Goal: Task Accomplishment & Management: Use online tool/utility

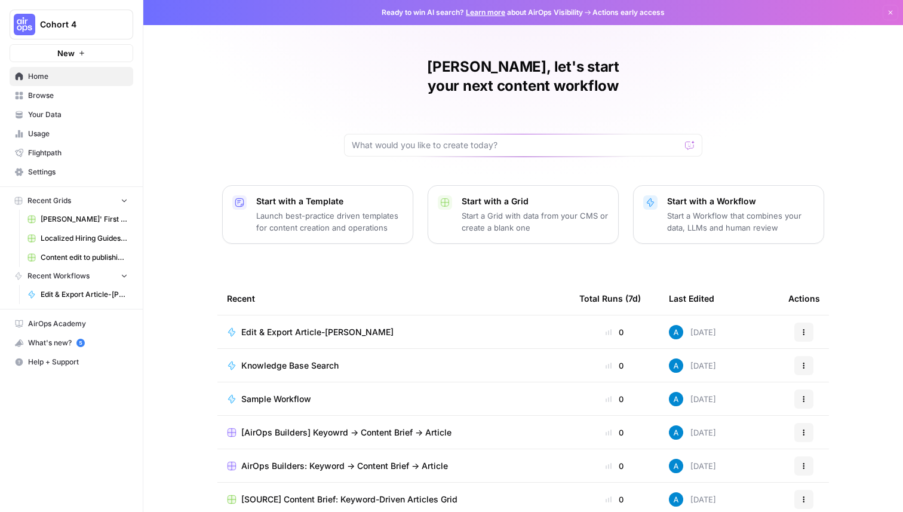
click at [106, 20] on span "Cohort 4" at bounding box center [76, 25] width 72 height 12
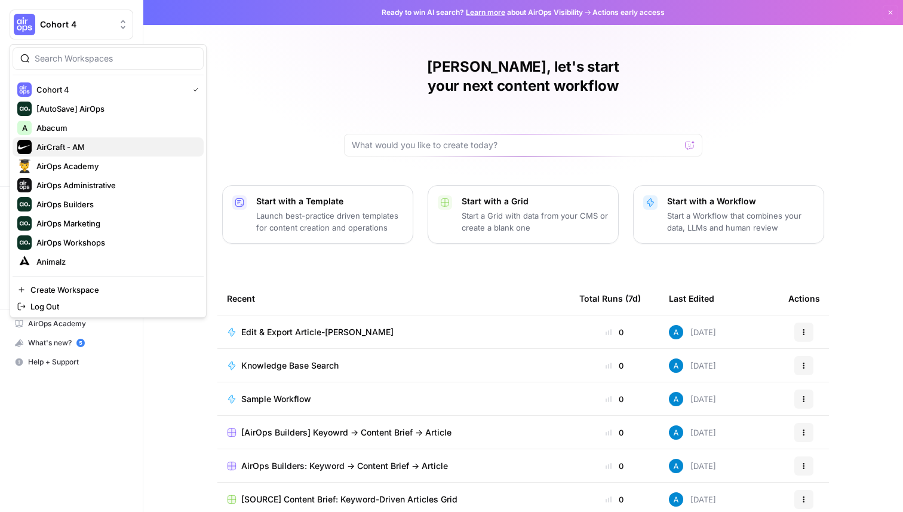
click at [107, 148] on span "AirCraft - AM" at bounding box center [115, 147] width 158 height 12
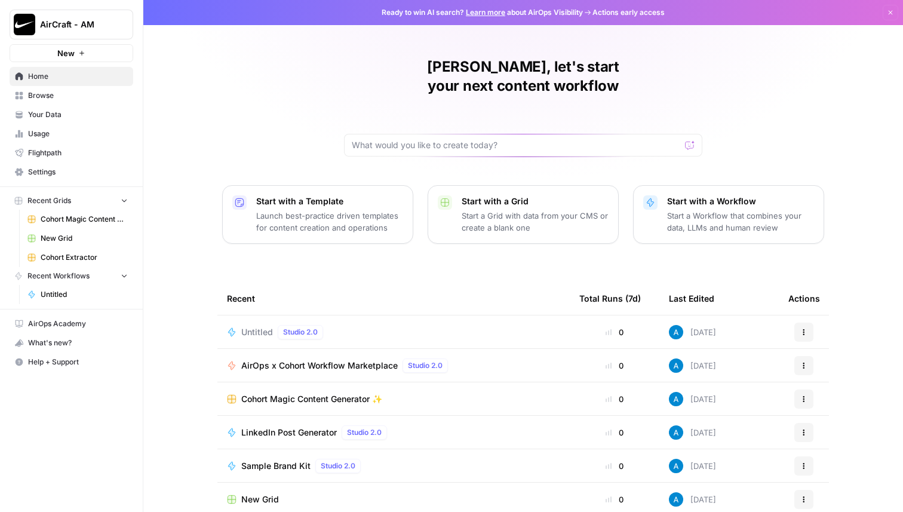
click at [421, 134] on div at bounding box center [523, 145] width 358 height 23
type input "C"
click at [445, 139] on input "Given a brand kit input, create 5 FAQs" at bounding box center [511, 145] width 319 height 12
click at [513, 139] on input "Given a brand kit input, create 5 FAQs" at bounding box center [511, 145] width 319 height 12
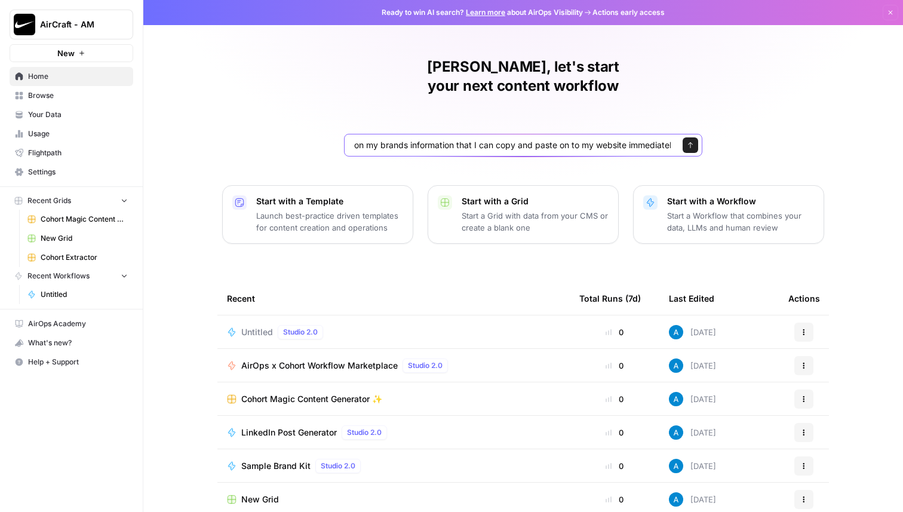
type input "Given a brand kit input, create 5 FAQs that are based on my brands information …"
click at [532, 139] on input "Given a brand kit input, create 5 FAQs that are based on my brands information …" at bounding box center [511, 145] width 319 height 12
click button "Send" at bounding box center [691, 145] width 16 height 16
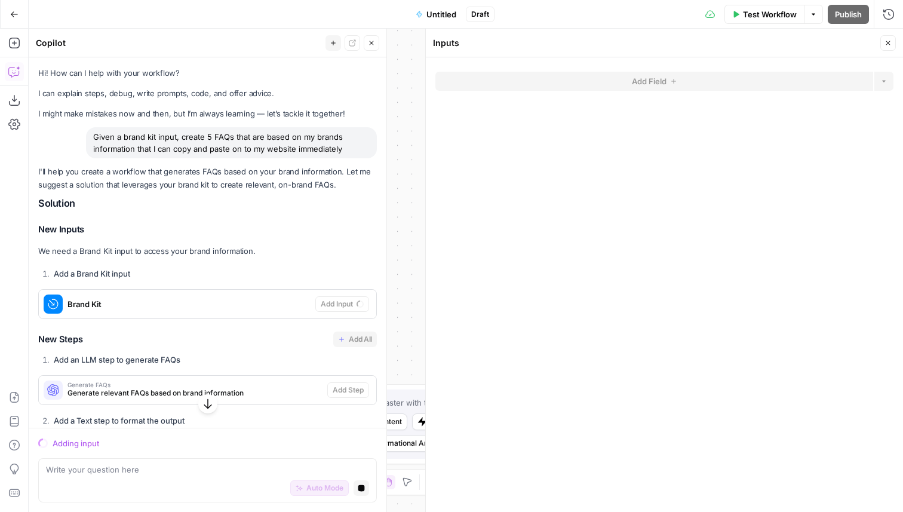
drag, startPoint x: 348, startPoint y: 150, endPoint x: 92, endPoint y: 139, distance: 256.5
click at [92, 139] on div "Given a brand kit input, create 5 FAQs that are based on my brands information …" at bounding box center [231, 142] width 291 height 31
copy div "Given a brand kit input, create 5 FAQs that are based on my brands information …"
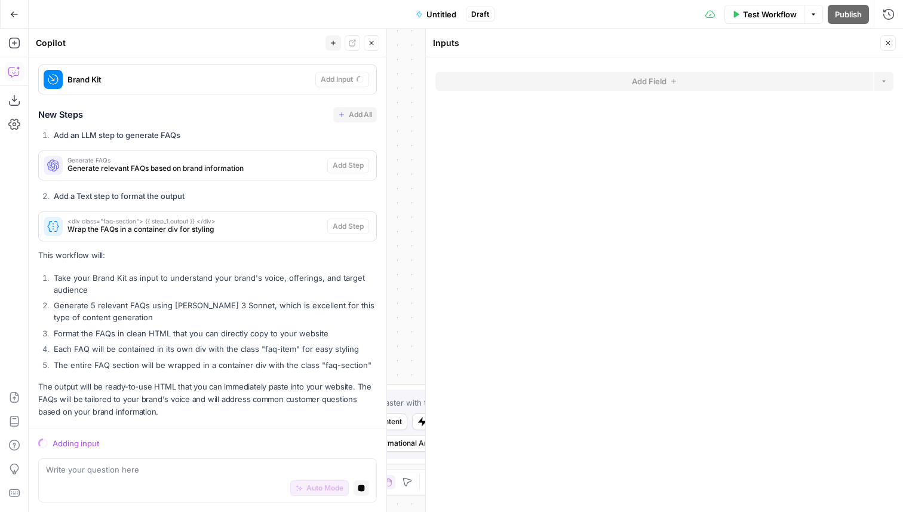
click at [886, 47] on button "Close" at bounding box center [889, 43] width 16 height 16
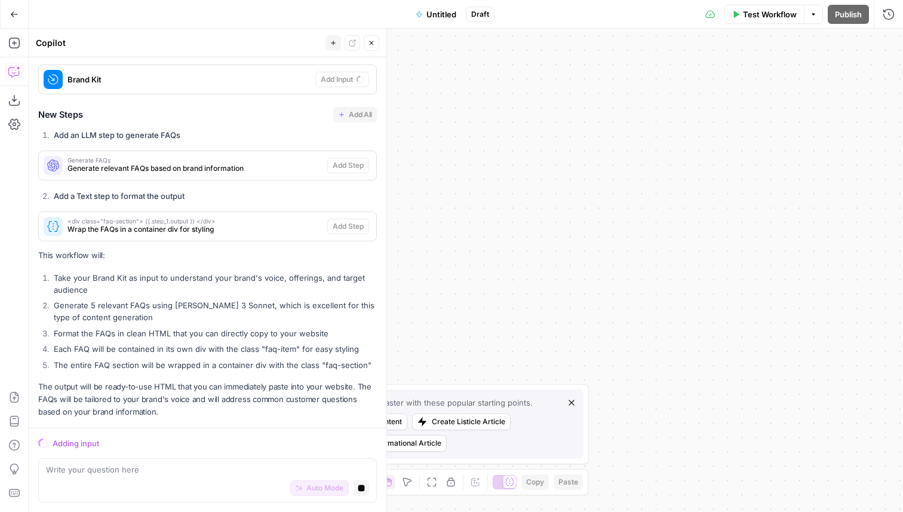
drag, startPoint x: 473, startPoint y: 355, endPoint x: 634, endPoint y: 344, distance: 161.1
click at [634, 344] on div "Workflow Set Inputs Inputs End Output" at bounding box center [466, 270] width 875 height 483
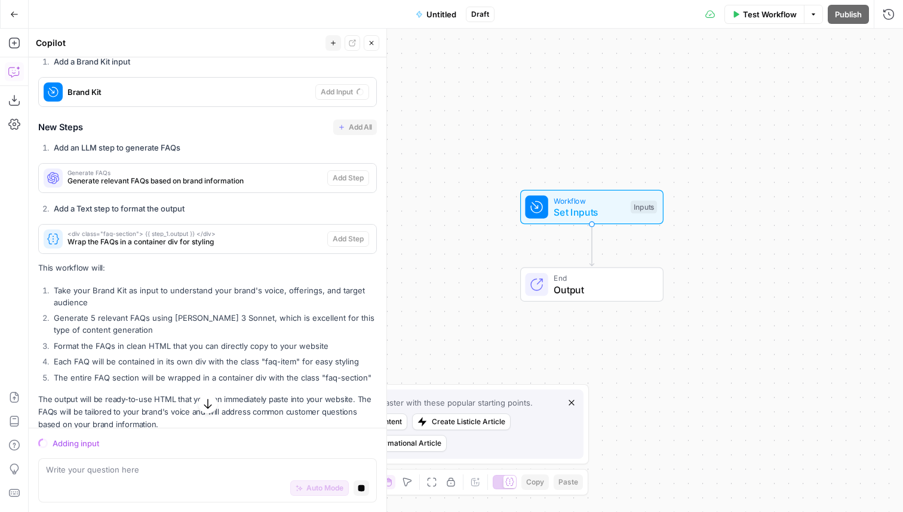
drag, startPoint x: 513, startPoint y: 296, endPoint x: 421, endPoint y: 211, distance: 125.5
click at [421, 211] on div "Workflow Set Inputs Inputs End Output" at bounding box center [466, 270] width 875 height 483
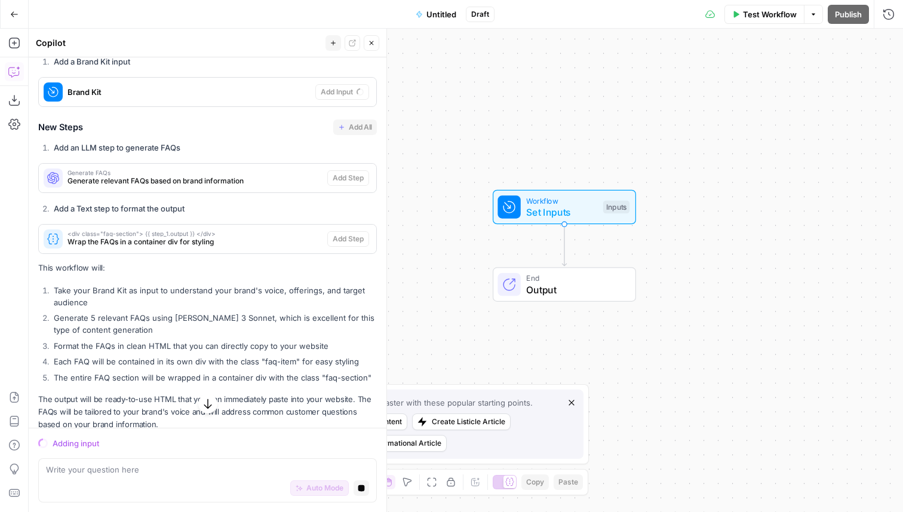
drag, startPoint x: 528, startPoint y: 257, endPoint x: 429, endPoint y: 180, distance: 125.1
click at [429, 180] on div "Workflow Set Inputs Inputs End Output" at bounding box center [466, 270] width 875 height 483
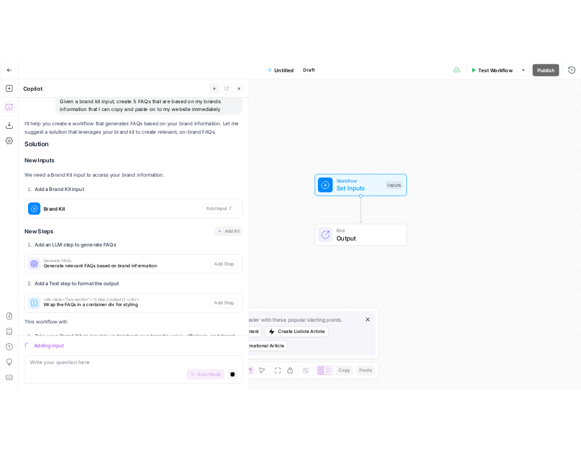
scroll to position [0, 0]
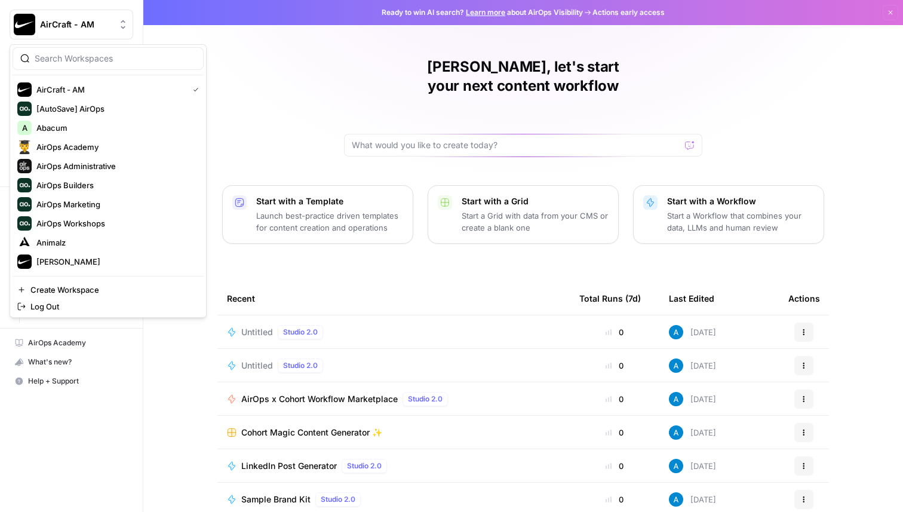
click at [70, 24] on span "AirCraft - AM" at bounding box center [76, 25] width 72 height 12
type input "cohort"
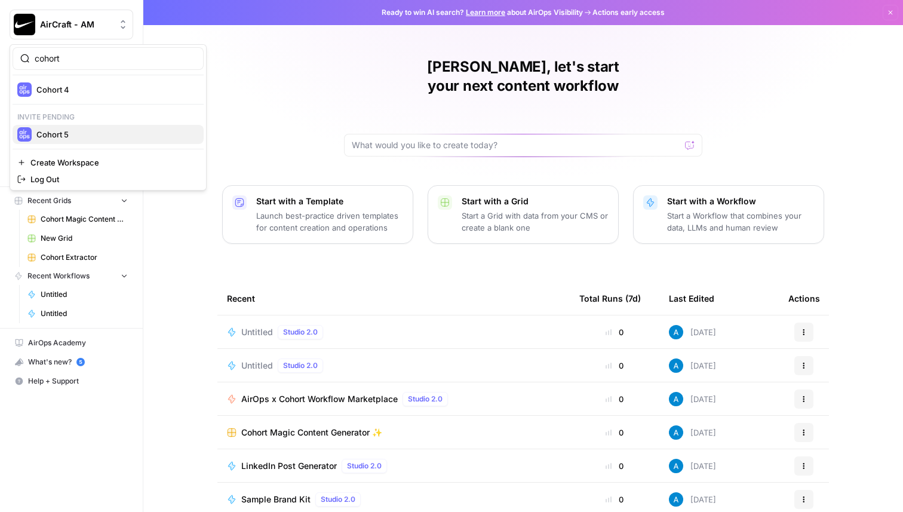
click at [108, 136] on span "Cohort 5" at bounding box center [115, 134] width 158 height 12
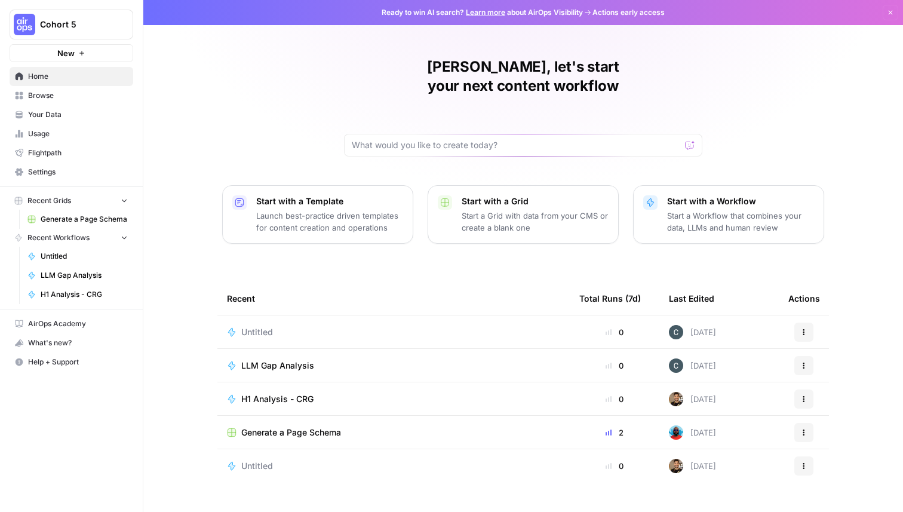
click at [65, 95] on span "Browse" at bounding box center [78, 95] width 100 height 11
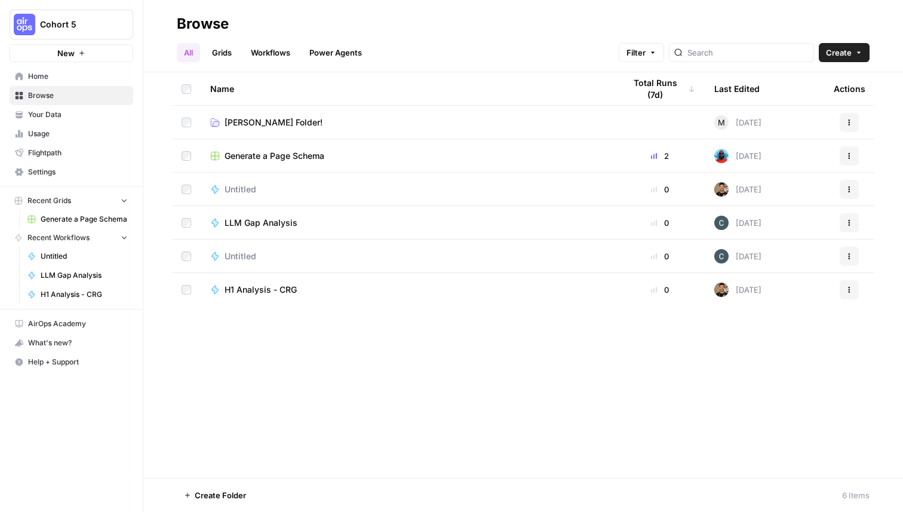
click at [231, 501] on span "Create Folder" at bounding box center [220, 495] width 51 height 12
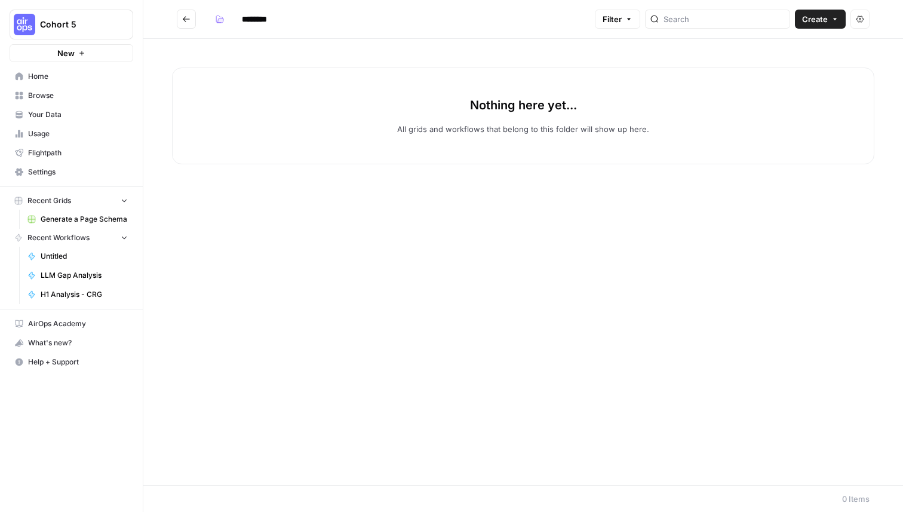
click at [259, 19] on input "********" at bounding box center [270, 19] width 67 height 19
click at [217, 22] on icon "button" at bounding box center [219, 19] width 7 height 7
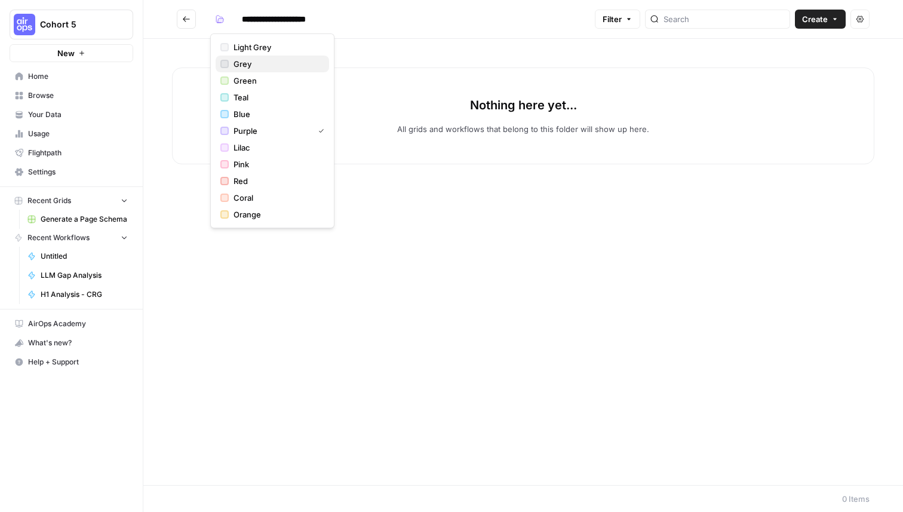
click at [237, 62] on span "Grey" at bounding box center [277, 64] width 86 height 12
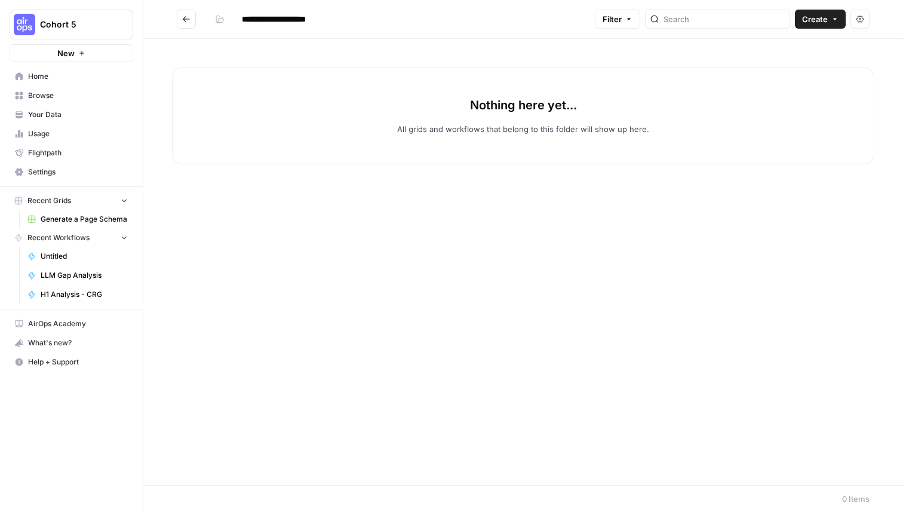
click at [276, 22] on input "**********" at bounding box center [285, 19] width 96 height 19
click at [280, 22] on input "**********" at bounding box center [285, 19] width 96 height 19
type input "**********"
click at [186, 17] on icon "Go back" at bounding box center [186, 19] width 8 height 8
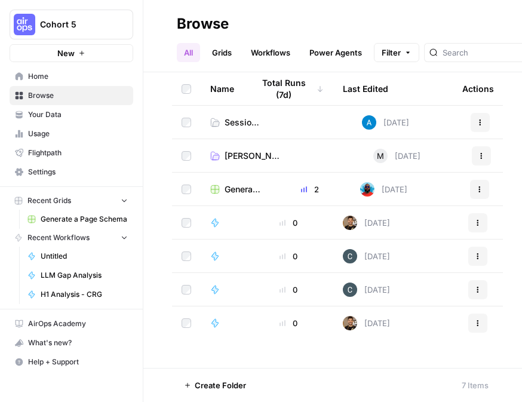
click at [73, 79] on span "Home" at bounding box center [78, 76] width 100 height 11
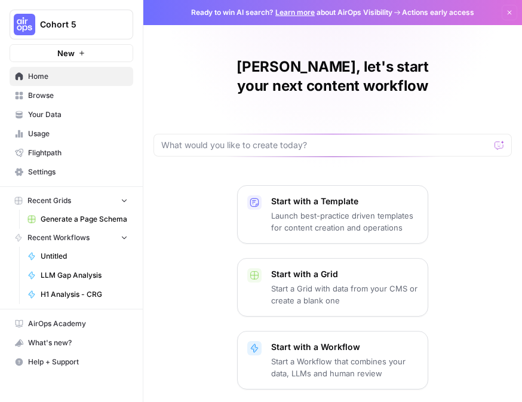
click at [341, 99] on div "[PERSON_NAME], let's start your next content workflow" at bounding box center [333, 106] width 358 height 99
click at [195, 139] on input "text" at bounding box center [325, 145] width 329 height 12
click at [208, 139] on input "text" at bounding box center [325, 145] width 329 height 12
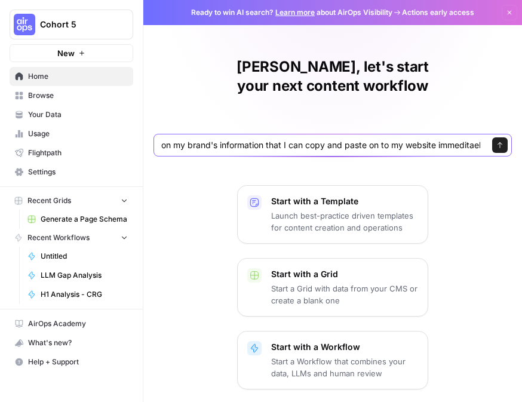
type input "Given a brand kit input, create 5 FAQs that are based on my brand's information…"
click button "Send" at bounding box center [500, 145] width 16 height 16
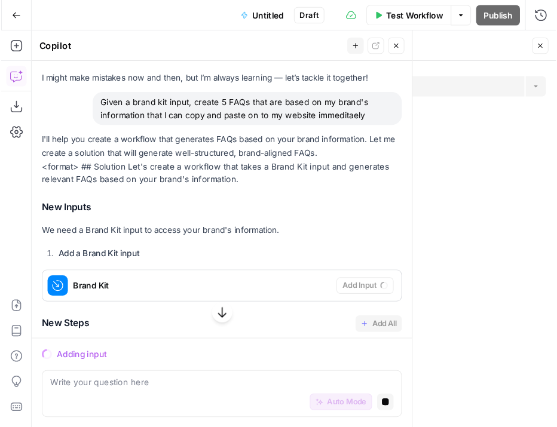
scroll to position [39, 0]
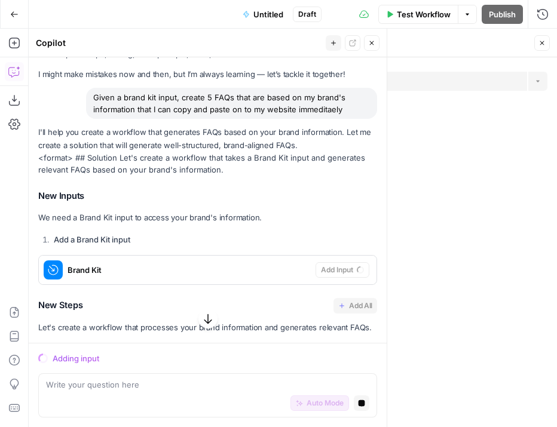
click at [303, 179] on div "I'll help you create a workflow that generates FAQs based on your brand informa…" at bounding box center [207, 375] width 339 height 499
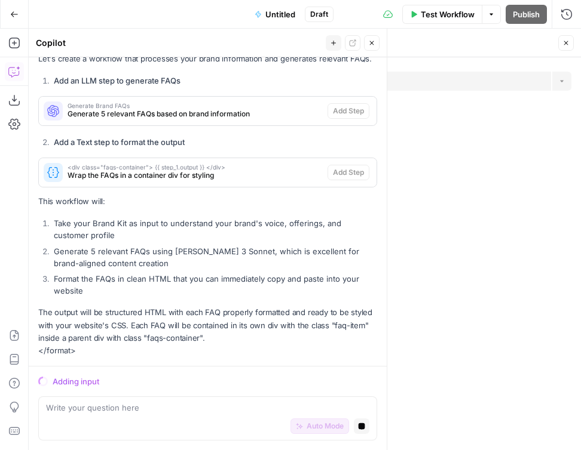
scroll to position [308, 0]
click at [565, 41] on icon "button" at bounding box center [565, 42] width 7 height 7
click at [369, 48] on button "Close" at bounding box center [372, 43] width 16 height 16
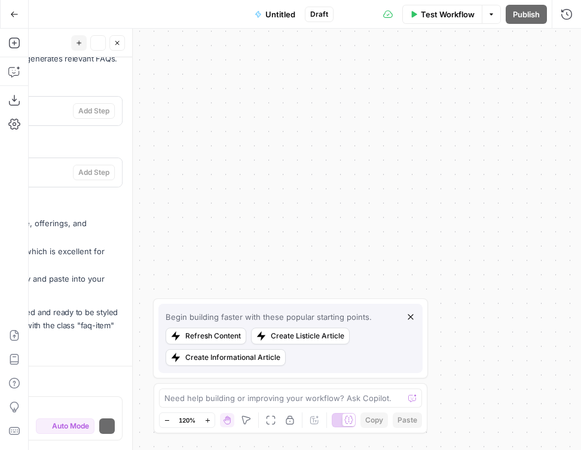
scroll to position [327, 0]
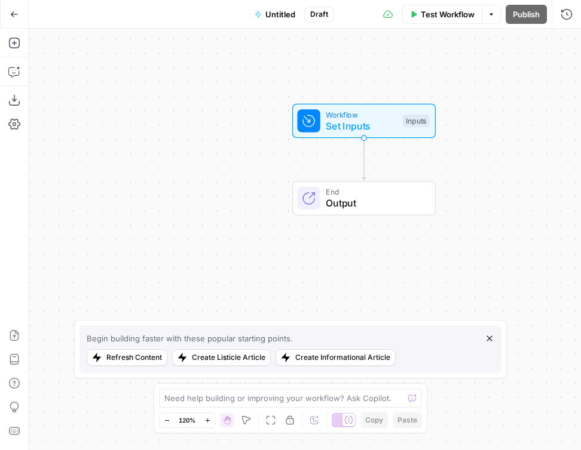
drag, startPoint x: 187, startPoint y: 252, endPoint x: 466, endPoint y: 130, distance: 304.7
click at [466, 130] on div "Workflow Set Inputs Inputs End Output" at bounding box center [305, 240] width 552 height 422
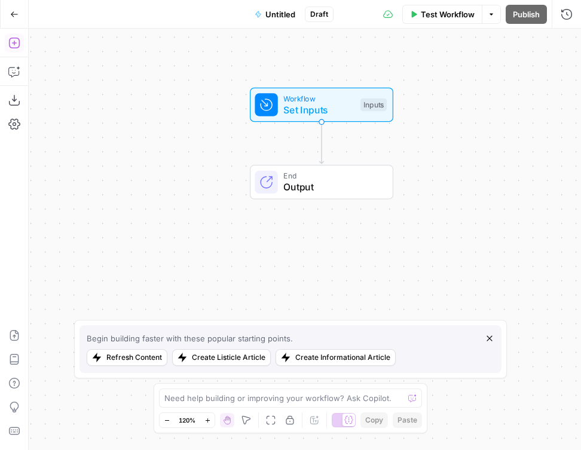
click at [13, 50] on button "Add Steps" at bounding box center [14, 42] width 19 height 19
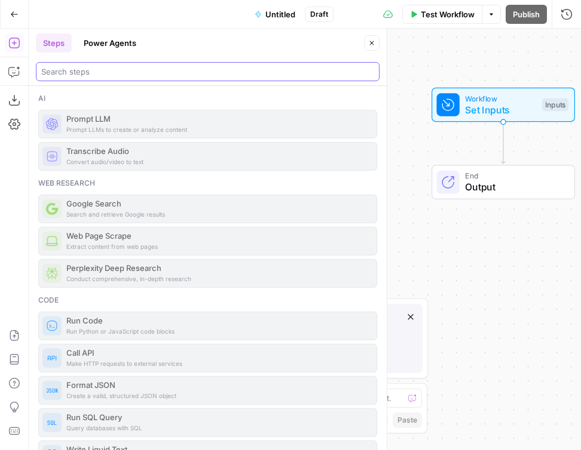
click at [141, 76] on input "search" at bounding box center [207, 72] width 333 height 12
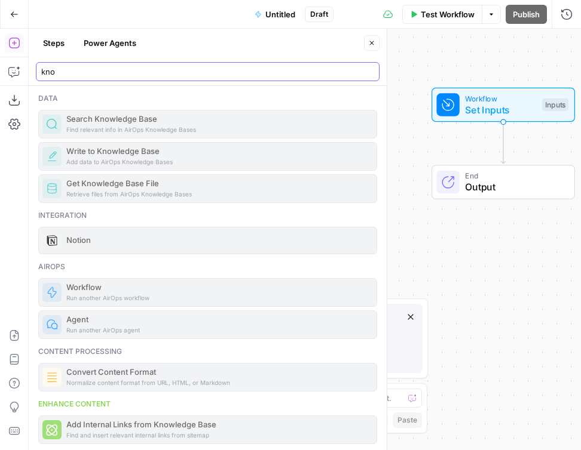
type input "kno"
click at [372, 44] on icon "button" at bounding box center [371, 42] width 7 height 7
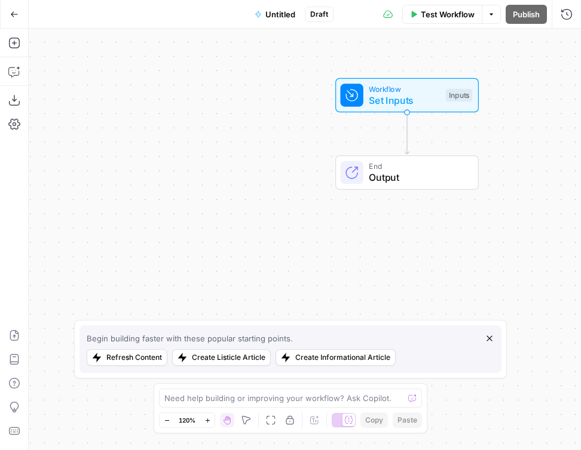
drag, startPoint x: 397, startPoint y: 238, endPoint x: 300, endPoint y: 229, distance: 96.7
click at [300, 229] on div "Workflow Set Inputs Inputs End Output" at bounding box center [305, 240] width 552 height 422
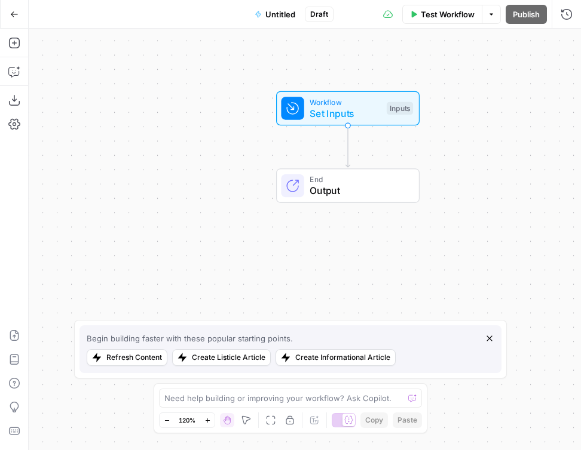
drag, startPoint x: 526, startPoint y: 214, endPoint x: 466, endPoint y: 228, distance: 61.3
click at [466, 228] on div "Workflow Set Inputs Inputs End Output" at bounding box center [305, 240] width 552 height 422
click at [360, 105] on span "Workflow" at bounding box center [344, 102] width 71 height 11
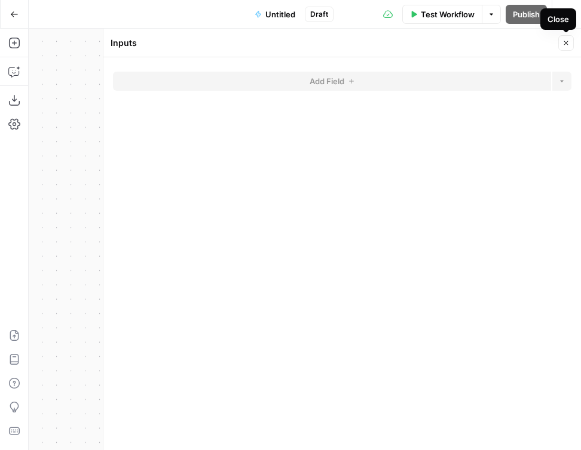
click at [564, 45] on icon "button" at bounding box center [565, 42] width 7 height 7
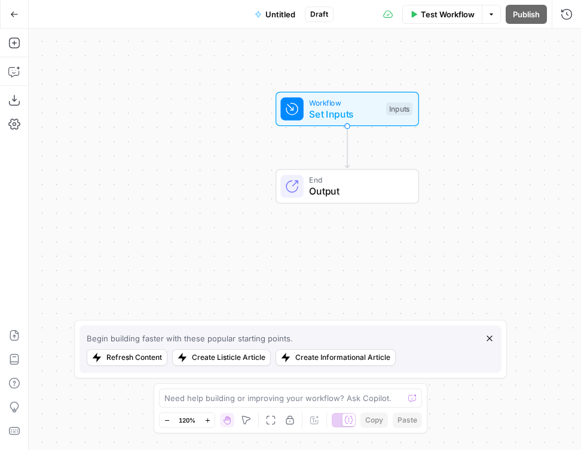
click at [14, 9] on button "Go Back" at bounding box center [15, 15] width 22 height 22
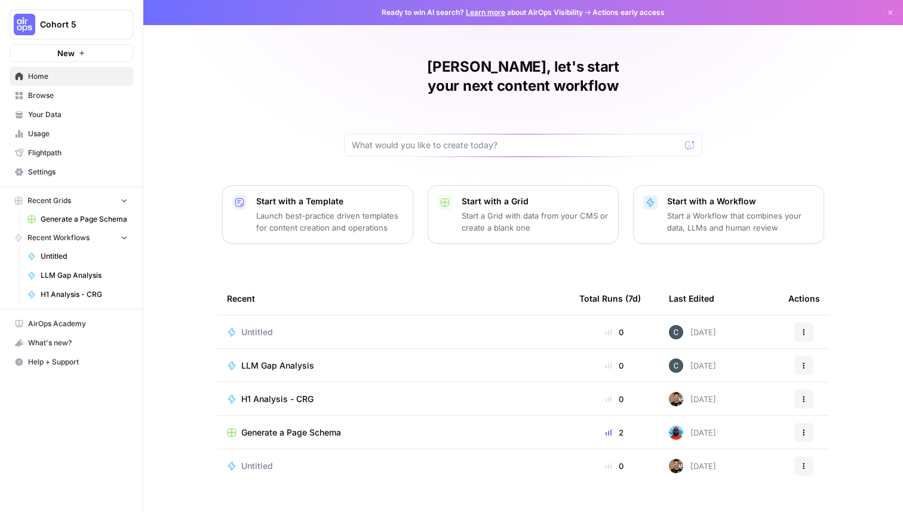
click at [73, 20] on span "Cohort 5" at bounding box center [76, 25] width 72 height 12
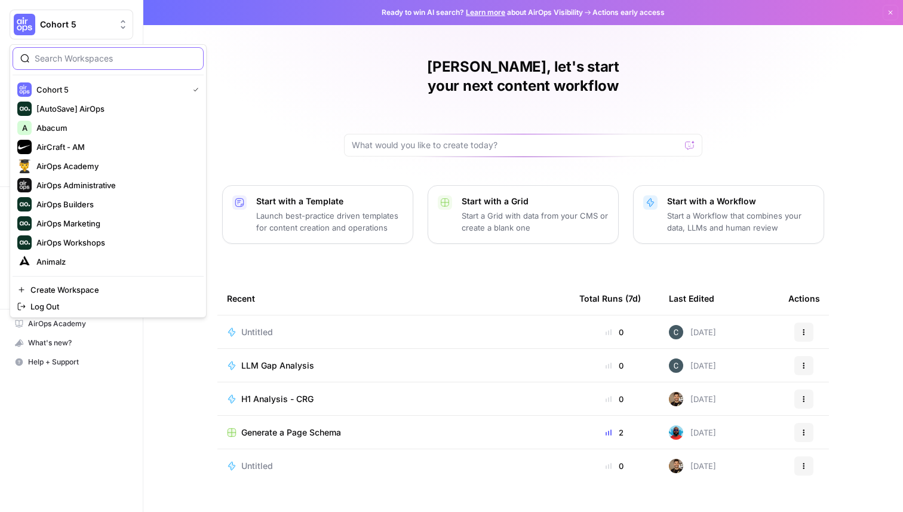
click at [90, 62] on input "search" at bounding box center [115, 59] width 161 height 12
type input "cohort 4"
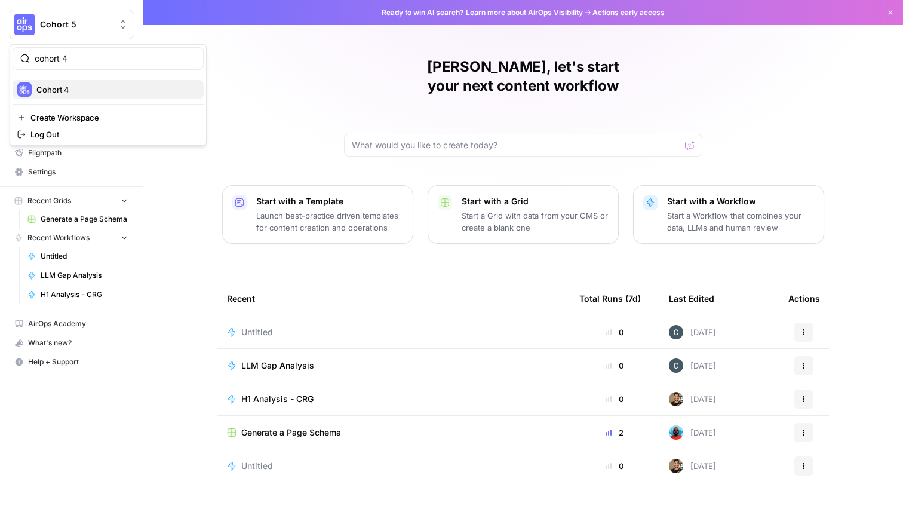
click at [82, 90] on span "Cohort 4" at bounding box center [115, 90] width 158 height 12
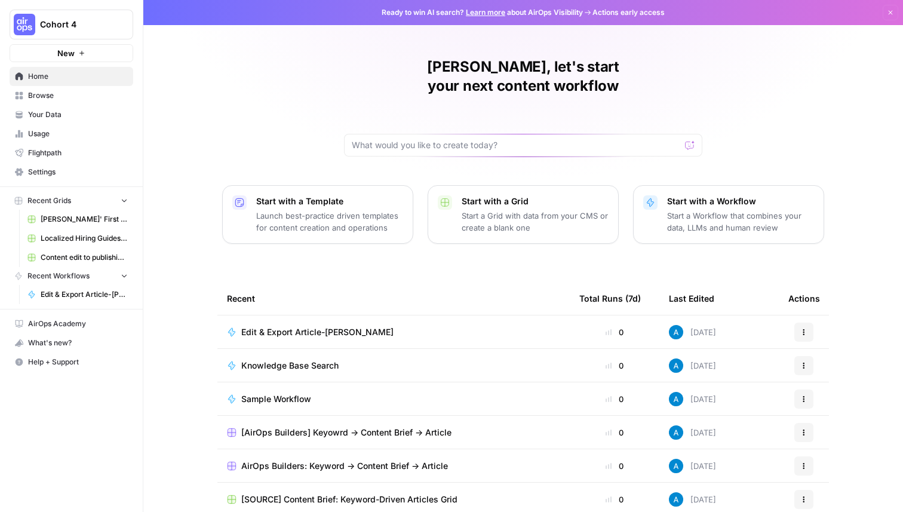
scroll to position [38, 0]
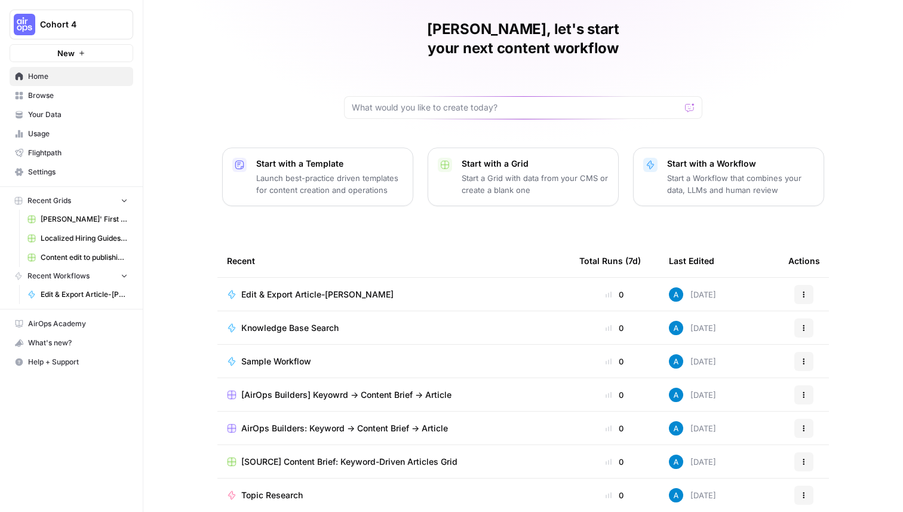
click at [66, 99] on span "Browse" at bounding box center [78, 95] width 100 height 11
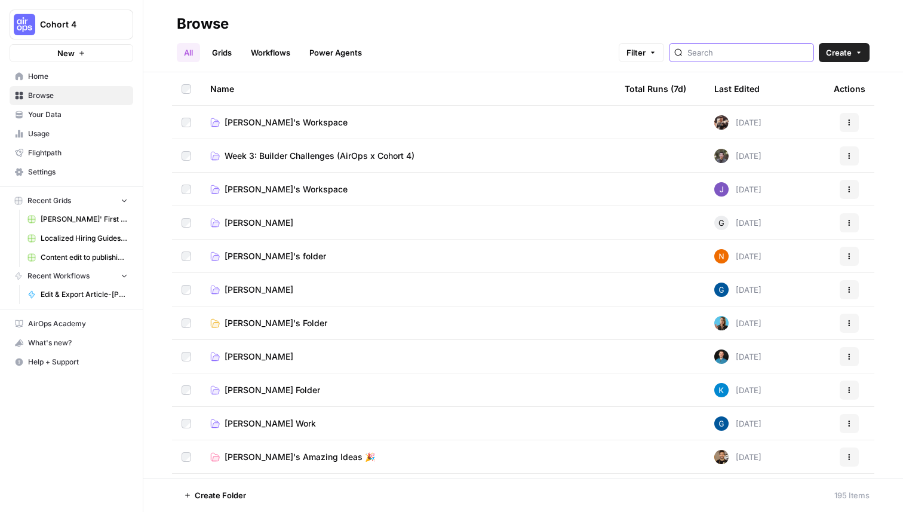
click at [759, 54] on input "search" at bounding box center [748, 53] width 121 height 12
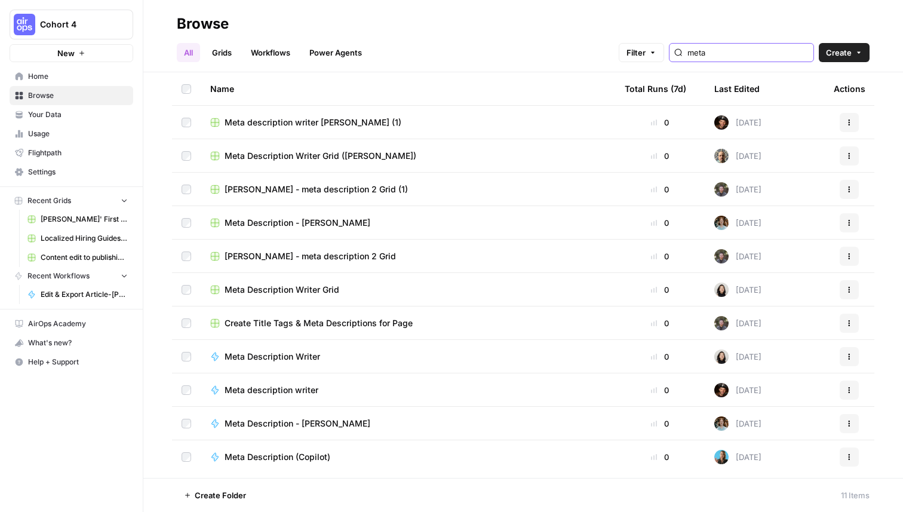
type input "meta"
click at [274, 356] on span "Meta Description Writer" at bounding box center [273, 357] width 96 height 12
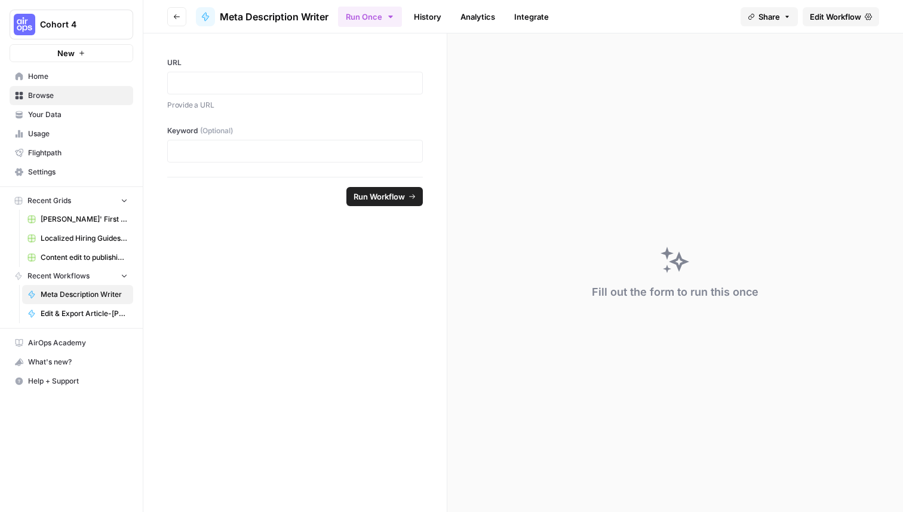
click at [858, 19] on span "Edit Workflow" at bounding box center [835, 17] width 51 height 12
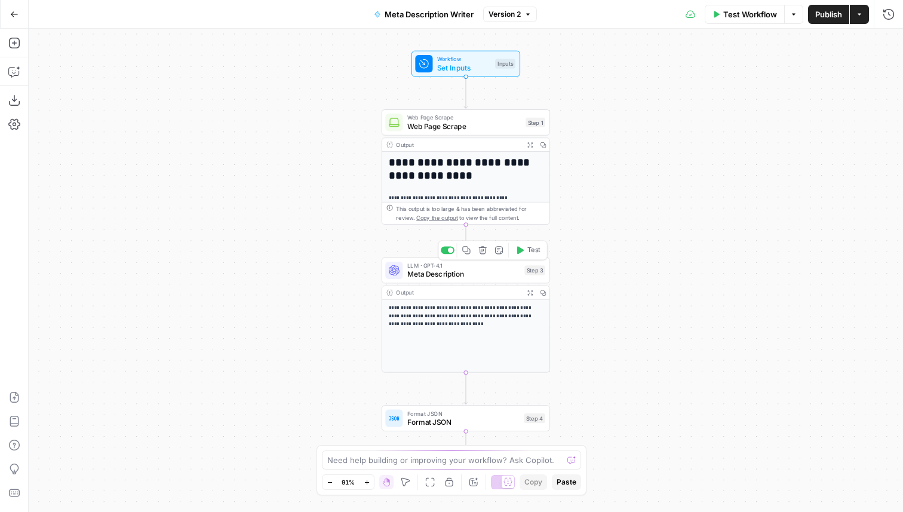
click at [468, 277] on span "Meta Description" at bounding box center [463, 274] width 113 height 11
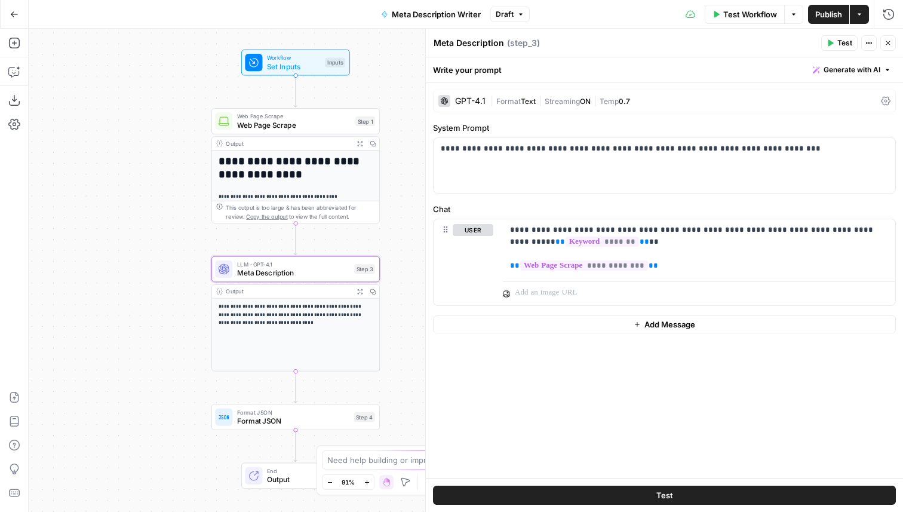
drag, startPoint x: 333, startPoint y: 311, endPoint x: 130, endPoint y: 299, distance: 204.0
click at [130, 299] on div "**********" at bounding box center [466, 270] width 875 height 483
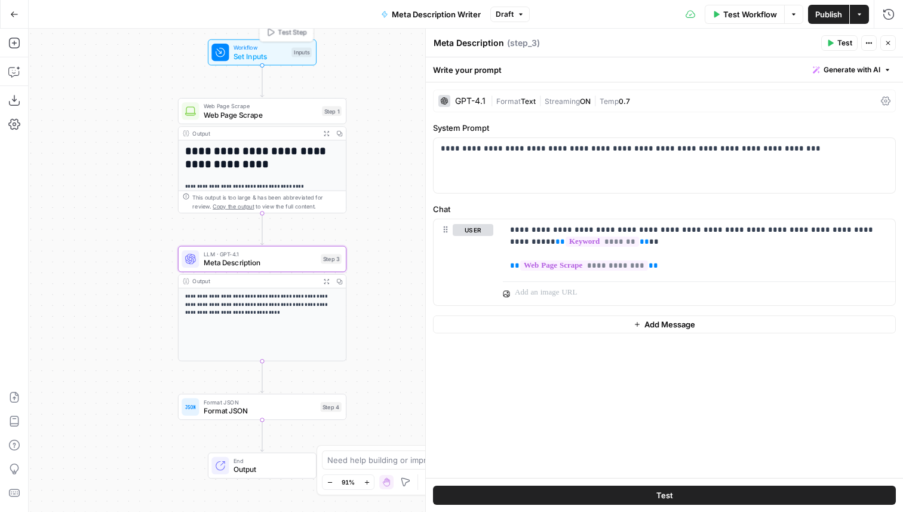
click at [284, 54] on span "Set Inputs" at bounding box center [261, 56] width 54 height 11
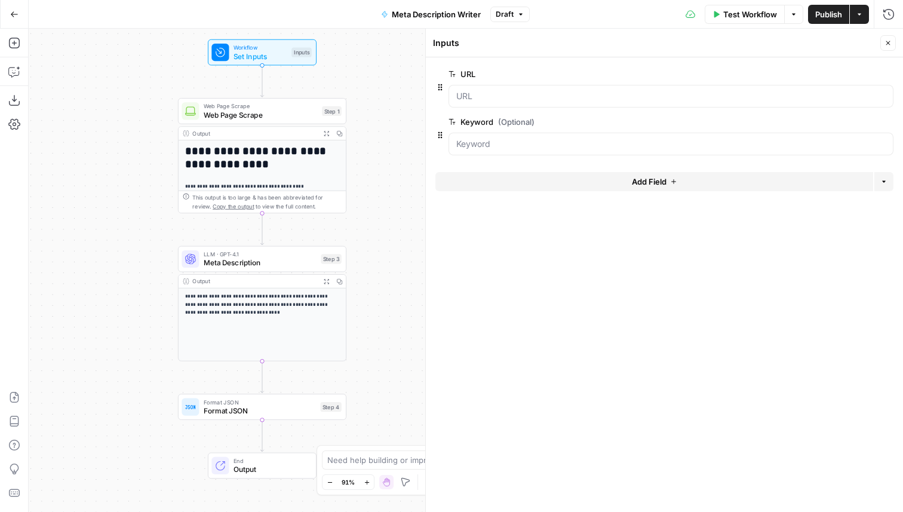
click at [299, 114] on span "Web Page Scrape" at bounding box center [261, 114] width 114 height 11
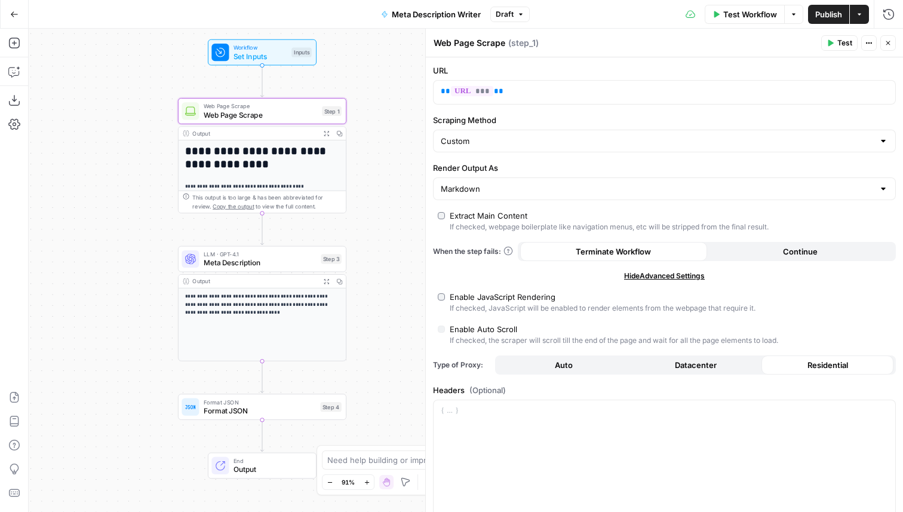
click at [888, 46] on icon "button" at bounding box center [888, 42] width 7 height 7
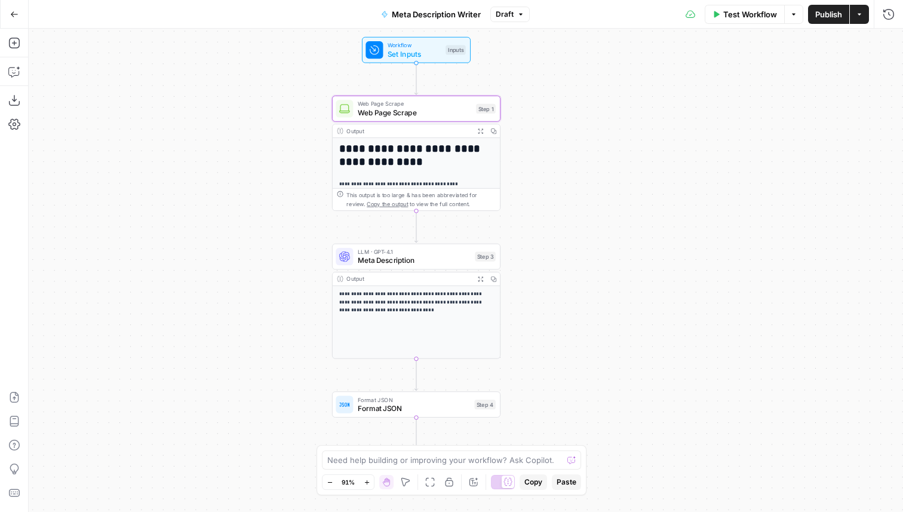
drag, startPoint x: 410, startPoint y: 226, endPoint x: 557, endPoint y: 218, distance: 147.2
click at [557, 218] on div "**********" at bounding box center [466, 270] width 875 height 483
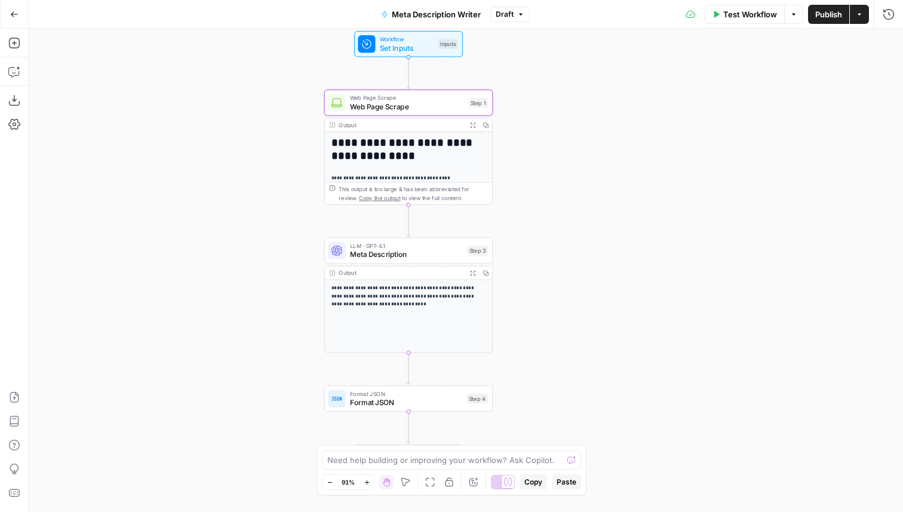
click at [750, 13] on span "Test Workflow" at bounding box center [750, 14] width 54 height 12
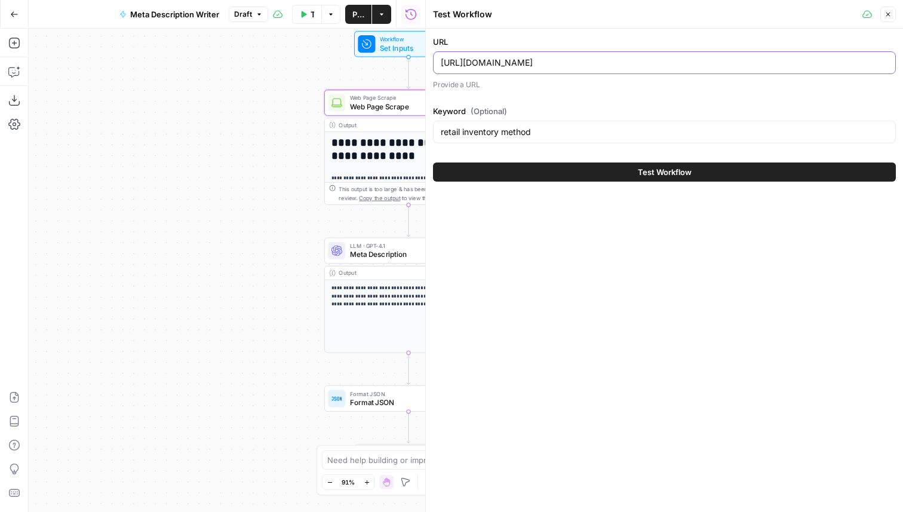
click at [649, 65] on input "https://www.lightspeedhq.com/blog/retail-inventory-method/" at bounding box center [664, 63] width 447 height 12
click at [890, 14] on icon "button" at bounding box center [888, 14] width 7 height 7
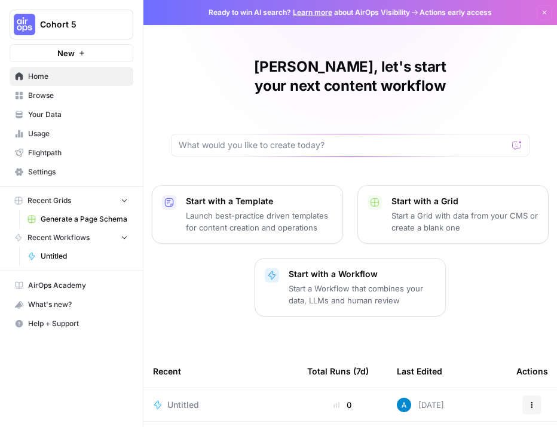
click at [54, 99] on span "Browse" at bounding box center [78, 95] width 100 height 11
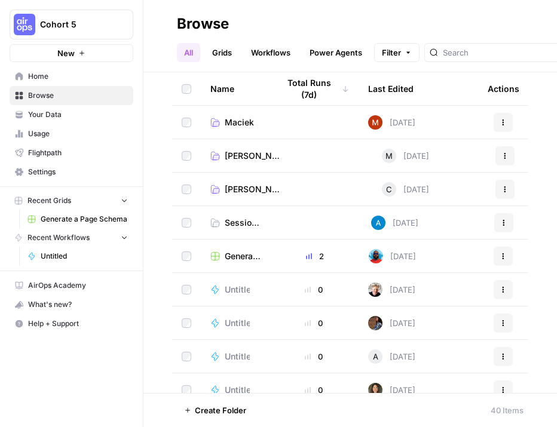
click at [514, 19] on h2 "Browse" at bounding box center [350, 23] width 346 height 19
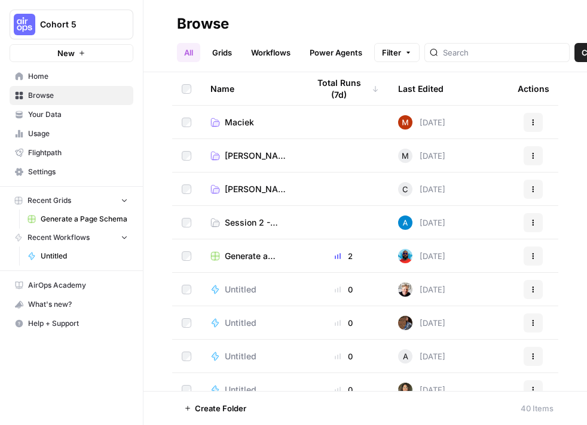
click at [556, 54] on span "Create" at bounding box center [594, 53] width 26 height 12
click at [523, 101] on span "Grid" at bounding box center [538, 97] width 67 height 12
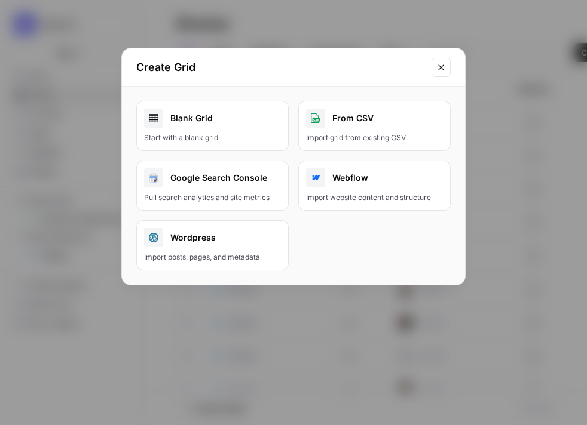
click at [241, 135] on div "Start with a blank grid" at bounding box center [212, 138] width 137 height 11
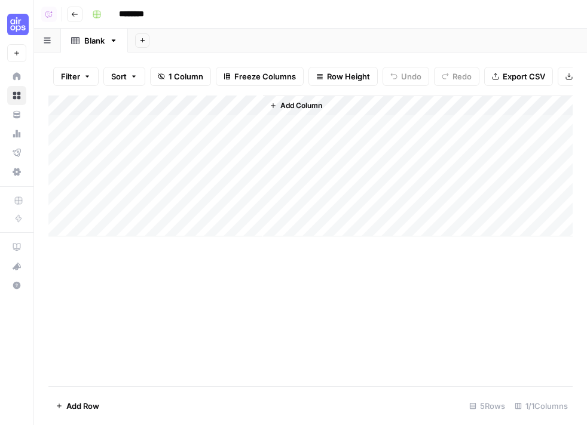
click at [151, 13] on input "********" at bounding box center [147, 14] width 67 height 19
type input "**********"
click at [308, 13] on input "**********" at bounding box center [225, 14] width 223 height 19
drag, startPoint x: 260, startPoint y: 14, endPoint x: 335, endPoint y: 17, distance: 74.7
click at [336, 16] on input "**********" at bounding box center [225, 14] width 223 height 19
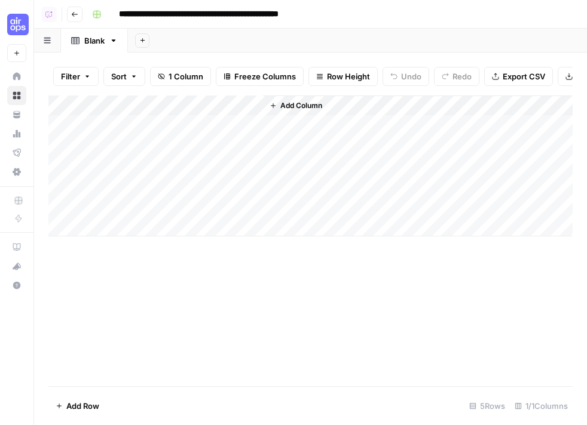
click at [351, 17] on div "**********" at bounding box center [330, 14] width 487 height 19
click at [96, 13] on icon "button" at bounding box center [96, 14] width 7 height 7
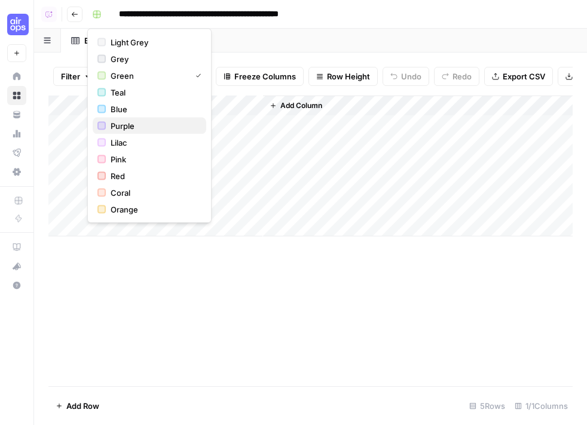
click at [139, 125] on span "Purple" at bounding box center [154, 126] width 86 height 12
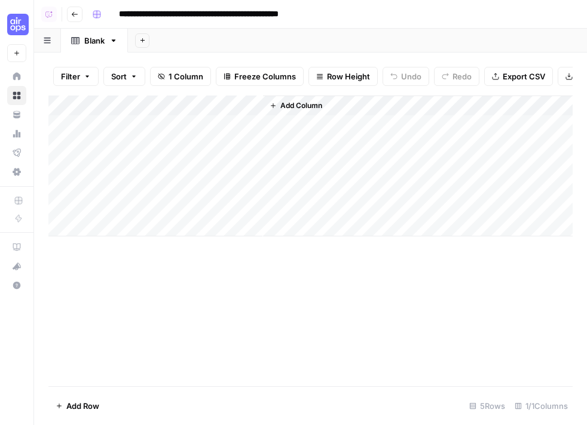
click at [177, 36] on div "Add Sheet" at bounding box center [357, 41] width 459 height 24
click at [142, 102] on div "Add Column" at bounding box center [310, 166] width 524 height 141
click at [241, 128] on div "Add Column" at bounding box center [310, 166] width 524 height 141
click at [149, 102] on div "Add Column" at bounding box center [310, 166] width 524 height 141
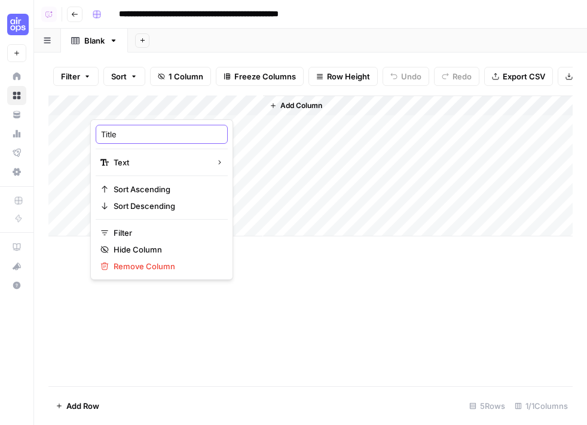
click at [130, 137] on input "Title" at bounding box center [161, 134] width 121 height 12
type input "Keyword"
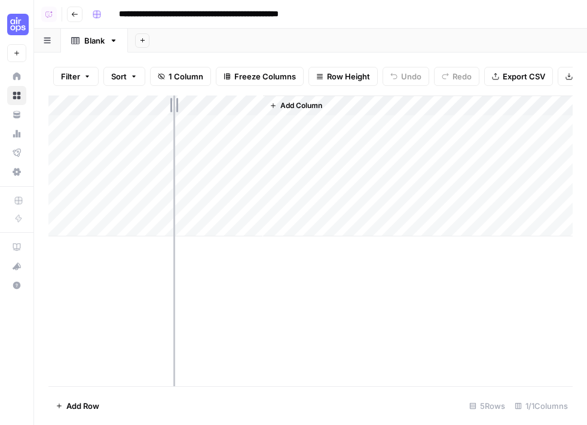
drag, startPoint x: 260, startPoint y: 105, endPoint x: 173, endPoint y: 104, distance: 87.2
click at [173, 104] on div "Add Column" at bounding box center [310, 166] width 524 height 141
click at [131, 127] on div "Add Column" at bounding box center [310, 166] width 524 height 141
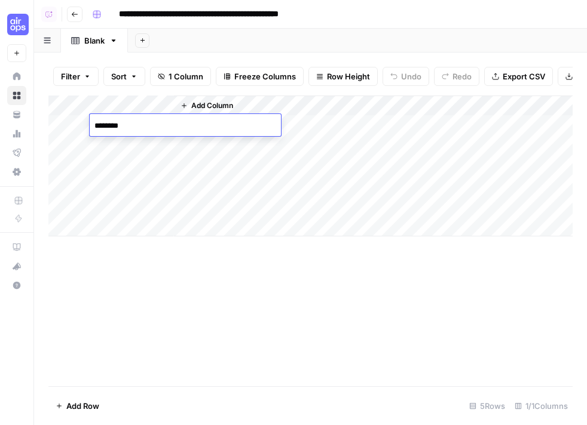
type textarea "*********"
click at [200, 331] on div "Add Column" at bounding box center [310, 241] width 524 height 291
click at [196, 105] on span "Add Column" at bounding box center [212, 105] width 42 height 11
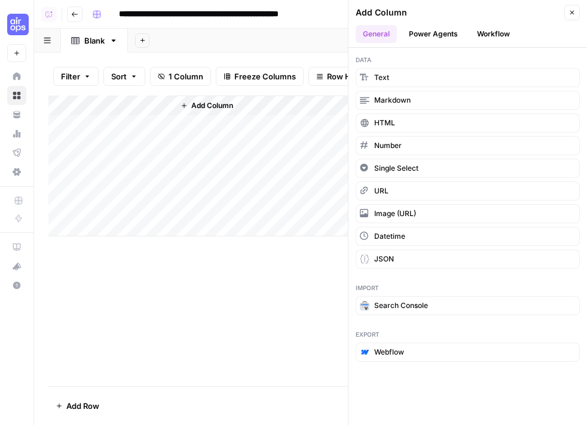
click at [436, 31] on button "Power Agents" at bounding box center [432, 34] width 63 height 18
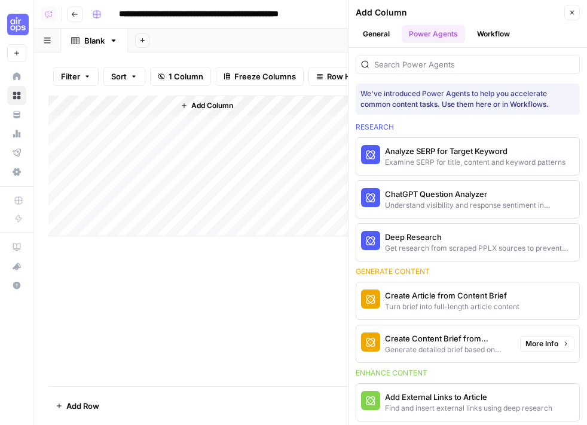
click at [473, 349] on div "Generate detailed brief based on keyword research" at bounding box center [447, 350] width 125 height 11
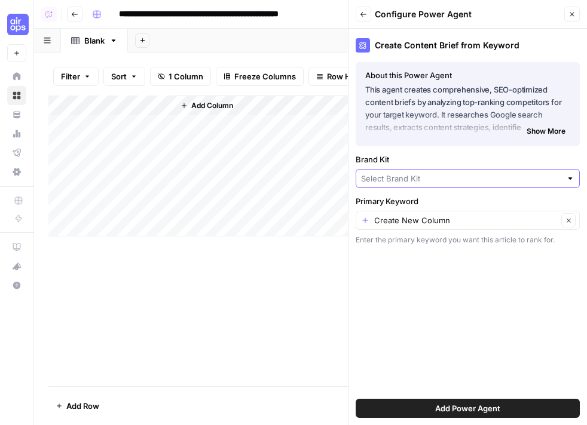
click at [432, 184] on input "Brand Kit" at bounding box center [461, 179] width 200 height 12
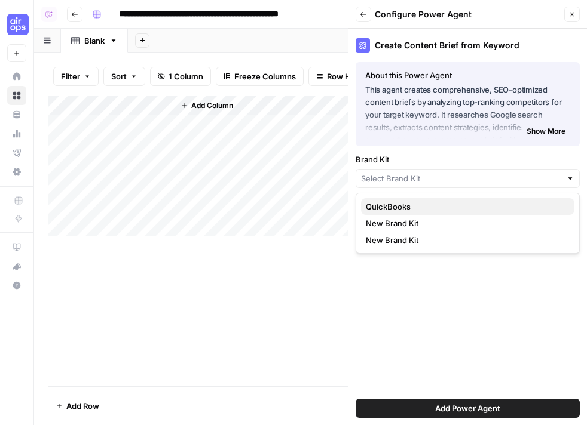
click at [395, 203] on span "QuickBooks" at bounding box center [465, 207] width 199 height 12
type input "QuickBooks"
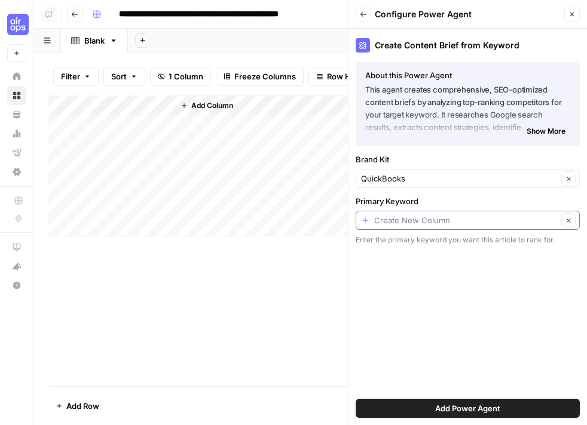
click at [403, 219] on input "Primary Keyword" at bounding box center [465, 220] width 183 height 12
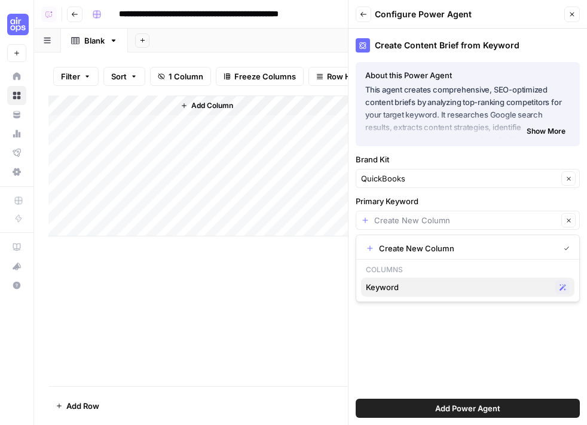
click at [381, 287] on span "Keyword" at bounding box center [458, 287] width 185 height 12
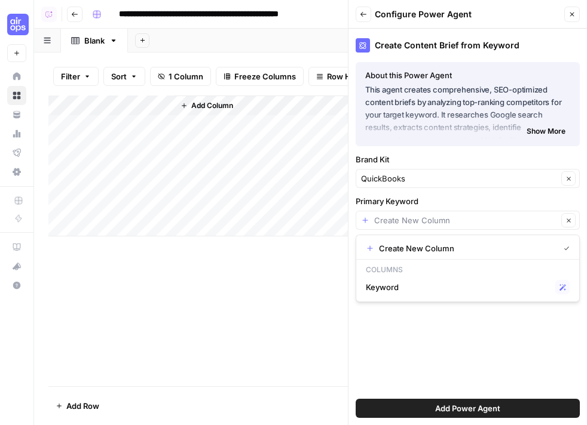
type input "Keyword"
click at [444, 409] on span "Add Power Agent" at bounding box center [467, 409] width 65 height 12
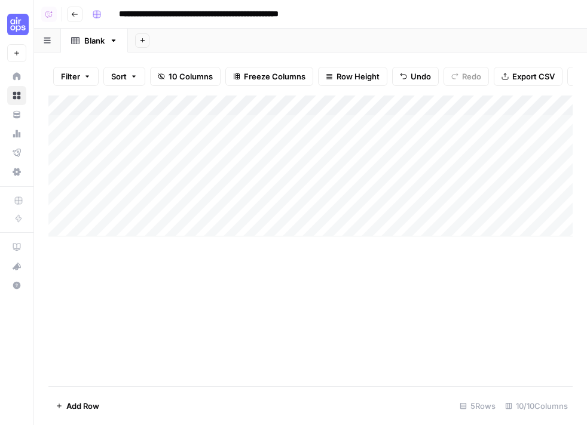
click at [265, 128] on div "Add Column" at bounding box center [310, 166] width 524 height 141
click at [332, 125] on div "Add Column" at bounding box center [310, 166] width 524 height 141
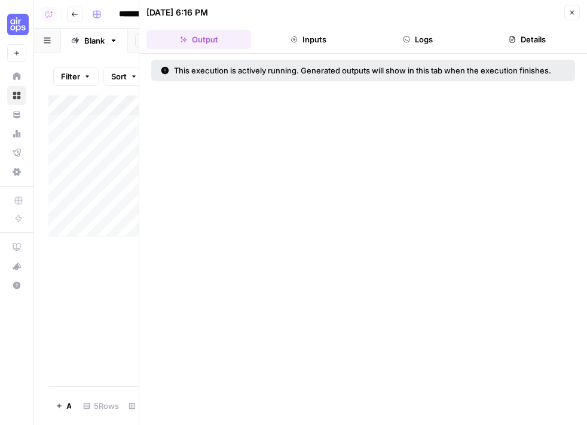
click at [354, 171] on div "This execution is actively running. Generated outputs will show in this tab whe…" at bounding box center [362, 240] width 447 height 372
click at [556, 14] on icon "button" at bounding box center [571, 12] width 7 height 7
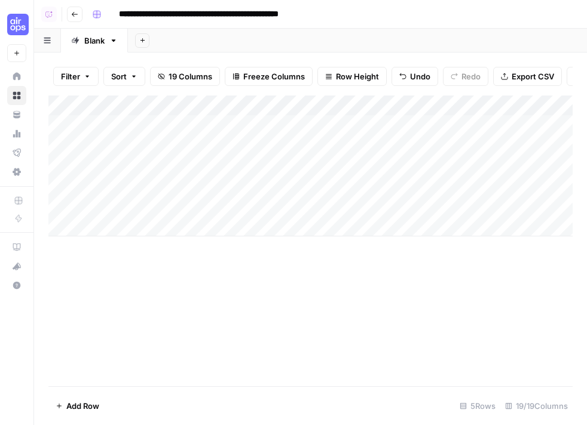
click at [334, 127] on div "Add Column" at bounding box center [310, 166] width 524 height 141
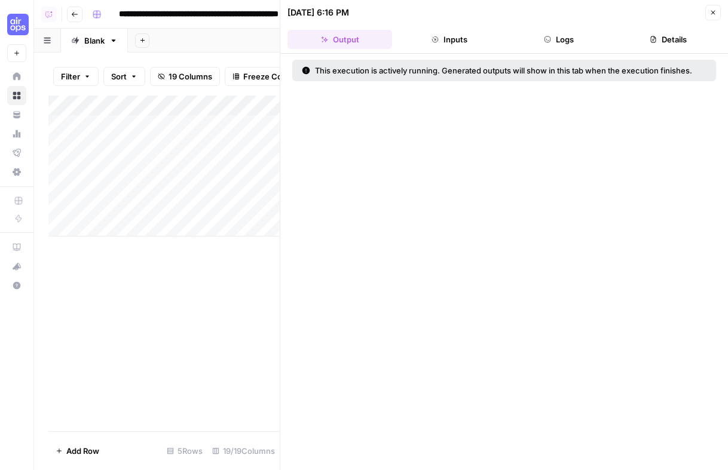
click at [556, 41] on button "Logs" at bounding box center [559, 39] width 105 height 19
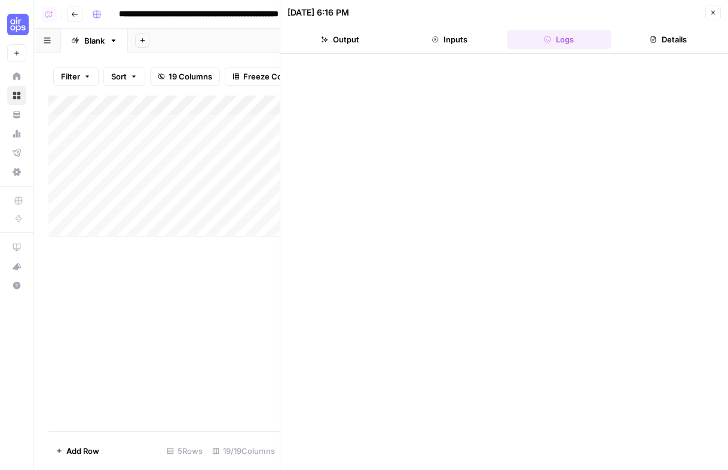
click at [556, 13] on icon "button" at bounding box center [712, 12] width 7 height 7
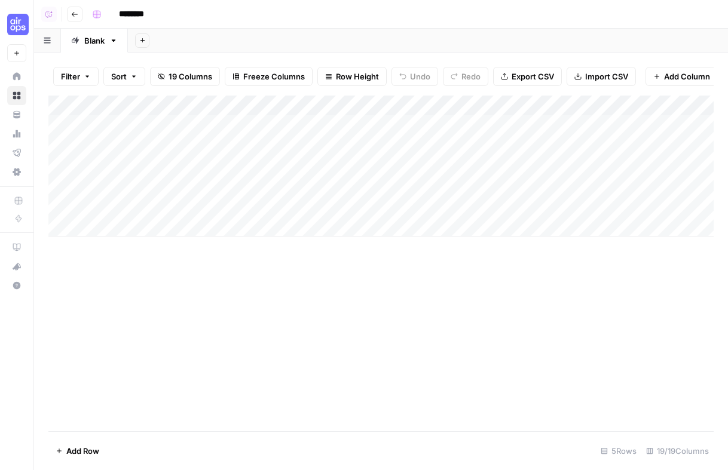
click at [330, 126] on div "Add Column" at bounding box center [380, 166] width 665 height 141
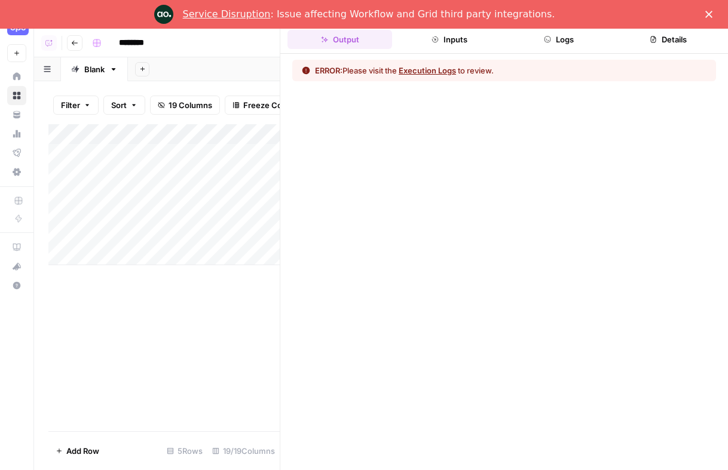
click at [551, 39] on button "Logs" at bounding box center [559, 39] width 105 height 19
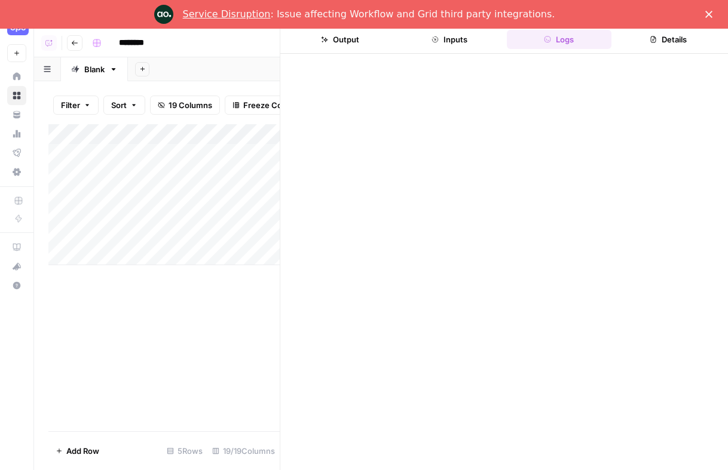
click at [708, 14] on polygon "Close" at bounding box center [708, 14] width 7 height 7
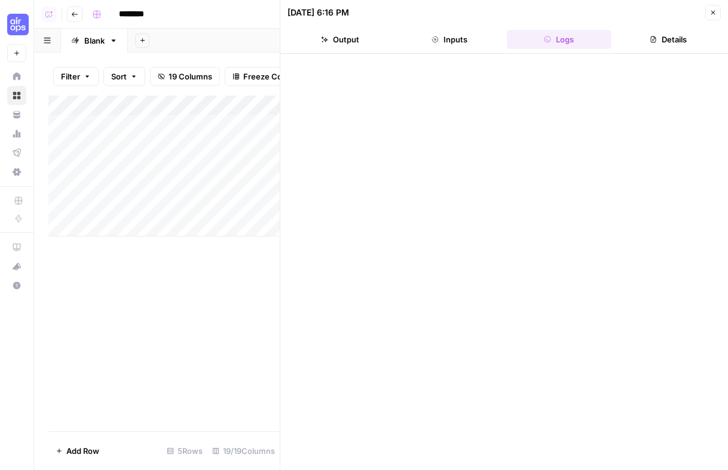
click at [710, 15] on icon "button" at bounding box center [712, 12] width 7 height 7
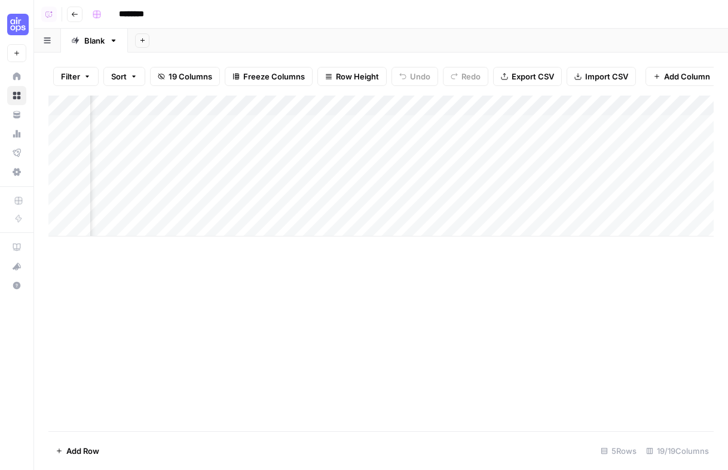
scroll to position [0, 1055]
click at [271, 120] on div "Add Column" at bounding box center [380, 166] width 665 height 141
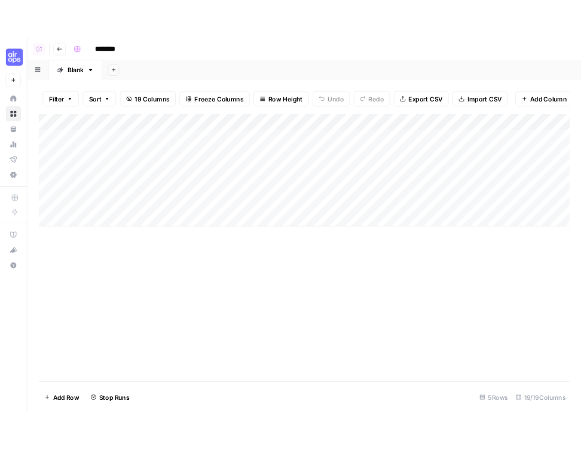
scroll to position [0, 0]
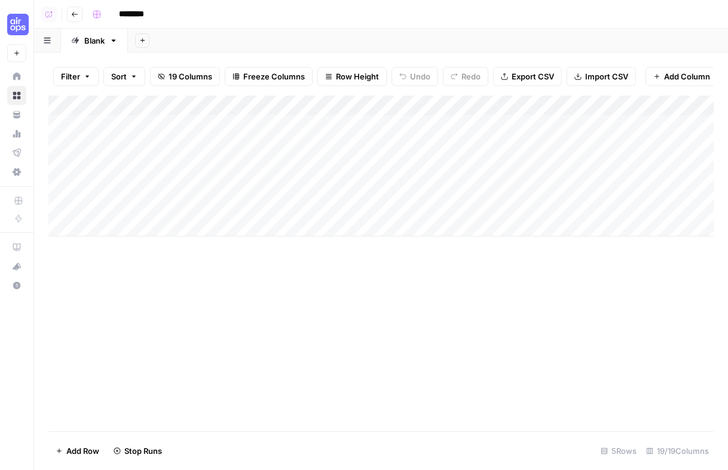
click at [281, 109] on div "Add Column" at bounding box center [380, 166] width 665 height 141
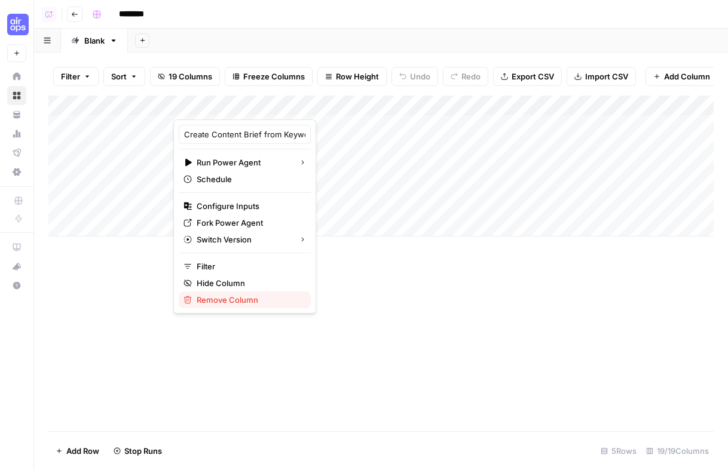
click at [219, 298] on span "Remove Column" at bounding box center [249, 300] width 105 height 12
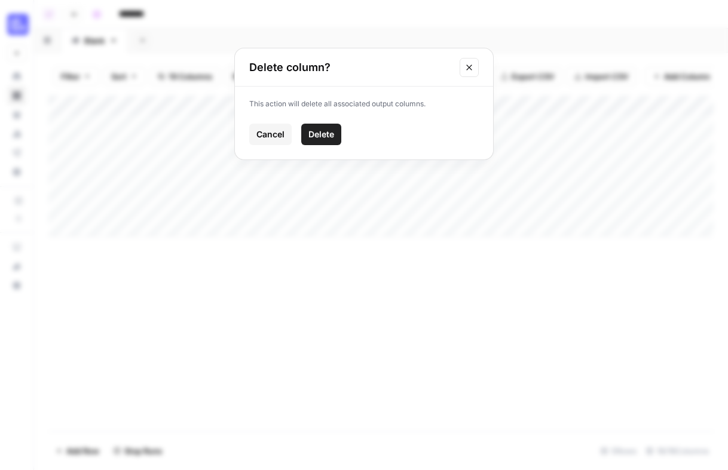
click at [320, 131] on span "Delete" at bounding box center [321, 134] width 26 height 12
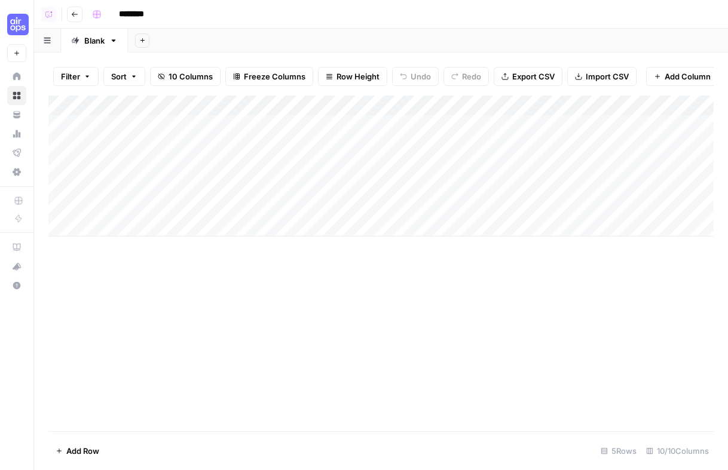
click at [271, 334] on div "Add Column" at bounding box center [380, 264] width 665 height 336
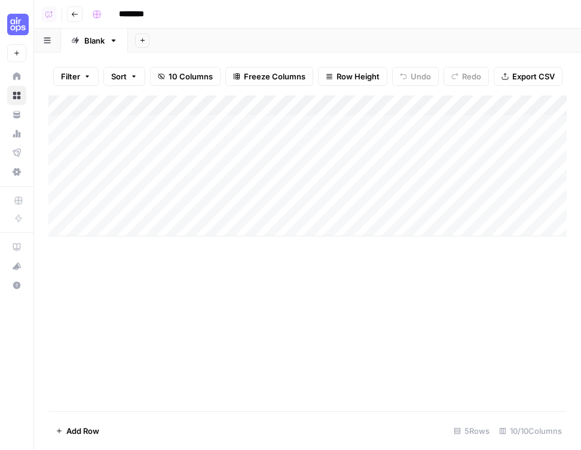
click at [269, 323] on div "Add Column" at bounding box center [307, 254] width 518 height 316
click at [136, 126] on div "Add Column" at bounding box center [307, 166] width 518 height 141
click at [252, 108] on div "Add Column" at bounding box center [307, 166] width 518 height 141
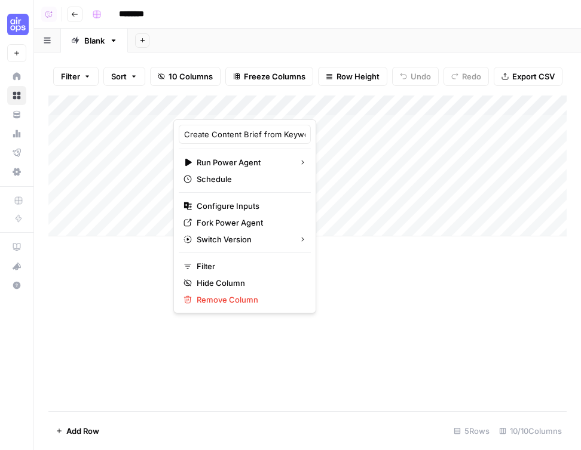
click at [360, 292] on div "Add Column" at bounding box center [307, 254] width 518 height 316
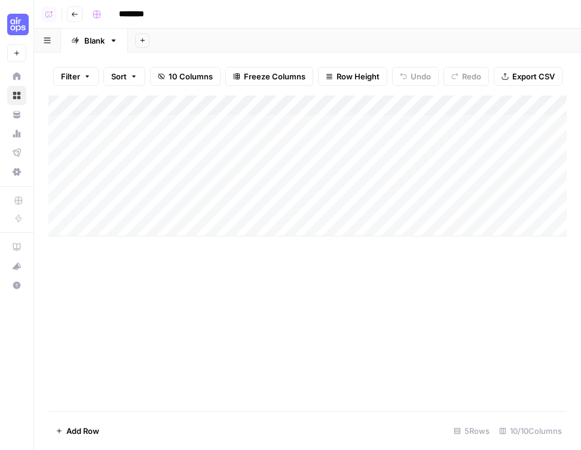
click at [282, 310] on div "Add Column" at bounding box center [307, 254] width 518 height 316
click at [411, 36] on div "Add Sheet" at bounding box center [354, 41] width 453 height 24
click at [425, 108] on div "Add Column" at bounding box center [307, 166] width 518 height 141
click at [367, 32] on div "Add Sheet" at bounding box center [354, 41] width 453 height 24
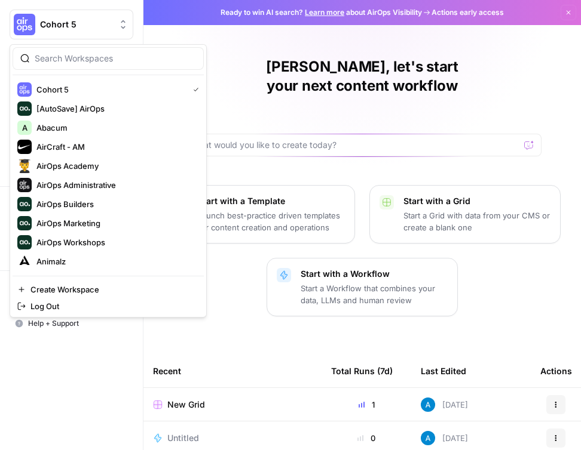
click at [50, 23] on span "Cohort 5" at bounding box center [76, 25] width 72 height 12
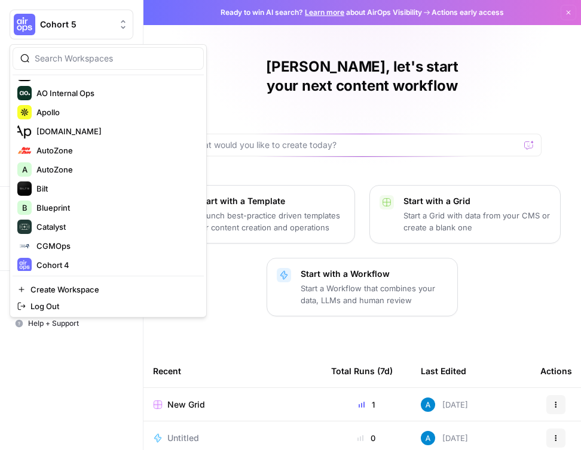
scroll to position [240, 0]
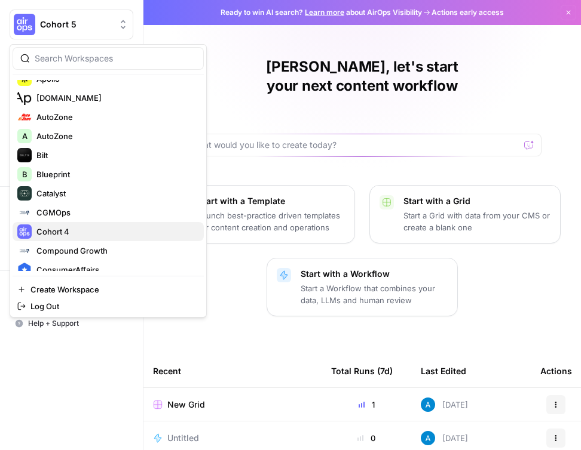
click at [69, 228] on span "Cohort 4" at bounding box center [115, 232] width 158 height 12
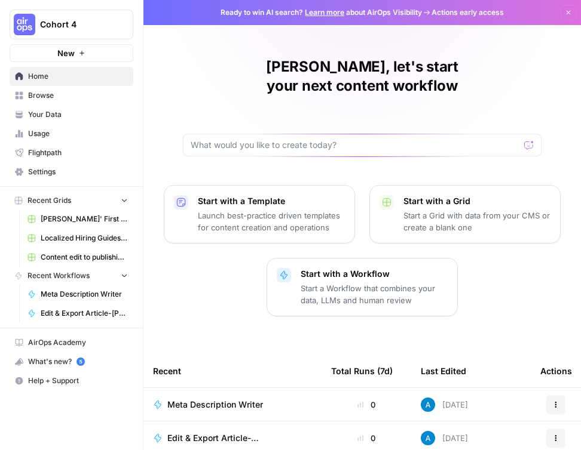
click at [85, 102] on link "Browse" at bounding box center [72, 95] width 124 height 19
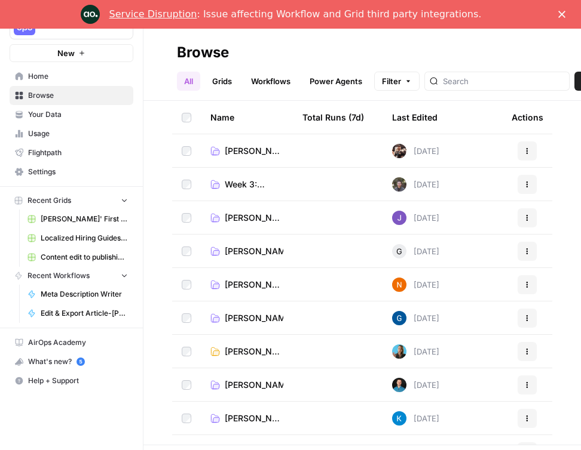
click at [562, 14] on polygon "Close" at bounding box center [561, 14] width 7 height 7
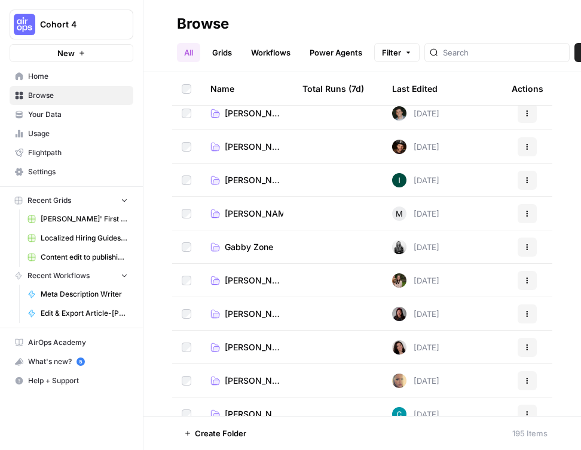
scroll to position [789, 0]
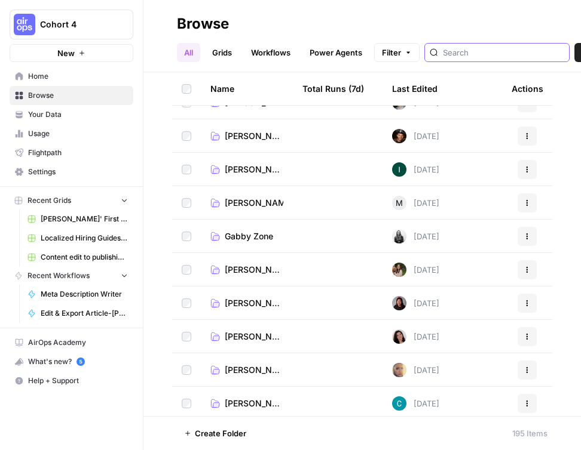
click at [480, 47] on input "search" at bounding box center [503, 53] width 121 height 12
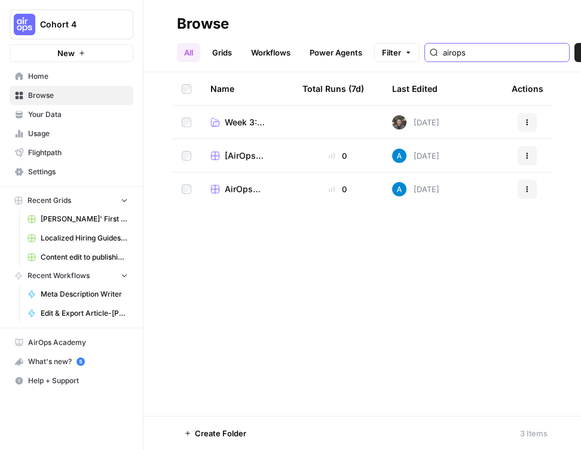
type input "airops"
click at [236, 157] on span "[AirOps Builders] Keyowrd -> Content Brief -> Article" at bounding box center [254, 156] width 59 height 12
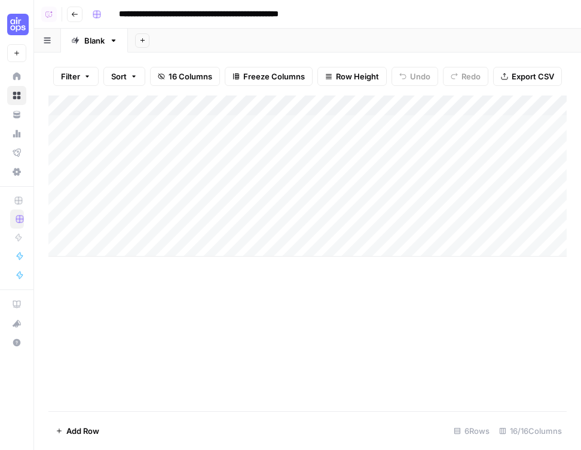
click at [278, 334] on div "Add Column" at bounding box center [307, 254] width 518 height 316
click at [210, 125] on div "Add Column" at bounding box center [307, 176] width 518 height 161
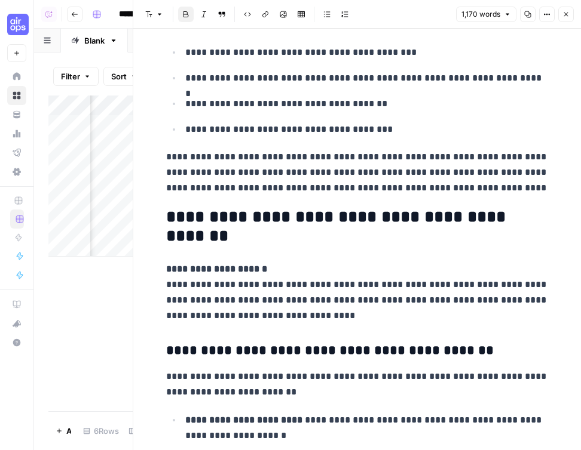
scroll to position [643, 0]
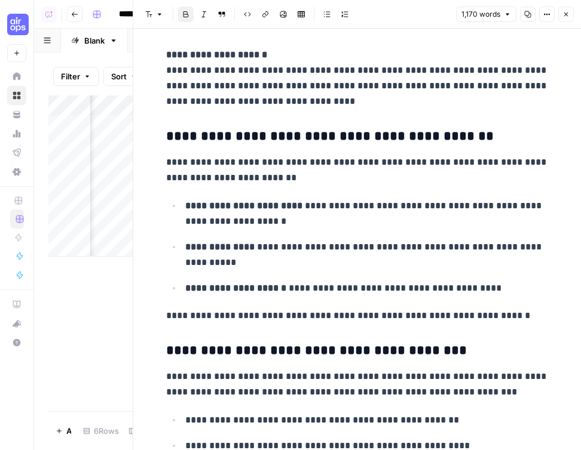
click at [568, 14] on icon "button" at bounding box center [565, 14] width 7 height 7
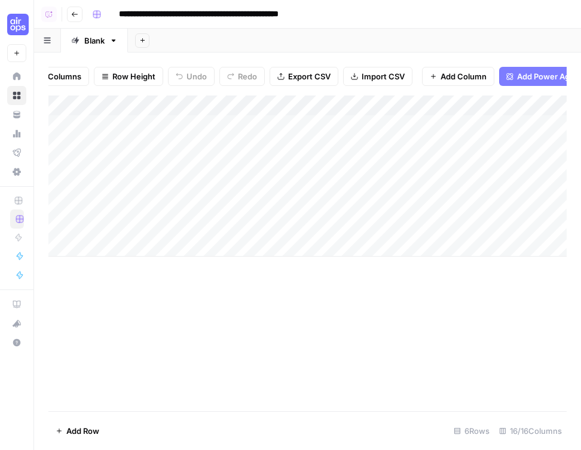
click at [446, 75] on span "Add Column" at bounding box center [463, 76] width 46 height 12
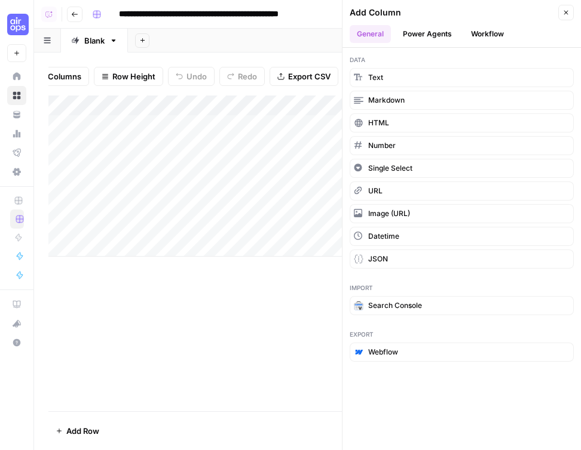
click at [561, 15] on button "Close" at bounding box center [566, 13] width 16 height 16
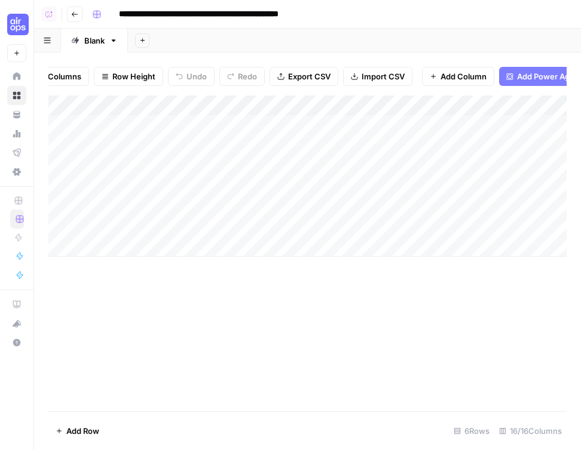
click at [269, 43] on div "Add Sheet" at bounding box center [354, 41] width 453 height 24
click at [304, 413] on footer "Add Row 6 Rows 16/16 Columns" at bounding box center [307, 431] width 518 height 39
click at [61, 125] on div "Add Column" at bounding box center [307, 176] width 518 height 161
click at [63, 139] on div "Add Column" at bounding box center [307, 176] width 518 height 161
click at [63, 148] on div "Add Column" at bounding box center [307, 176] width 518 height 161
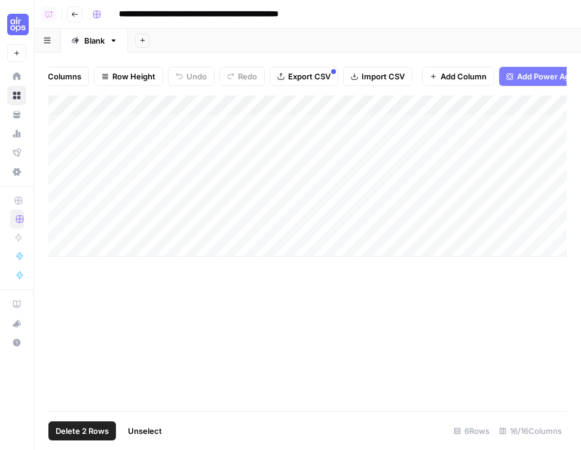
click at [62, 127] on div "Add Column" at bounding box center [307, 176] width 518 height 161
click at [62, 142] on div "Add Column" at bounding box center [307, 176] width 518 height 161
click at [300, 394] on div "Add Column" at bounding box center [307, 254] width 518 height 316
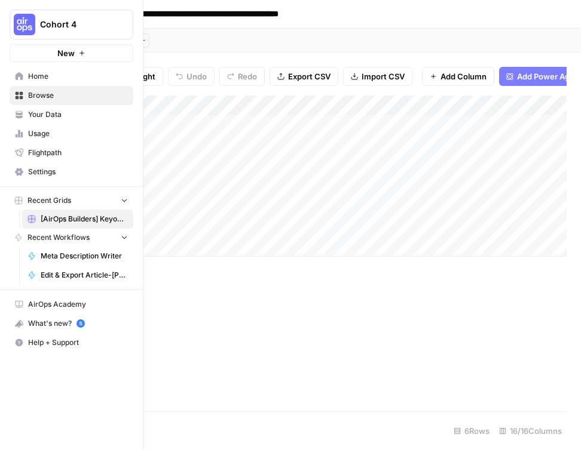
click at [50, 76] on span "Home" at bounding box center [78, 76] width 100 height 11
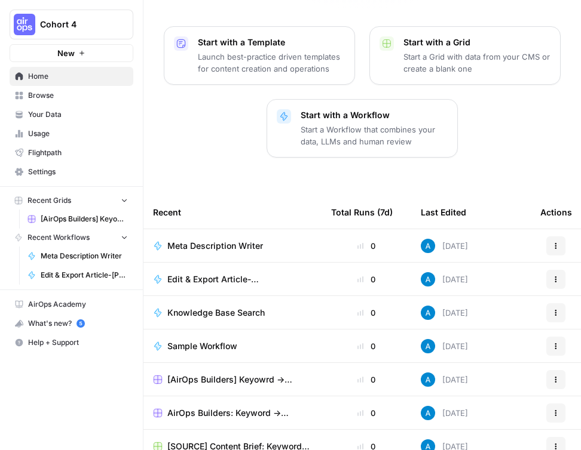
scroll to position [172, 0]
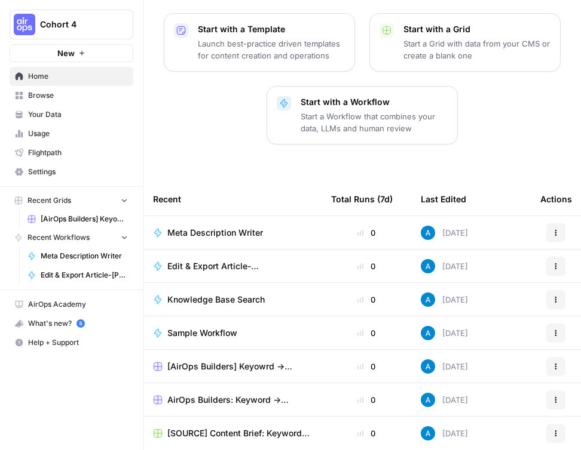
click at [244, 227] on span "Meta Description Writer" at bounding box center [215, 233] width 96 height 12
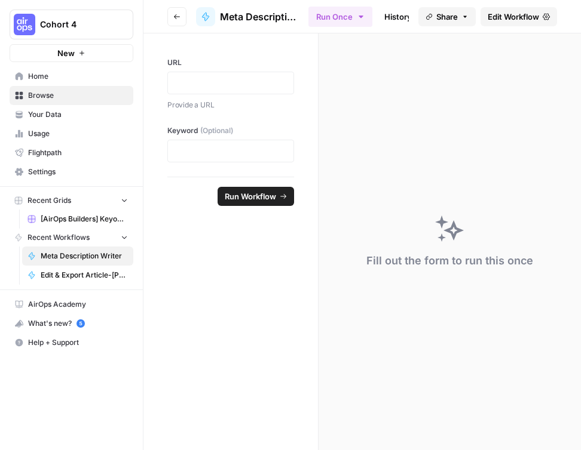
click at [177, 21] on button "Go back" at bounding box center [176, 16] width 19 height 19
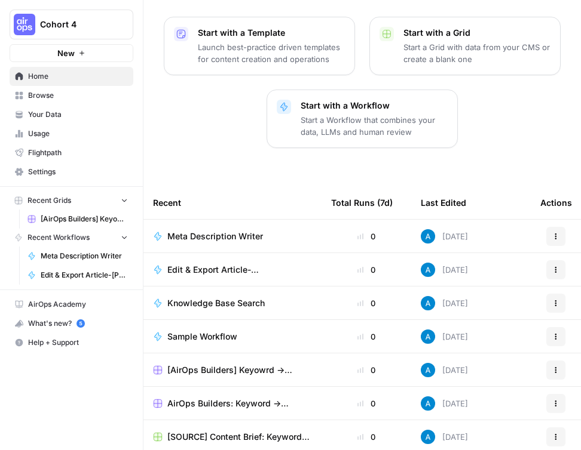
scroll to position [172, 0]
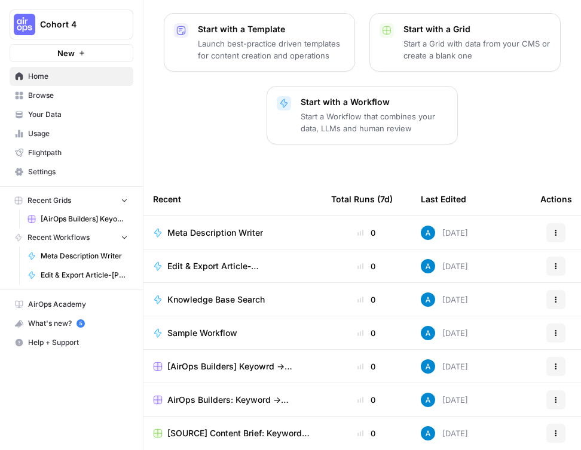
click at [259, 227] on span "Meta Description Writer" at bounding box center [215, 233] width 96 height 12
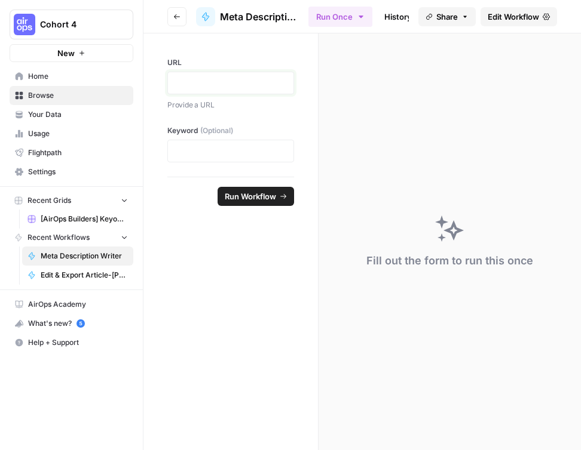
click at [207, 81] on p at bounding box center [230, 83] width 111 height 12
click at [198, 152] on p at bounding box center [230, 151] width 111 height 12
click at [539, 19] on link "Edit Workflow" at bounding box center [518, 16] width 76 height 19
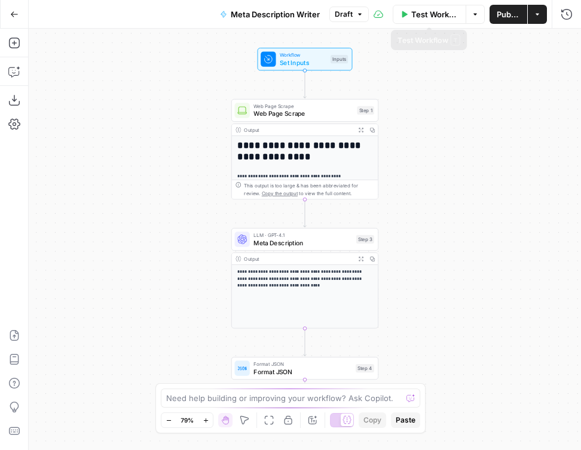
click at [441, 12] on span "Test Workflow" at bounding box center [435, 14] width 48 height 12
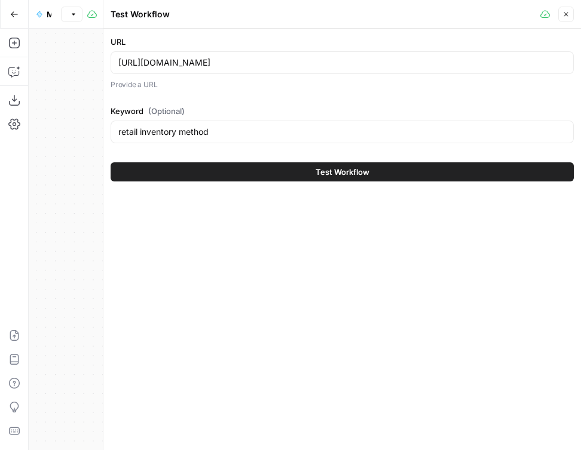
click at [563, 19] on button "Close" at bounding box center [566, 15] width 16 height 16
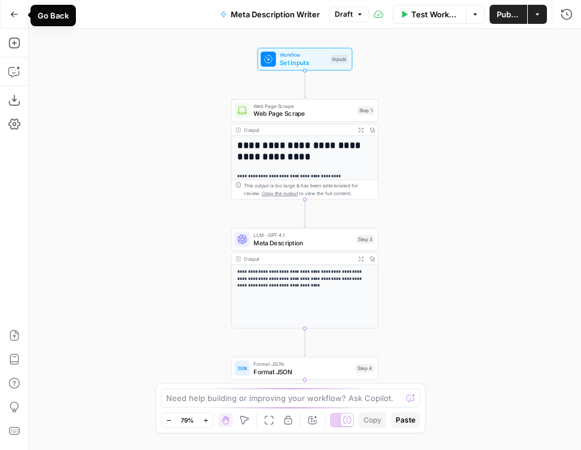
click at [17, 18] on icon "button" at bounding box center [14, 14] width 8 height 8
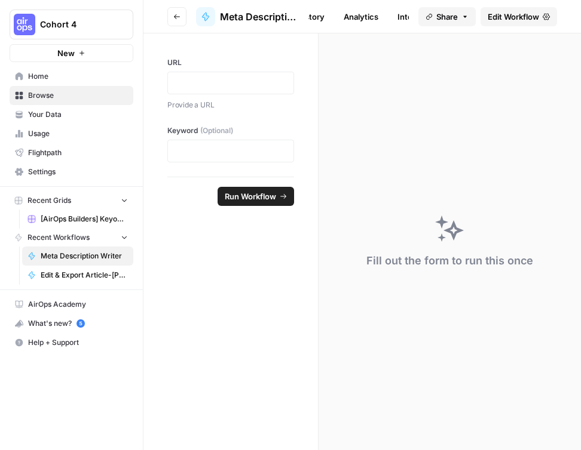
scroll to position [0, 118]
click at [384, 11] on link "Integrate" at bounding box center [384, 16] width 49 height 19
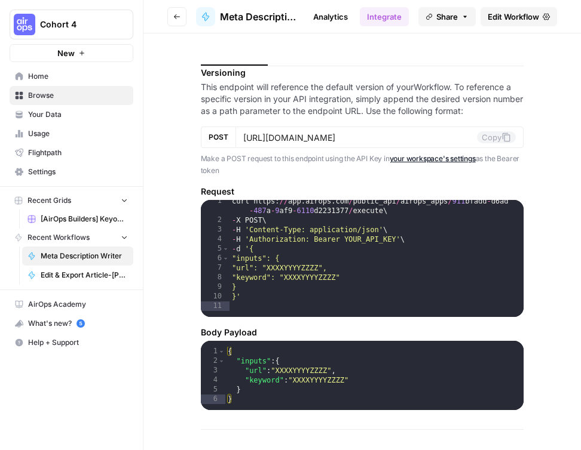
scroll to position [369, 0]
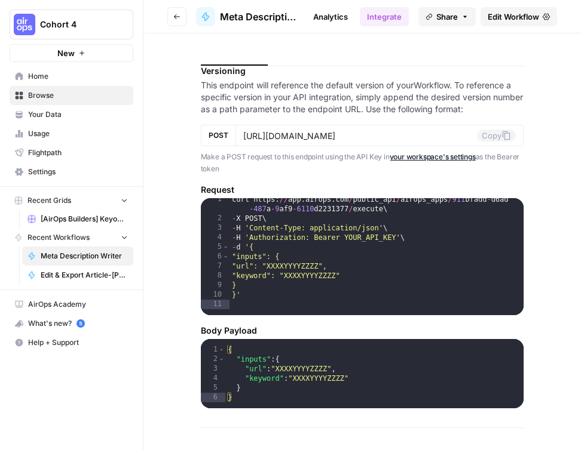
click at [179, 19] on icon "button" at bounding box center [176, 16] width 7 height 7
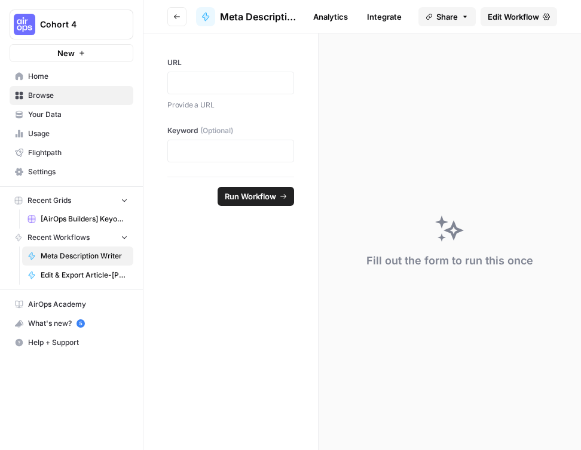
click at [185, 18] on button "Go back" at bounding box center [176, 16] width 19 height 19
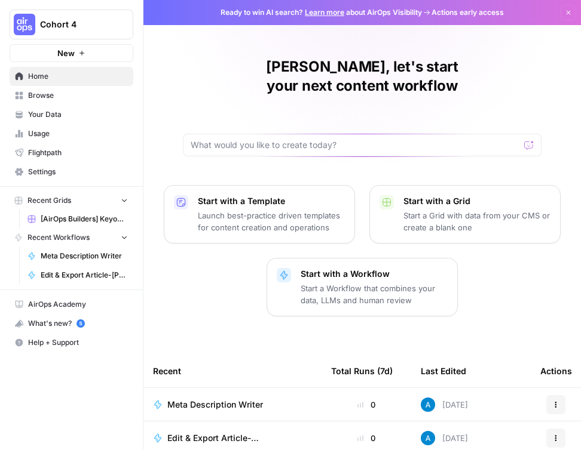
click at [76, 90] on span "Browse" at bounding box center [78, 95] width 100 height 11
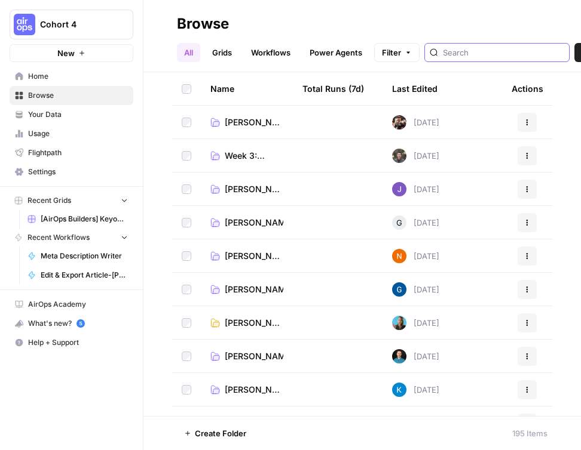
click at [489, 57] on input "search" at bounding box center [503, 53] width 121 height 12
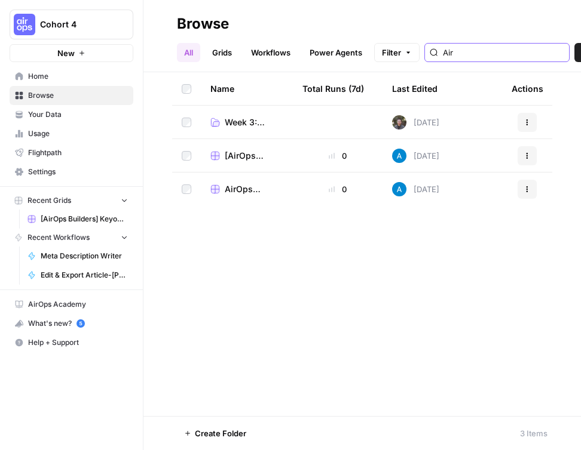
type input "Air"
click at [243, 151] on span "[AirOps Builders] Keyowrd -> Content Brief -> Article" at bounding box center [254, 156] width 59 height 12
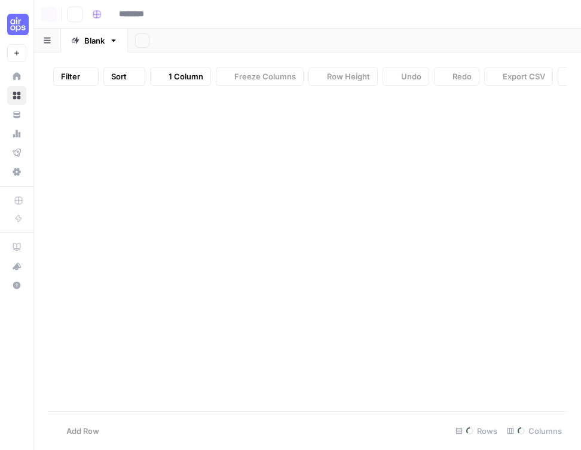
type input "**********"
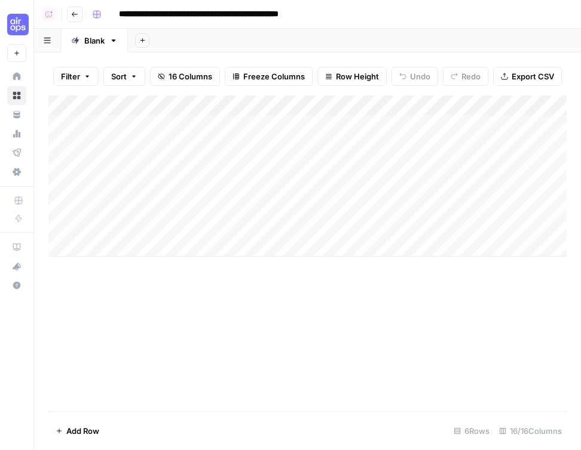
click at [262, 103] on div "Add Column" at bounding box center [307, 176] width 518 height 161
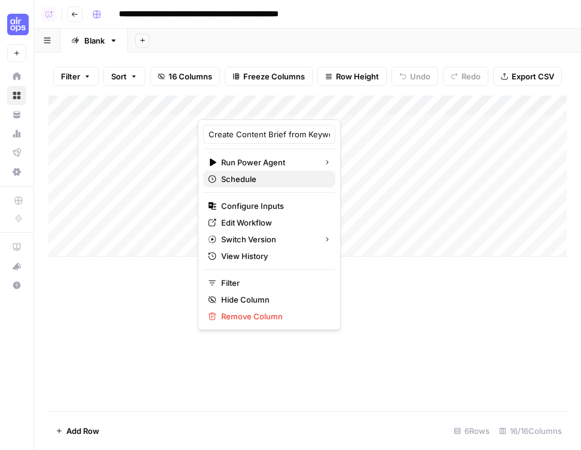
click at [247, 179] on span "Schedule" at bounding box center [273, 179] width 105 height 12
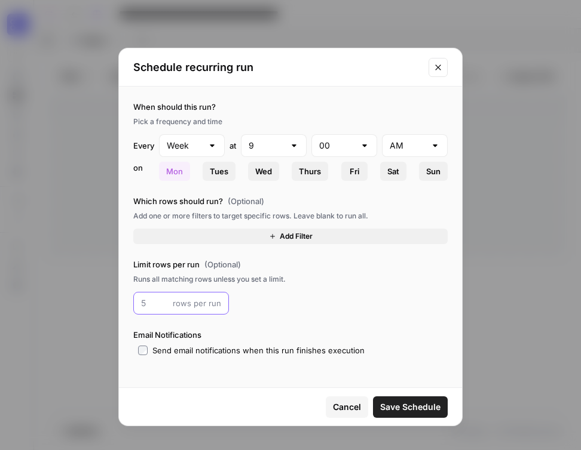
click at [164, 303] on input "number" at bounding box center [154, 304] width 27 height 12
click at [407, 404] on span "Save Schedule" at bounding box center [410, 407] width 60 height 12
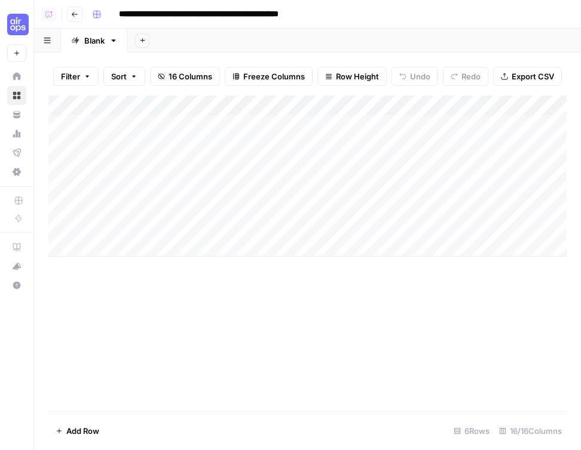
click at [170, 121] on div "Add Column" at bounding box center [307, 176] width 518 height 161
click at [388, 302] on div "Add Column" at bounding box center [307, 254] width 518 height 316
click at [272, 337] on div "Add Column" at bounding box center [307, 254] width 518 height 316
click at [333, 330] on div "Add Column" at bounding box center [307, 254] width 518 height 316
click at [495, 13] on div "**********" at bounding box center [328, 14] width 482 height 19
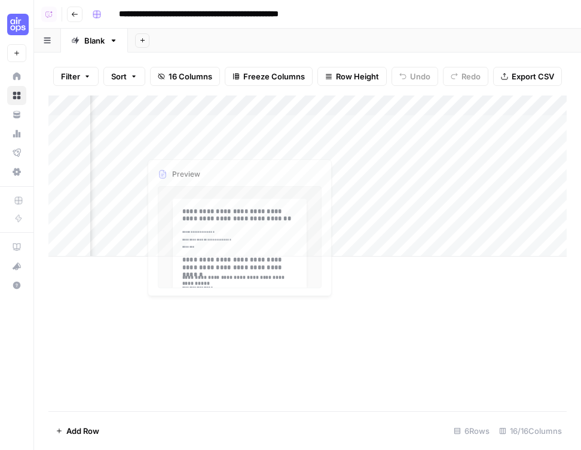
scroll to position [0, 130]
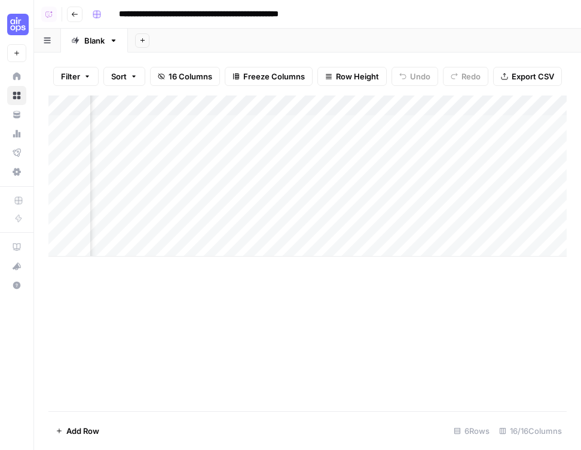
click at [379, 146] on div "Add Column" at bounding box center [307, 176] width 518 height 161
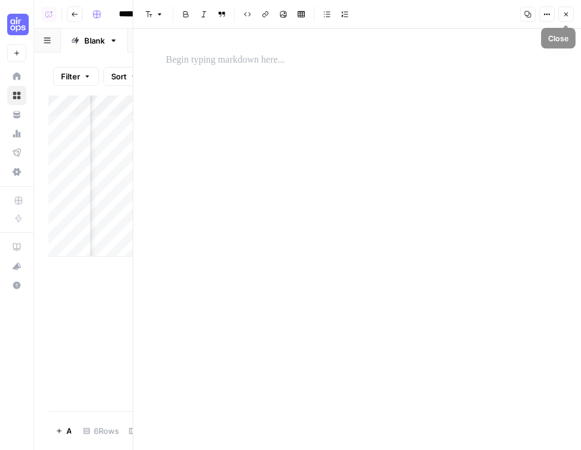
click at [568, 10] on button "Close" at bounding box center [566, 15] width 16 height 16
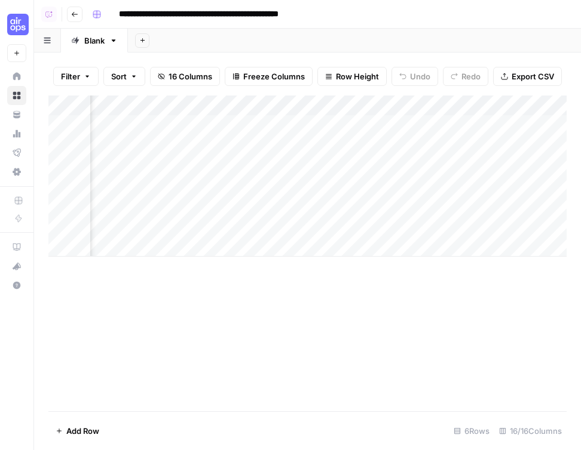
click at [379, 165] on div "Add Column" at bounding box center [307, 176] width 518 height 161
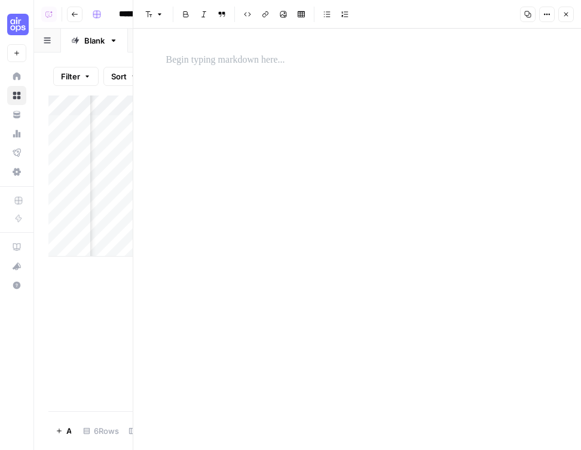
click at [571, 15] on button "Close" at bounding box center [566, 15] width 16 height 16
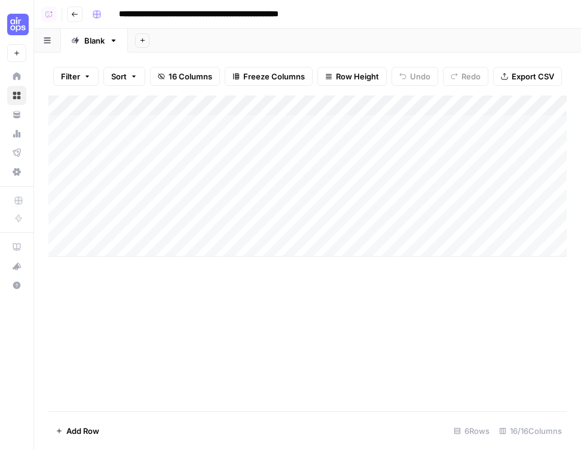
click at [195, 75] on span "16 Columns" at bounding box center [190, 76] width 44 height 12
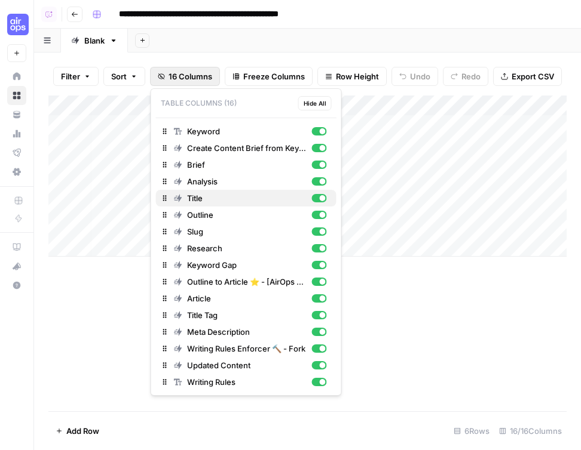
click at [323, 201] on div "button" at bounding box center [318, 198] width 15 height 8
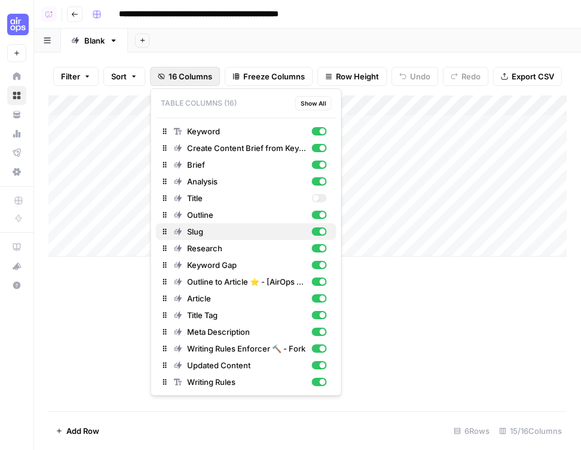
click at [320, 229] on div "button" at bounding box center [318, 232] width 15 height 8
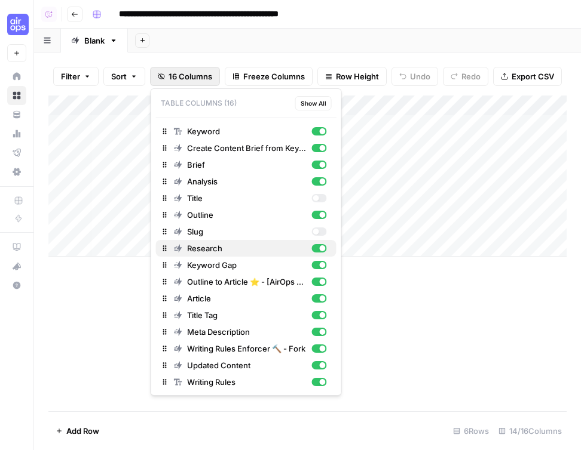
click at [318, 246] on div "button" at bounding box center [318, 248] width 15 height 8
click at [413, 340] on div "Add Column" at bounding box center [307, 254] width 518 height 316
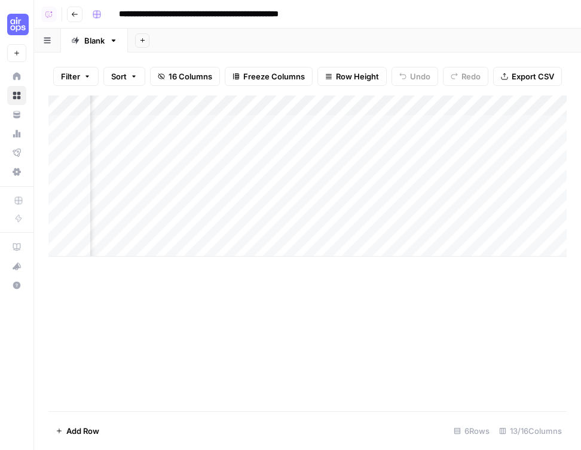
scroll to position [0, 180]
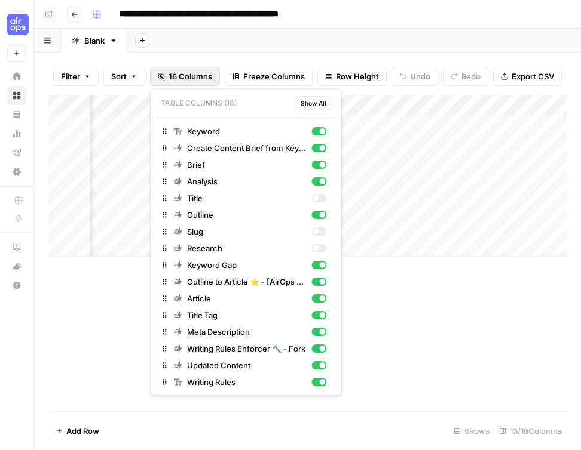
click at [192, 79] on span "16 Columns" at bounding box center [190, 76] width 44 height 12
click at [319, 198] on div "button" at bounding box center [318, 198] width 15 height 8
click at [320, 231] on div "button" at bounding box center [318, 232] width 15 height 8
click at [320, 250] on div "button" at bounding box center [318, 248] width 15 height 8
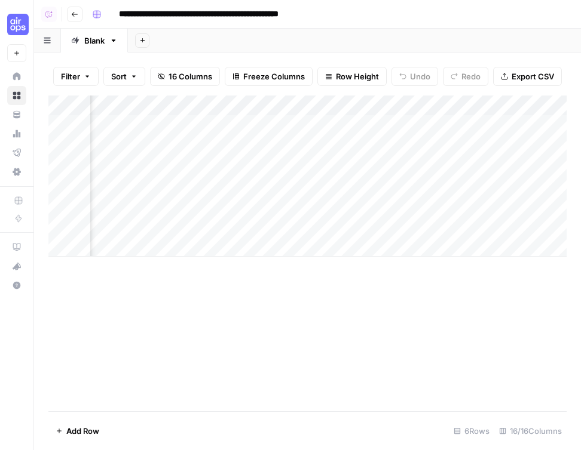
click at [435, 375] on div "Add Column" at bounding box center [307, 254] width 518 height 316
click at [213, 105] on div "Add Column" at bounding box center [307, 176] width 518 height 161
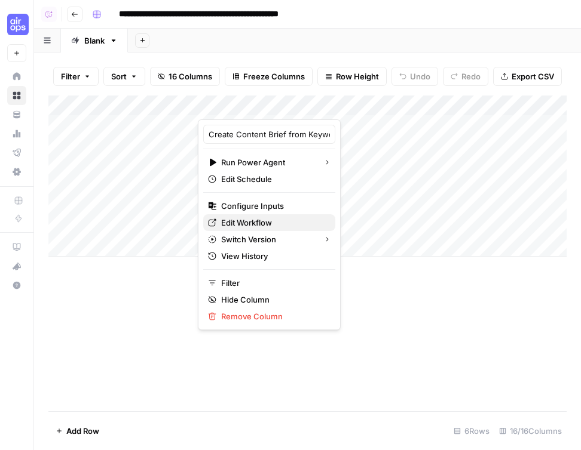
click at [249, 227] on span "Edit Workflow" at bounding box center [273, 223] width 105 height 12
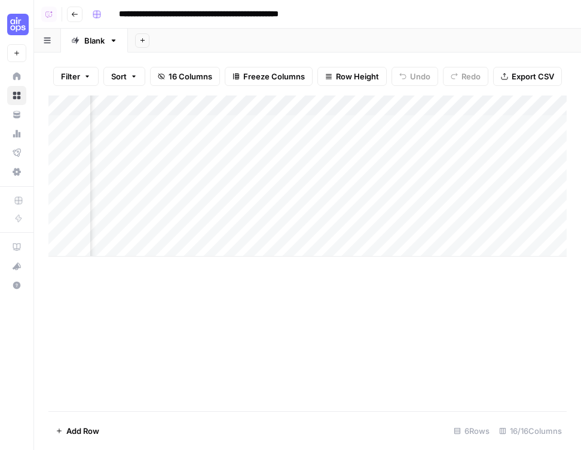
scroll to position [0, 680]
click at [447, 103] on div "Add Column" at bounding box center [307, 176] width 518 height 161
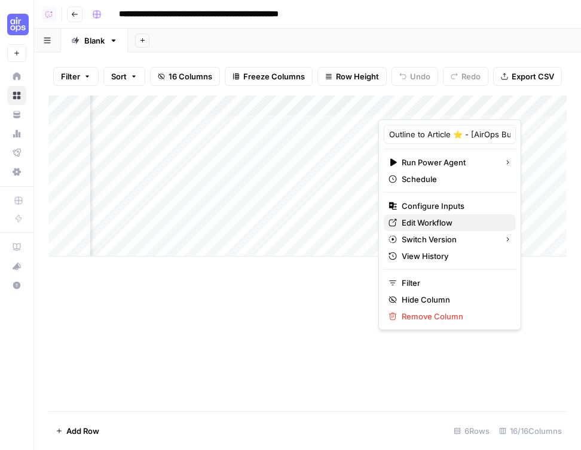
click at [433, 220] on span "Edit Workflow" at bounding box center [453, 223] width 105 height 12
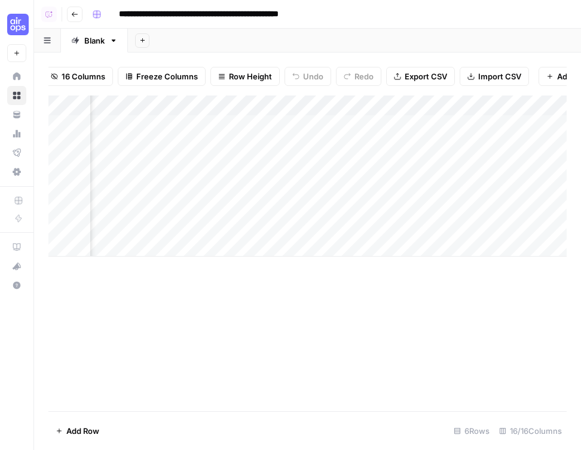
scroll to position [0, 370]
click at [85, 77] on span "16 Columns" at bounding box center [84, 76] width 44 height 12
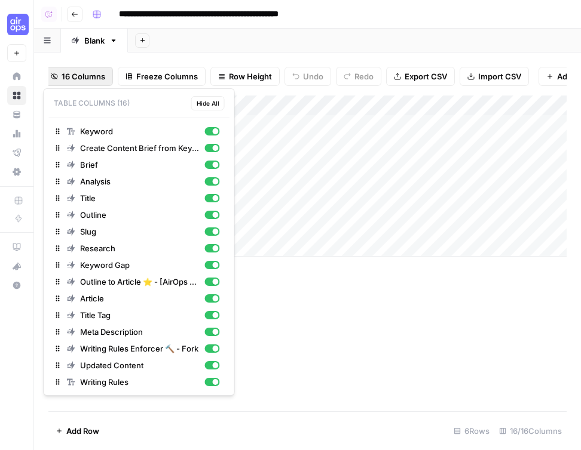
click at [413, 307] on div "Add Column" at bounding box center [307, 254] width 518 height 316
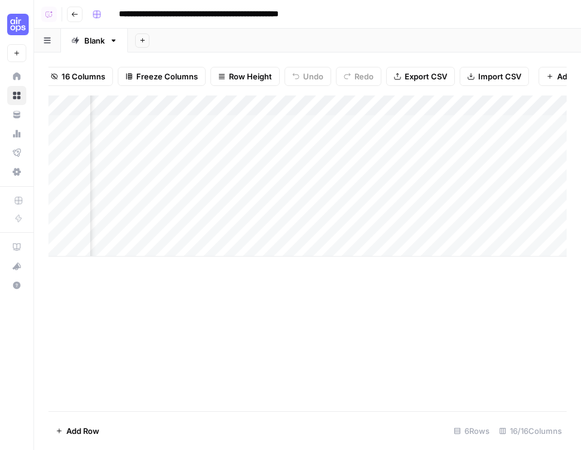
scroll to position [0, 903]
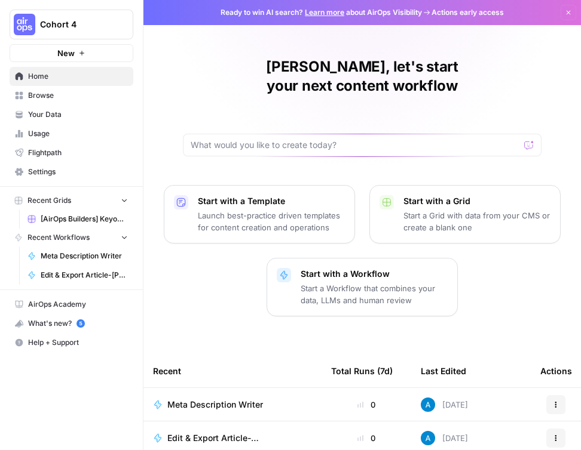
click at [53, 102] on link "Browse" at bounding box center [72, 95] width 124 height 19
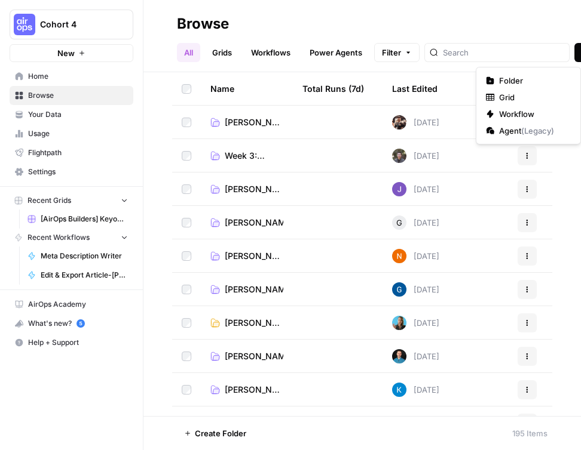
click at [505, 115] on span "Workflow" at bounding box center [532, 114] width 67 height 12
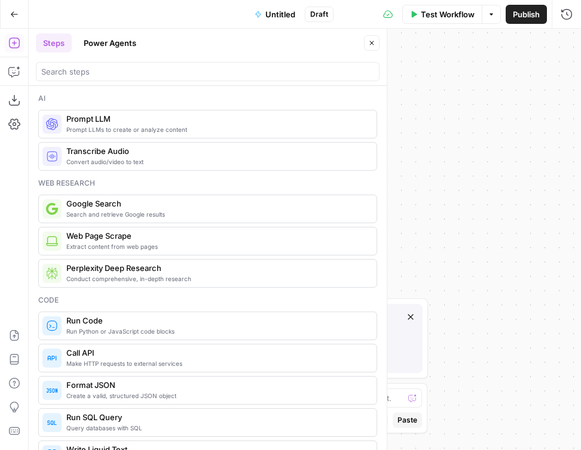
click at [375, 44] on icon "button" at bounding box center [371, 42] width 7 height 7
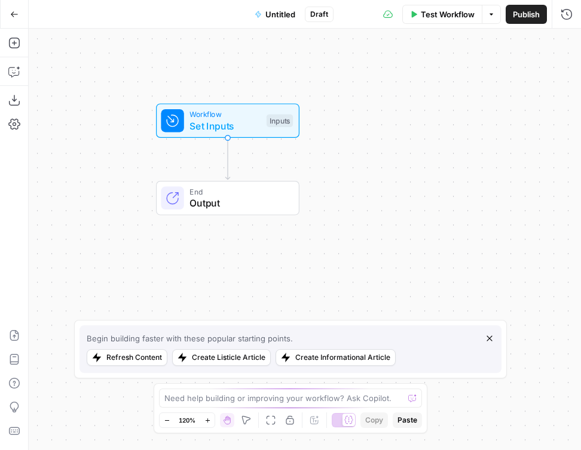
drag, startPoint x: 392, startPoint y: 175, endPoint x: 314, endPoint y: 96, distance: 111.1
click at [314, 96] on div "Workflow Set Inputs Inputs End Output" at bounding box center [305, 240] width 552 height 422
click at [203, 124] on span "Set Inputs" at bounding box center [224, 126] width 71 height 14
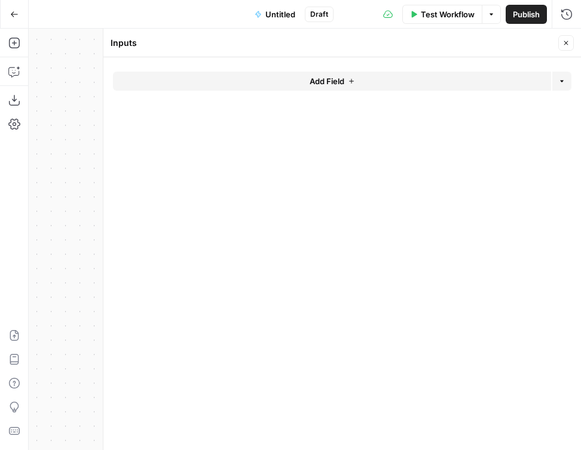
click at [327, 82] on span "Add Field" at bounding box center [326, 81] width 35 height 12
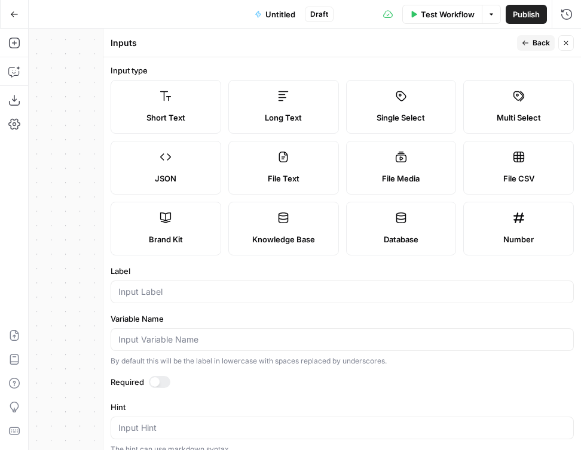
click at [528, 180] on span "File CSV" at bounding box center [518, 179] width 31 height 12
type textarea "Supports .csv file type"
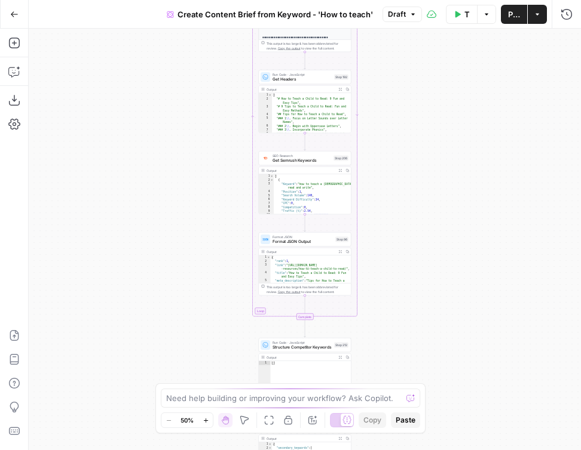
drag, startPoint x: 401, startPoint y: 286, endPoint x: 401, endPoint y: 32, distance: 253.9
click at [401, 32] on div "Workflow Set Inputs Inputs Google Search Perform Google Search Step 51 Output E…" at bounding box center [305, 240] width 552 height 422
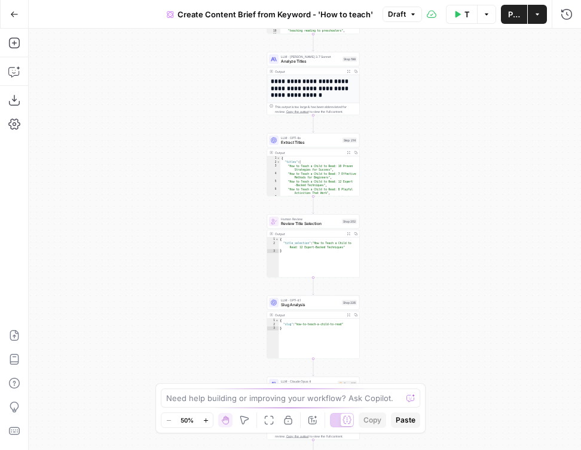
drag, startPoint x: 375, startPoint y: 318, endPoint x: 387, endPoint y: 100, distance: 219.0
click at [387, 100] on div "Workflow Set Inputs Inputs Google Search Perform Google Search Step 51 Output E…" at bounding box center [305, 240] width 552 height 422
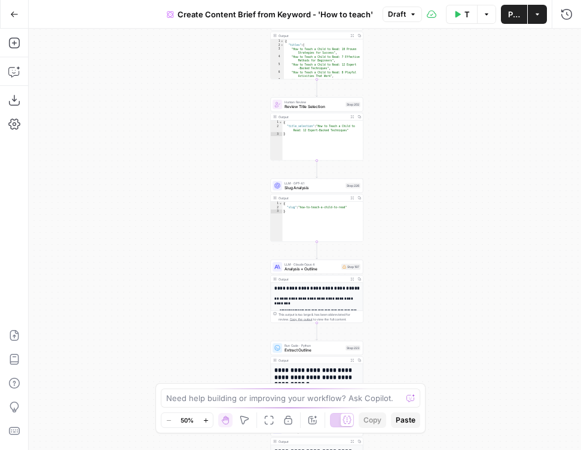
drag, startPoint x: 389, startPoint y: 330, endPoint x: 389, endPoint y: 111, distance: 218.7
click at [389, 111] on div "Workflow Set Inputs Inputs Google Search Perform Google Search Step 51 Output E…" at bounding box center [305, 240] width 552 height 422
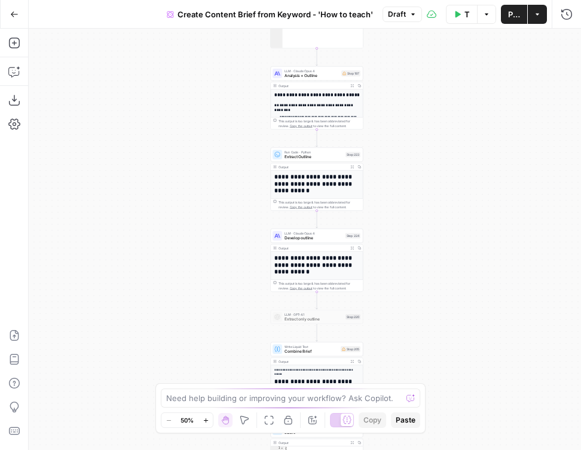
drag, startPoint x: 383, startPoint y: 214, endPoint x: 386, endPoint y: 23, distance: 191.8
click at [386, 23] on div "Go Back Create Content Brief from Keyword - 'How to teach' Draft Test Workflow …" at bounding box center [290, 225] width 581 height 450
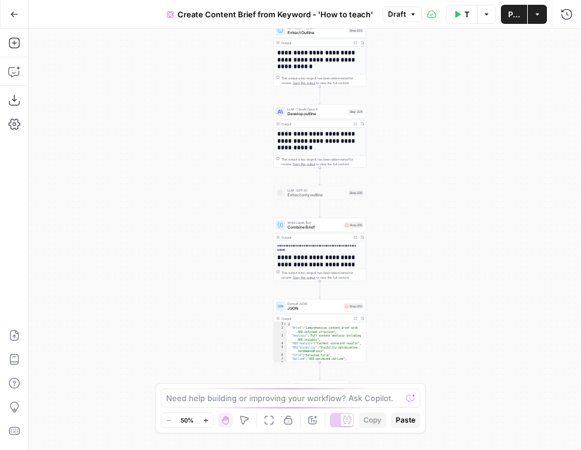
drag, startPoint x: 364, startPoint y: 255, endPoint x: 364, endPoint y: 82, distance: 172.7
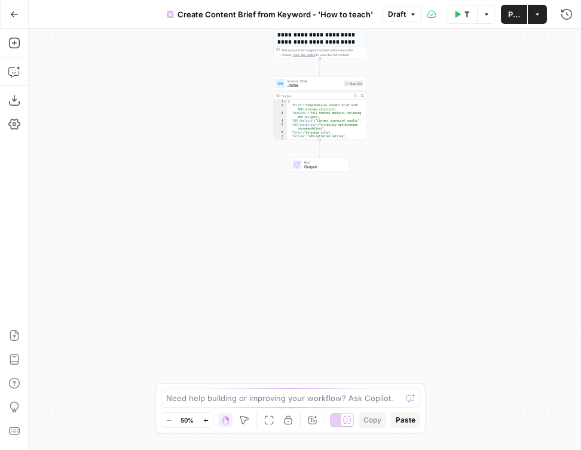
drag, startPoint x: 432, startPoint y: 281, endPoint x: 432, endPoint y: 58, distance: 222.8
click at [432, 58] on div "Workflow Set Inputs Inputs Google Search Perform Google Search Step 51 Output E…" at bounding box center [305, 240] width 552 height 422
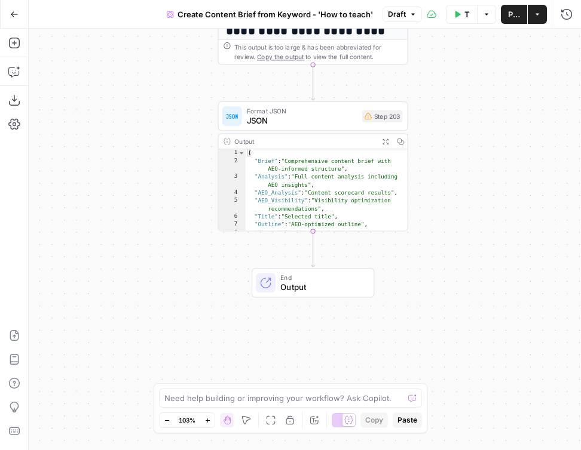
drag, startPoint x: 388, startPoint y: 97, endPoint x: 447, endPoint y: 172, distance: 95.3
click at [447, 172] on div "Workflow Set Inputs Inputs Google Search Perform Google Search Step 51 Output E…" at bounding box center [305, 240] width 552 height 422
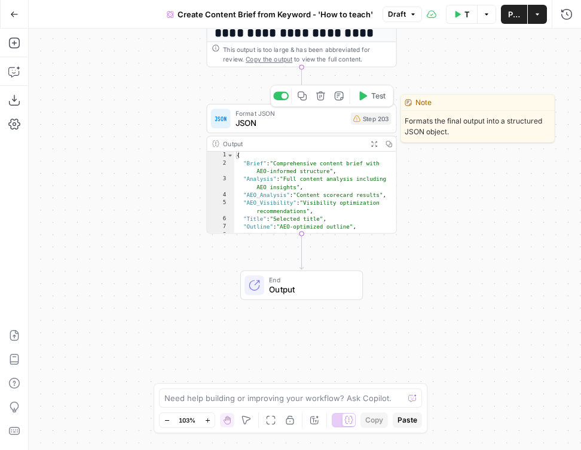
click at [272, 129] on div "Format JSON JSON Step 203 Copy step Delete step Edit Note Test" at bounding box center [302, 118] width 190 height 29
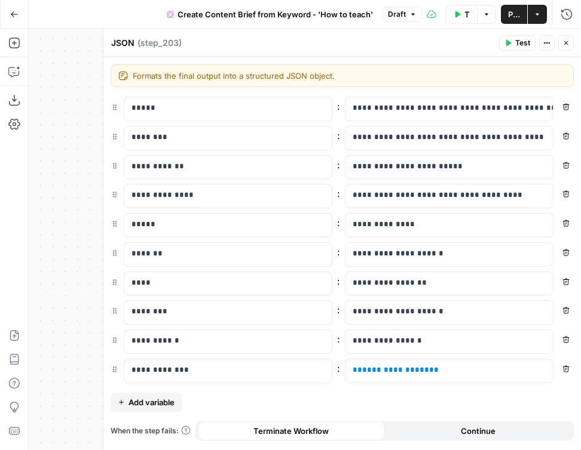
click at [563, 42] on icon "button" at bounding box center [565, 42] width 7 height 7
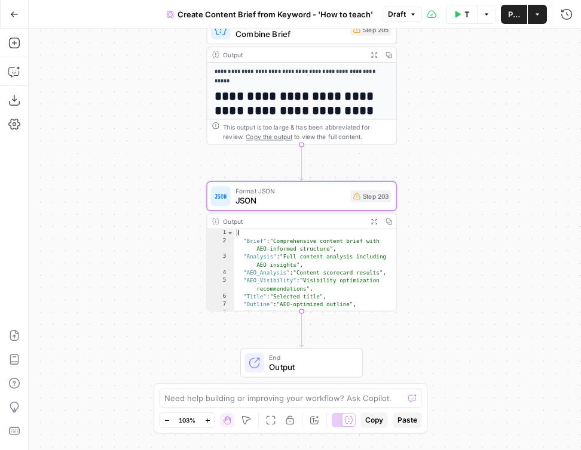
drag, startPoint x: 438, startPoint y: 237, endPoint x: 438, endPoint y: 262, distance: 25.7
click at [438, 262] on div "Workflow Set Inputs Inputs Google Search Perform Google Search Step 51 Output E…" at bounding box center [305, 240] width 552 height 422
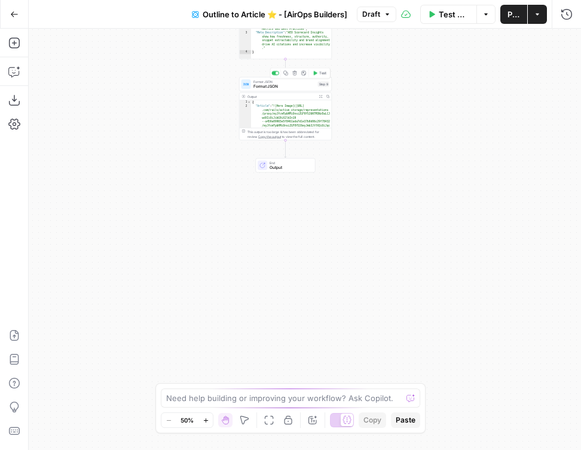
click at [302, 87] on span "Format JSON" at bounding box center [284, 87] width 62 height 6
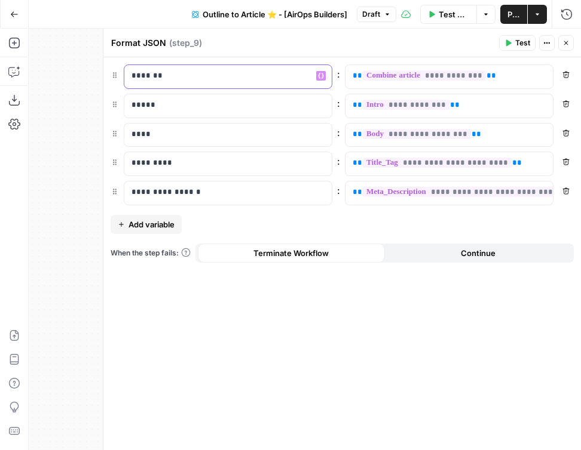
click at [166, 75] on p "*******" at bounding box center [227, 76] width 193 height 12
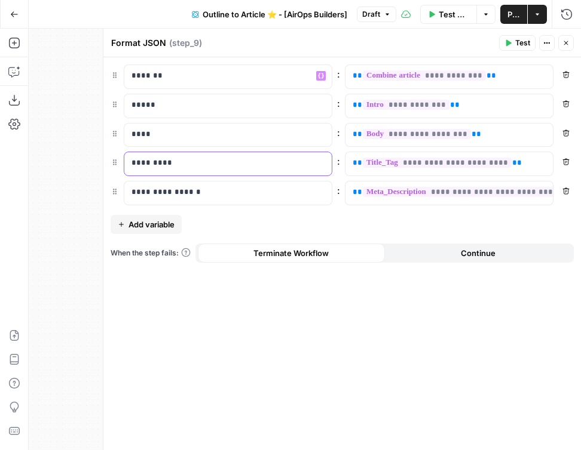
click at [169, 161] on p "*********" at bounding box center [227, 163] width 193 height 12
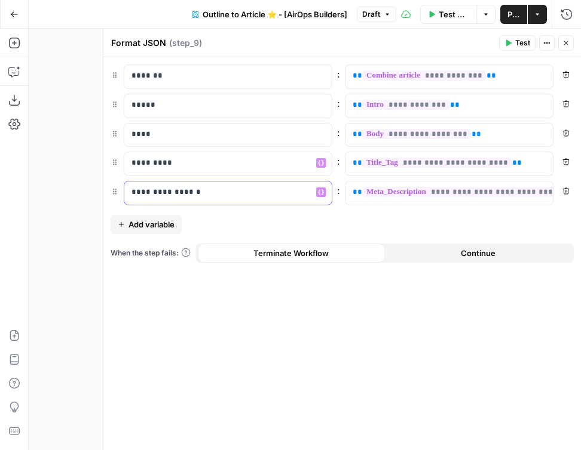
click at [214, 197] on p "**********" at bounding box center [227, 192] width 193 height 12
click at [564, 47] on button "Close" at bounding box center [566, 43] width 16 height 16
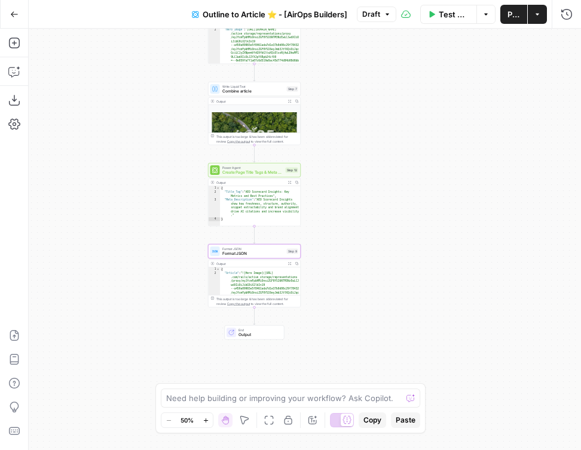
drag, startPoint x: 452, startPoint y: 130, endPoint x: 421, endPoint y: 305, distance: 177.8
click at [421, 305] on div "**********" at bounding box center [305, 240] width 552 height 422
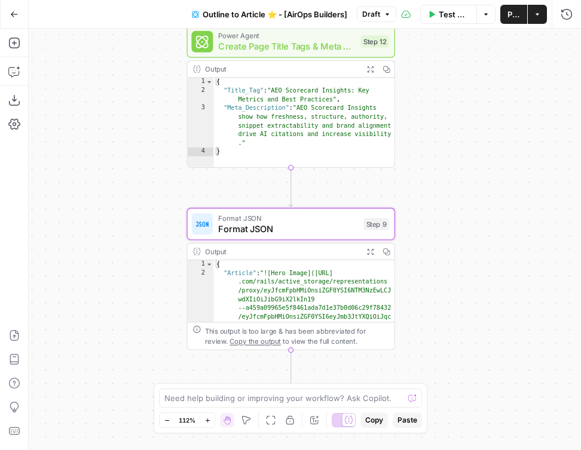
drag, startPoint x: 302, startPoint y: 263, endPoint x: 433, endPoint y: 185, distance: 152.1
click at [433, 185] on div "**********" at bounding box center [305, 240] width 552 height 422
click at [269, 199] on div at bounding box center [272, 200] width 7 height 7
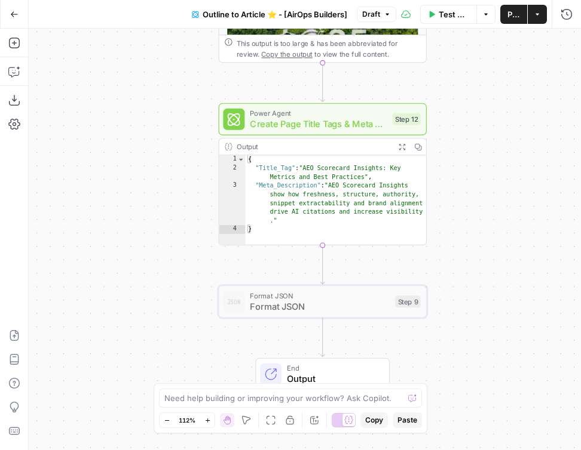
drag, startPoint x: 431, startPoint y: 129, endPoint x: 465, endPoint y: 207, distance: 84.6
click at [465, 207] on div "**********" at bounding box center [305, 240] width 552 height 422
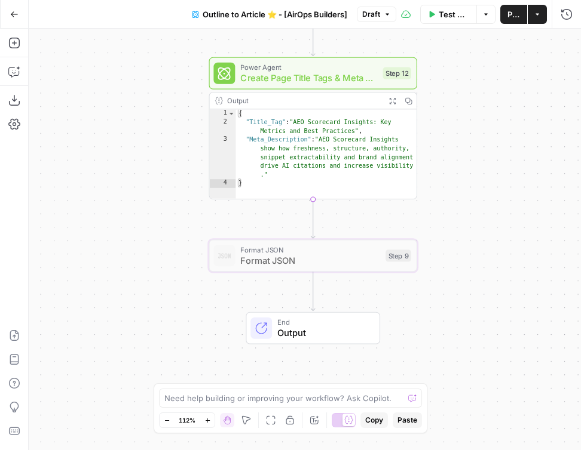
drag, startPoint x: 465, startPoint y: 207, endPoint x: 453, endPoint y: 160, distance: 48.7
click at [453, 160] on div "**********" at bounding box center [305, 240] width 552 height 422
click at [391, 99] on icon "button" at bounding box center [391, 99] width 7 height 7
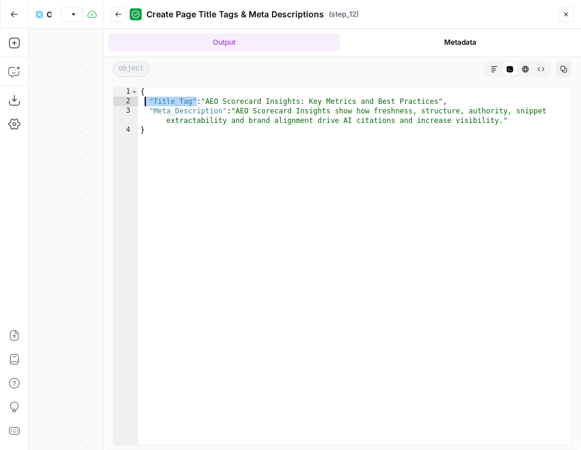
drag, startPoint x: 196, startPoint y: 105, endPoint x: 140, endPoint y: 105, distance: 55.6
click at [140, 105] on div "{ "Title_Tag" : "AEO Scorecard Insights: Key Metrics and Best Practices" , "Met…" at bounding box center [354, 275] width 433 height 377
drag, startPoint x: 228, startPoint y: 111, endPoint x: 116, endPoint y: 111, distance: 111.1
click at [116, 111] on div "**********" at bounding box center [342, 266] width 458 height 359
type textarea "**********"
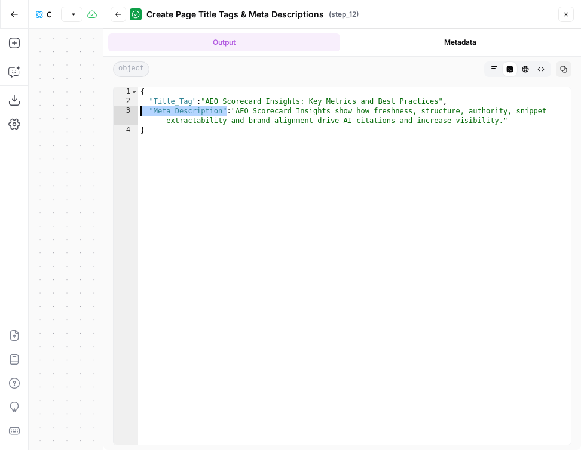
click at [200, 111] on div "{ "Title_Tag" : "AEO Scorecard Insights: Key Metrics and Best Practices" , "Met…" at bounding box center [354, 275] width 433 height 377
click at [569, 15] on button "Close" at bounding box center [566, 15] width 16 height 16
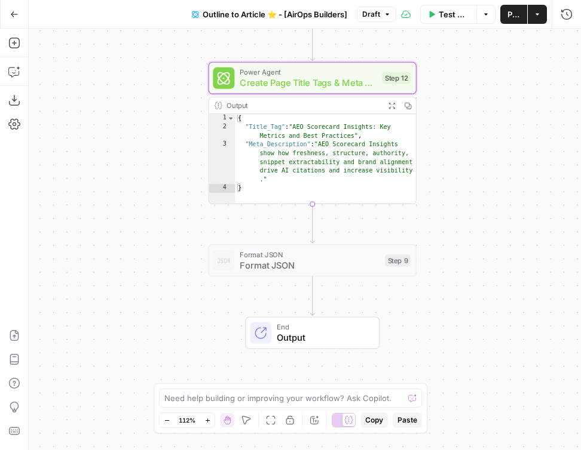
drag, startPoint x: 499, startPoint y: 127, endPoint x: 499, endPoint y: 137, distance: 9.6
click at [499, 137] on div "**********" at bounding box center [305, 240] width 552 height 422
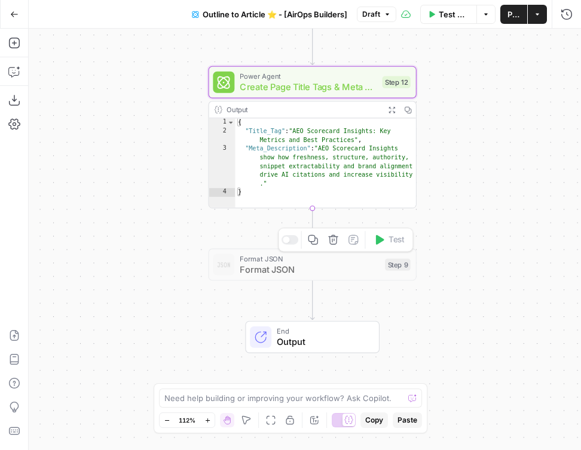
click at [288, 240] on div at bounding box center [286, 240] width 7 height 7
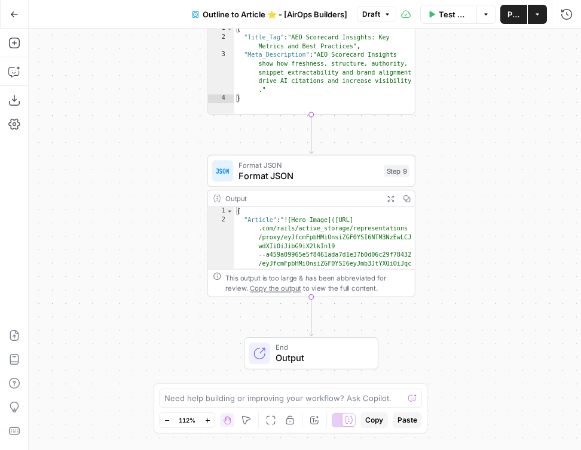
drag, startPoint x: 159, startPoint y: 274, endPoint x: 157, endPoint y: 179, distance: 95.0
click at [157, 179] on div "**********" at bounding box center [305, 240] width 552 height 422
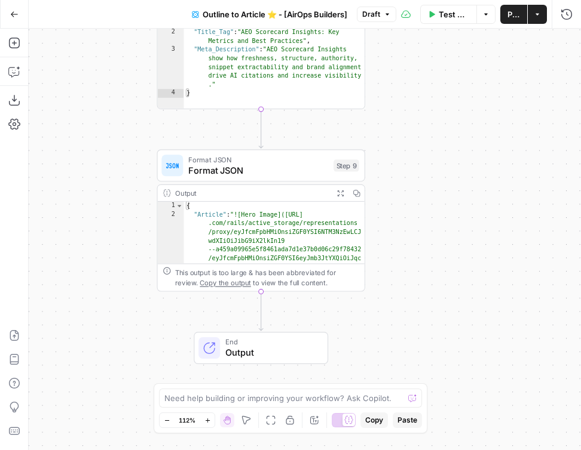
drag, startPoint x: 157, startPoint y: 179, endPoint x: 103, endPoint y: 173, distance: 54.1
click at [103, 173] on div "**********" at bounding box center [305, 240] width 552 height 422
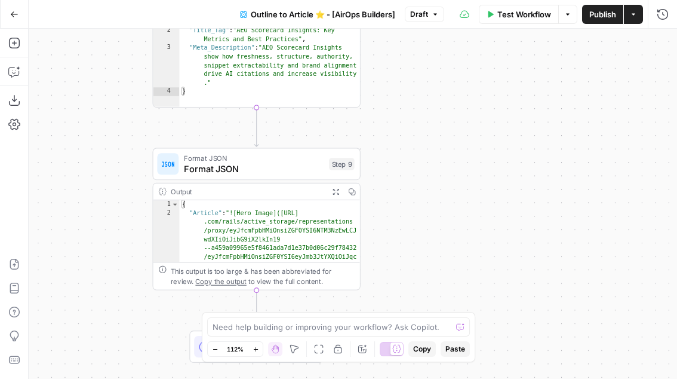
click at [4, 13] on button "Go Back" at bounding box center [15, 15] width 22 height 22
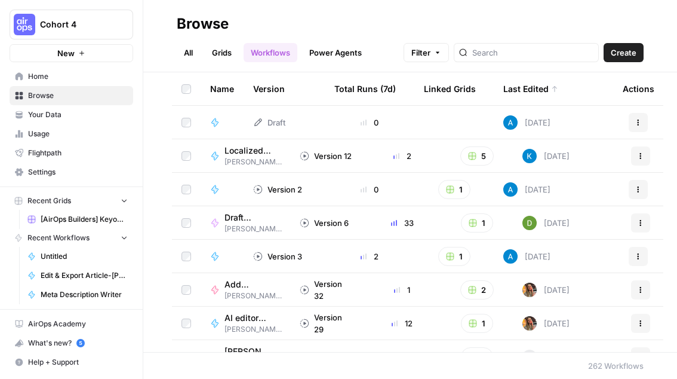
click at [83, 119] on span "Your Data" at bounding box center [78, 114] width 100 height 11
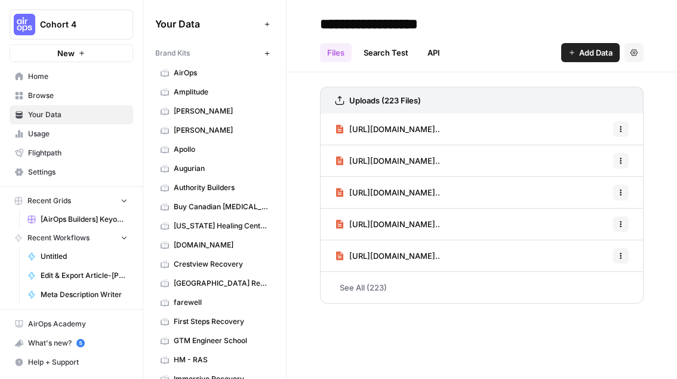
click at [214, 78] on link "AirOps" at bounding box center [214, 72] width 119 height 19
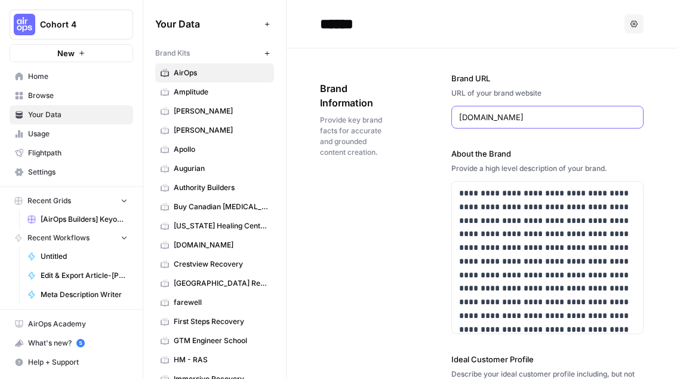
drag, startPoint x: 528, startPoint y: 115, endPoint x: 434, endPoint y: 115, distance: 93.8
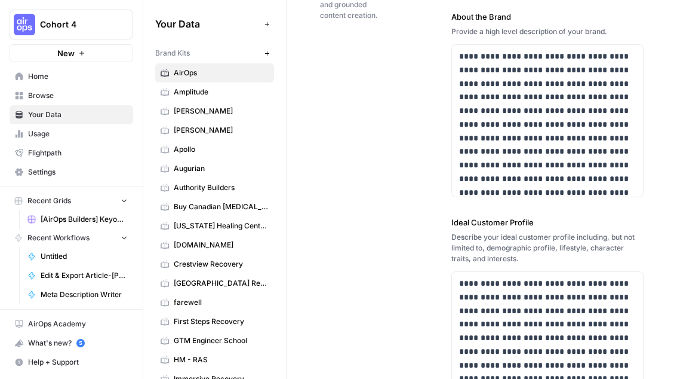
scroll to position [133, 0]
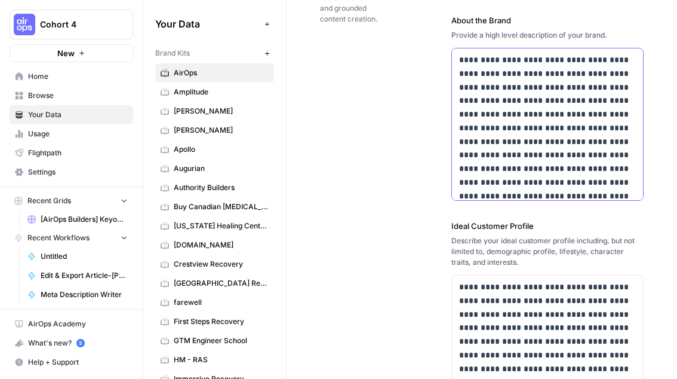
click at [539, 180] on p "**********" at bounding box center [547, 155] width 177 height 204
click at [429, 273] on div "**********" at bounding box center [482, 347] width 324 height 864
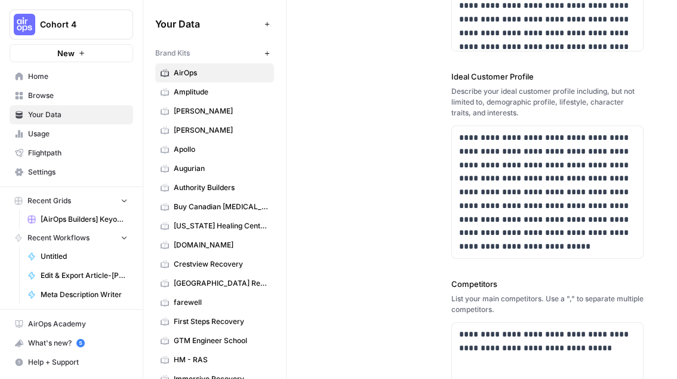
scroll to position [321, 0]
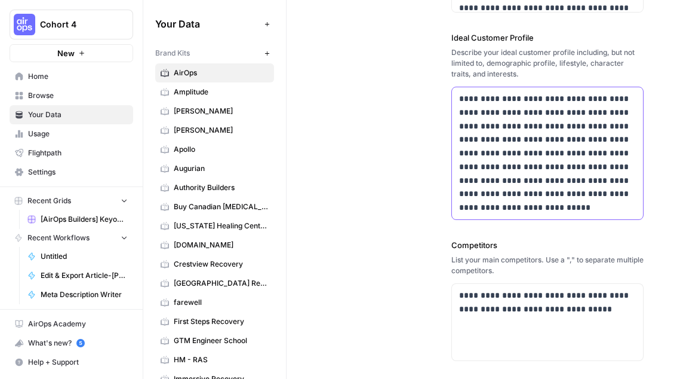
click at [530, 142] on p "**********" at bounding box center [547, 153] width 177 height 122
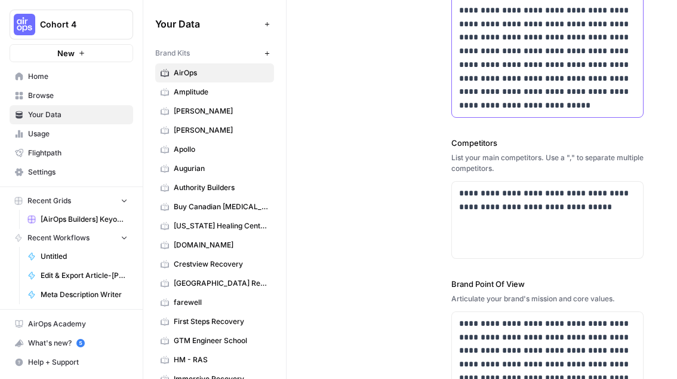
scroll to position [504, 0]
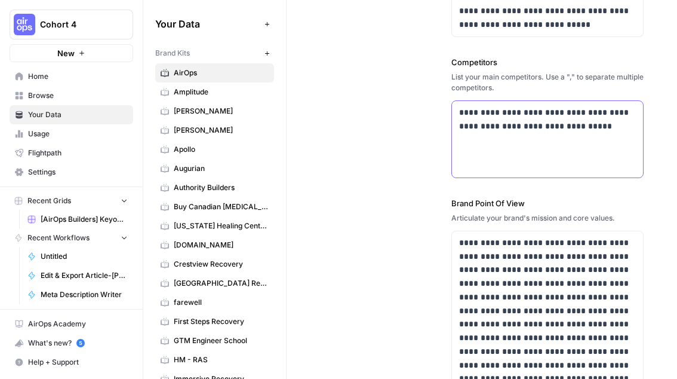
click at [572, 111] on p "**********" at bounding box center [547, 119] width 177 height 27
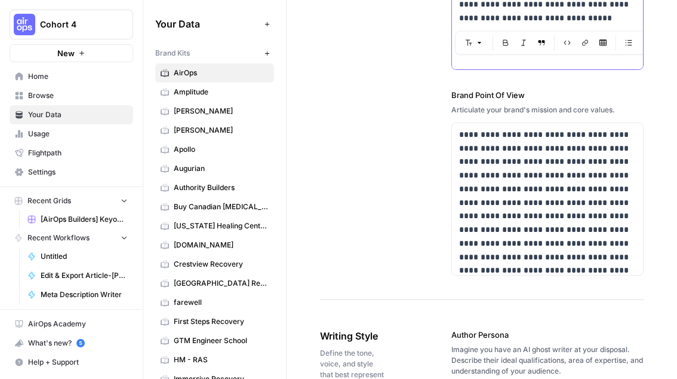
scroll to position [643, 0]
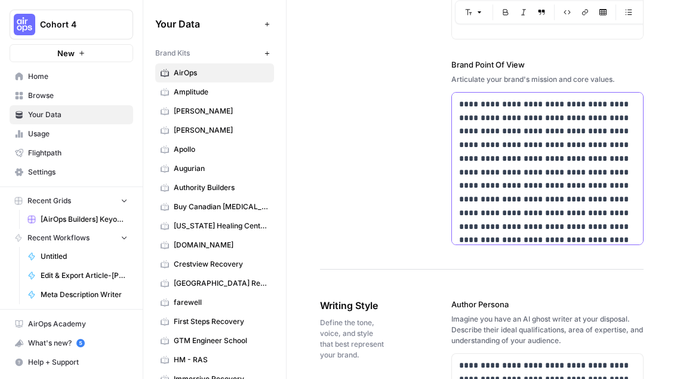
click at [571, 177] on p "**********" at bounding box center [547, 185] width 177 height 177
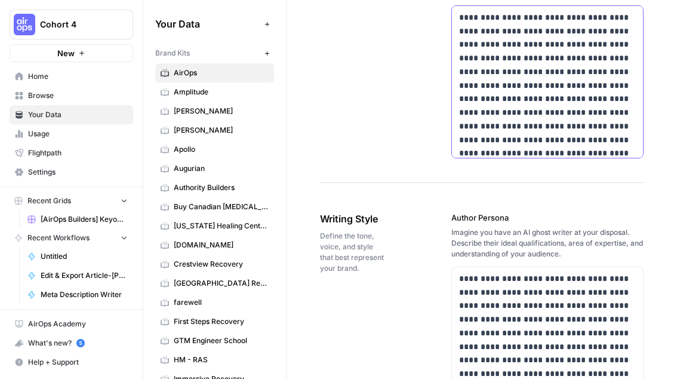
scroll to position [759, 0]
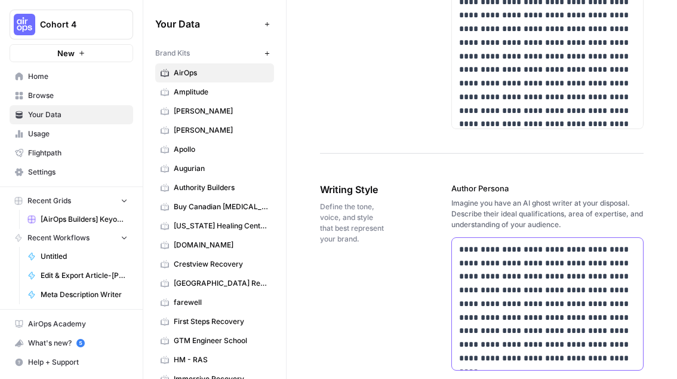
click at [517, 262] on p "**********" at bounding box center [547, 304] width 177 height 122
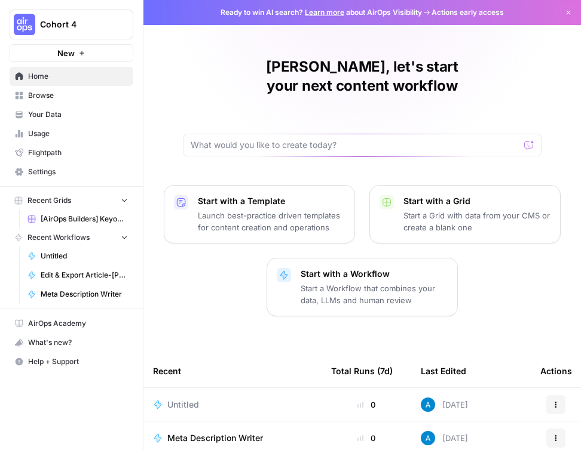
click at [70, 26] on span "Cohort 4" at bounding box center [76, 25] width 72 height 12
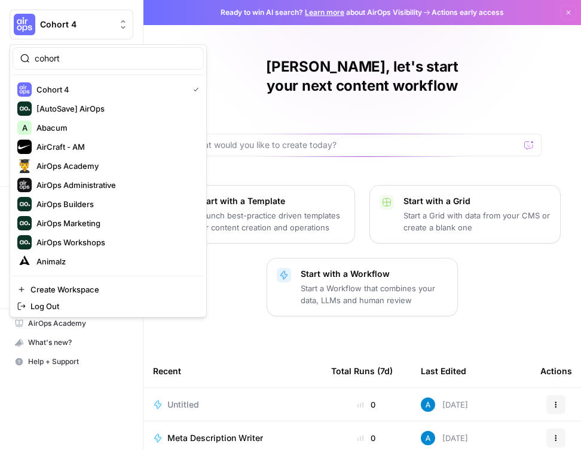
type input "cohort"
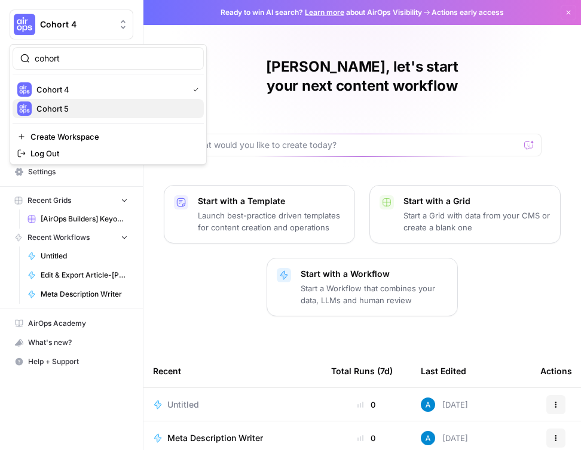
click at [84, 108] on span "Cohort 5" at bounding box center [115, 109] width 158 height 12
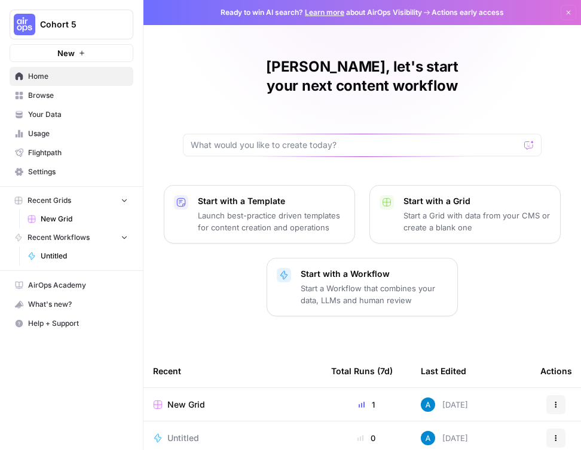
click at [86, 94] on span "Browse" at bounding box center [78, 95] width 100 height 11
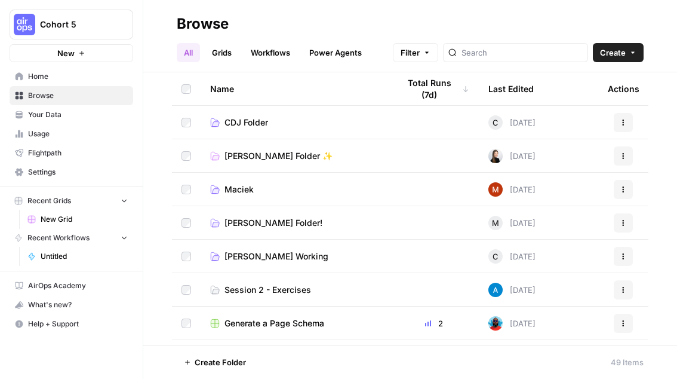
click at [283, 292] on span "Session 2 - Exercises" at bounding box center [268, 290] width 87 height 12
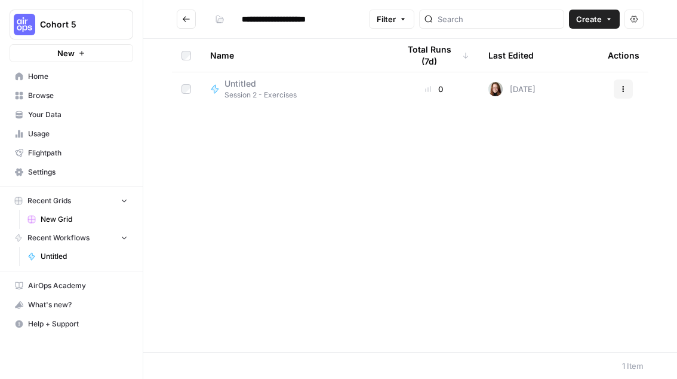
click at [336, 170] on div "Name Total Runs (7d) Last Edited Actions Untitled Session 2 - Exercises 0 [DATE…" at bounding box center [410, 195] width 534 height 313
click at [381, 212] on div "Name Total Runs (7d) Last Edited Actions Untitled Session 2 - Exercises 0 [DATE…" at bounding box center [410, 195] width 534 height 313
click at [580, 23] on button "Create" at bounding box center [594, 19] width 51 height 19
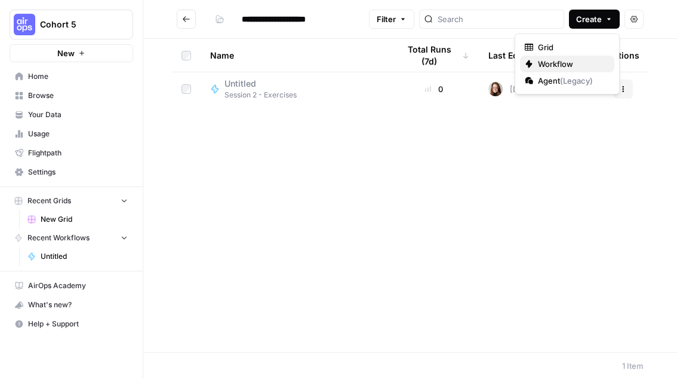
click at [580, 58] on span "Workflow" at bounding box center [571, 64] width 67 height 12
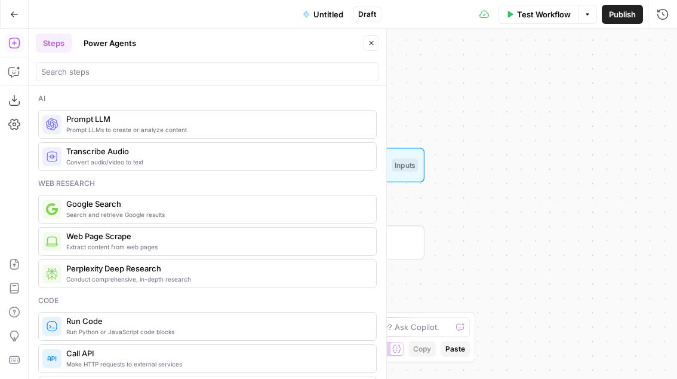
click at [370, 47] on button "Close" at bounding box center [372, 43] width 16 height 16
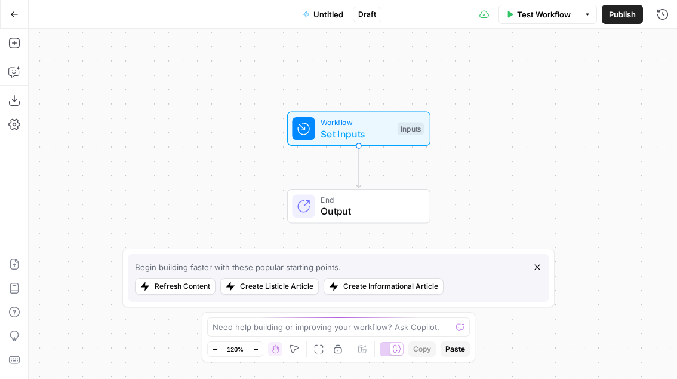
drag, startPoint x: 447, startPoint y: 112, endPoint x: 453, endPoint y: 76, distance: 36.9
click at [453, 76] on div "Workflow Set Inputs Inputs End Output" at bounding box center [353, 204] width 649 height 350
click at [327, 17] on span "Untitled" at bounding box center [329, 14] width 30 height 12
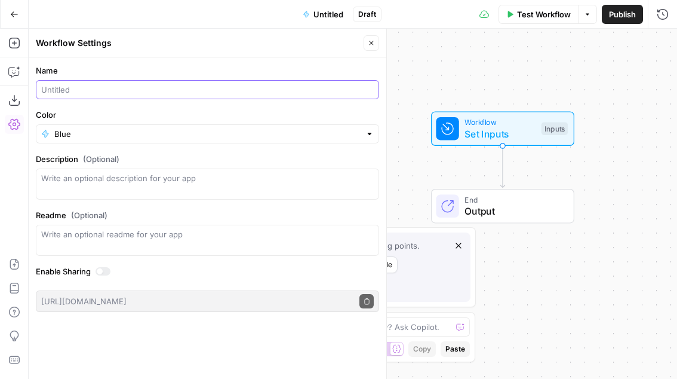
click at [124, 94] on input "Name" at bounding box center [207, 90] width 333 height 12
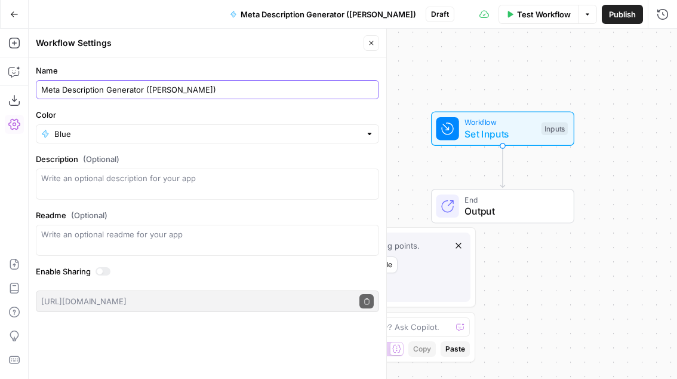
type input "Meta Description Generator ([PERSON_NAME])"
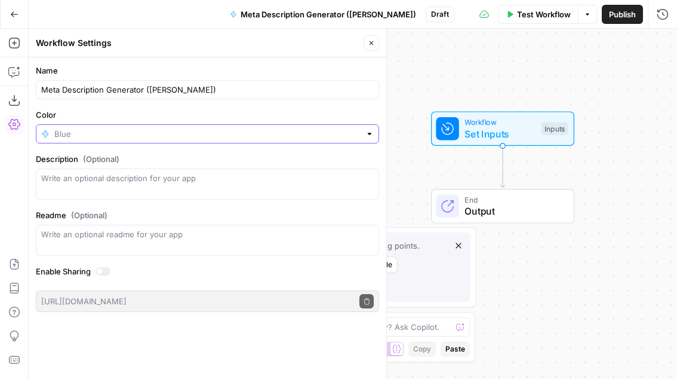
click at [61, 128] on input "Color" at bounding box center [207, 134] width 306 height 12
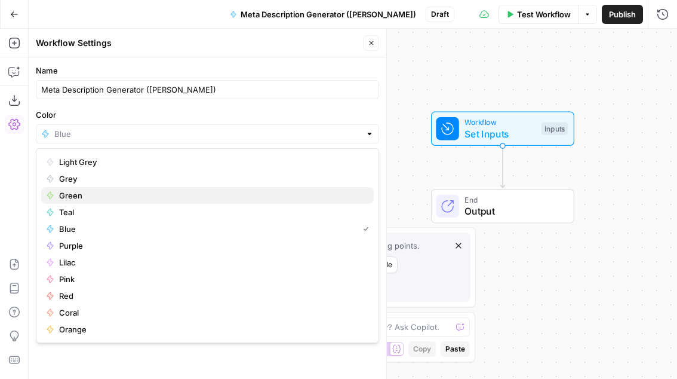
click at [143, 198] on span "Green" at bounding box center [211, 195] width 305 height 12
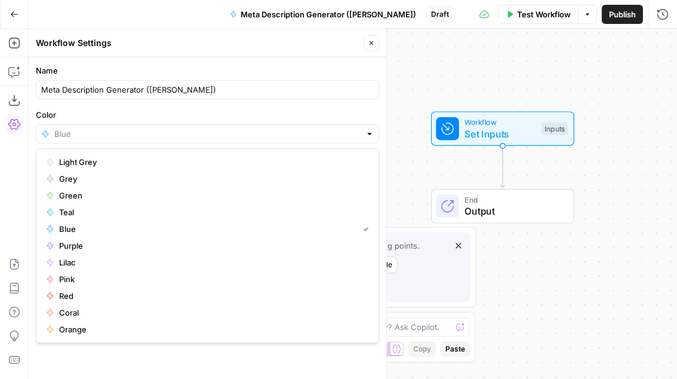
type input "Green"
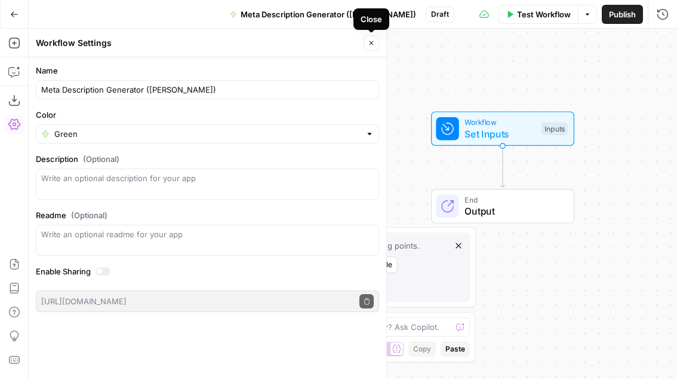
click at [373, 46] on icon "button" at bounding box center [371, 42] width 7 height 7
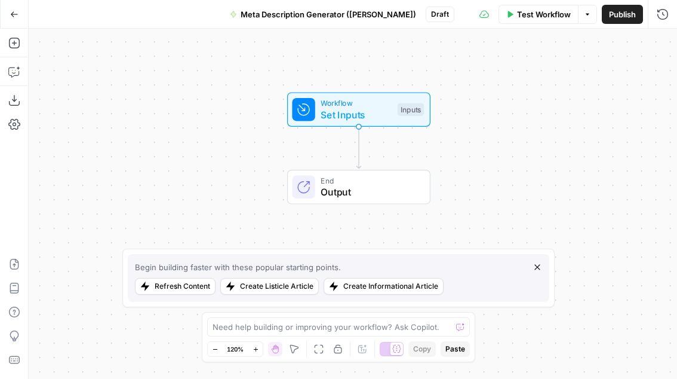
drag, startPoint x: 385, startPoint y: 221, endPoint x: 225, endPoint y: 201, distance: 161.3
click at [225, 201] on div "Workflow Set Inputs Inputs End Output" at bounding box center [353, 204] width 649 height 350
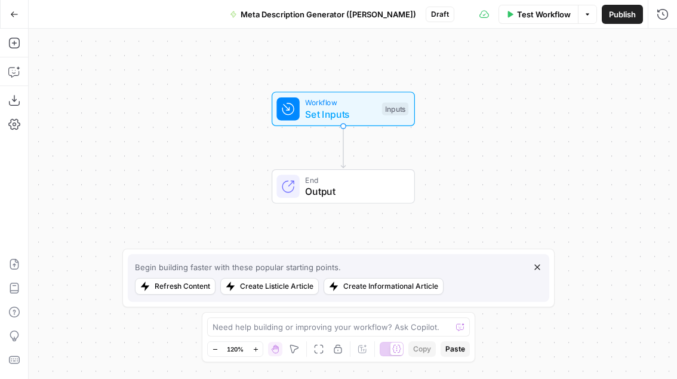
click at [538, 266] on icon "button" at bounding box center [537, 266] width 5 height 5
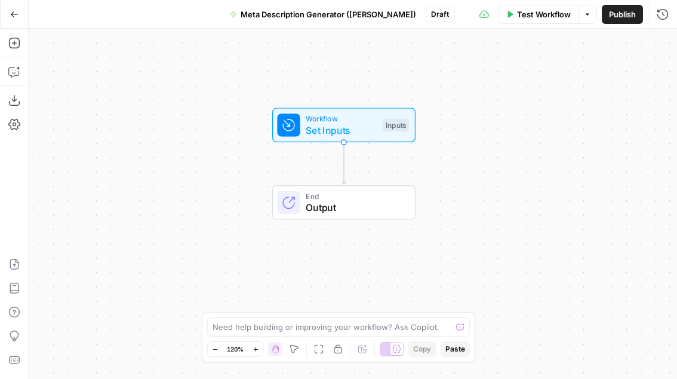
drag, startPoint x: 355, startPoint y: 234, endPoint x: 356, endPoint y: 250, distance: 16.1
click at [356, 250] on div "Workflow Set Inputs Inputs End Output" at bounding box center [353, 204] width 649 height 350
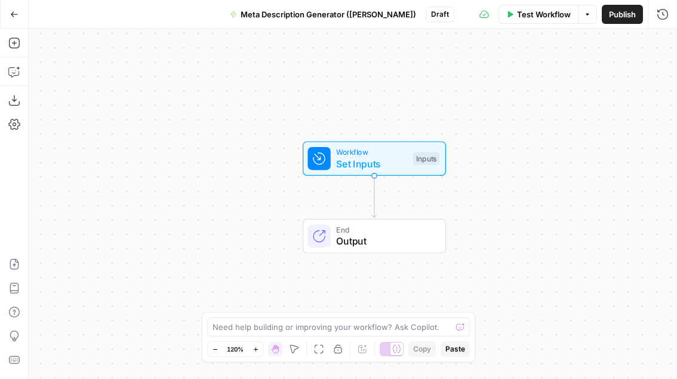
drag, startPoint x: 472, startPoint y: 142, endPoint x: 498, endPoint y: 177, distance: 43.1
click at [498, 177] on div "Workflow Set Inputs Inputs End Output" at bounding box center [353, 204] width 649 height 350
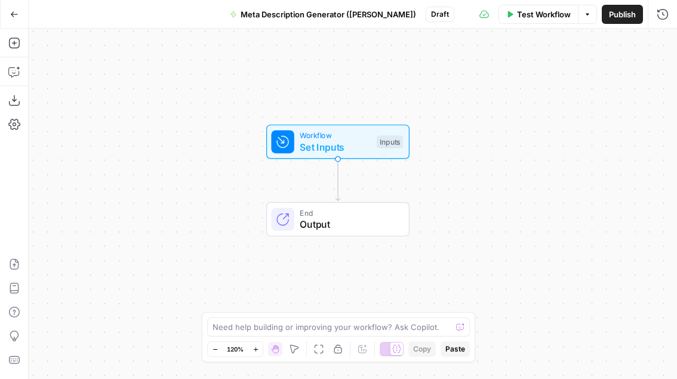
drag, startPoint x: 474, startPoint y: 207, endPoint x: 443, endPoint y: 189, distance: 36.4
click at [443, 189] on div "Workflow Set Inputs Inputs End Output" at bounding box center [353, 204] width 649 height 350
click at [366, 140] on span "Set Inputs" at bounding box center [335, 147] width 71 height 14
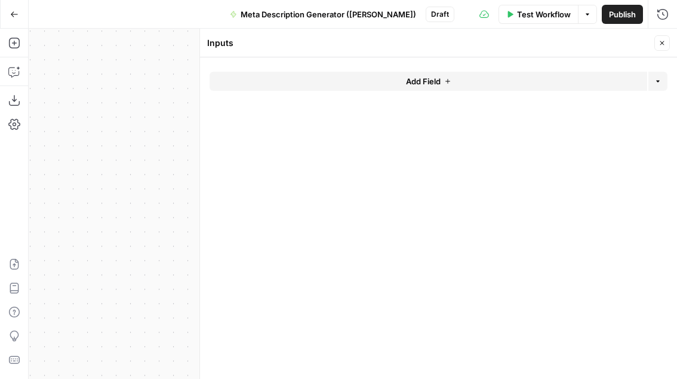
drag, startPoint x: 194, startPoint y: 163, endPoint x: 58, endPoint y: 160, distance: 135.6
click at [58, 160] on div "Workflow Set Inputs Inputs End Output" at bounding box center [353, 204] width 649 height 350
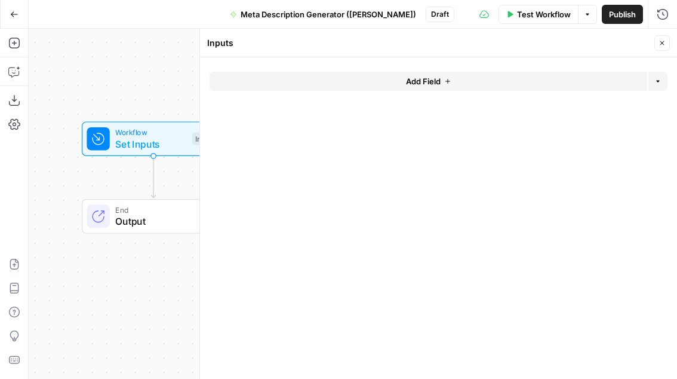
drag, startPoint x: 185, startPoint y: 74, endPoint x: 128, endPoint y: 76, distance: 56.8
click at [128, 76] on div "Workflow Set Inputs Inputs End Output" at bounding box center [353, 204] width 649 height 350
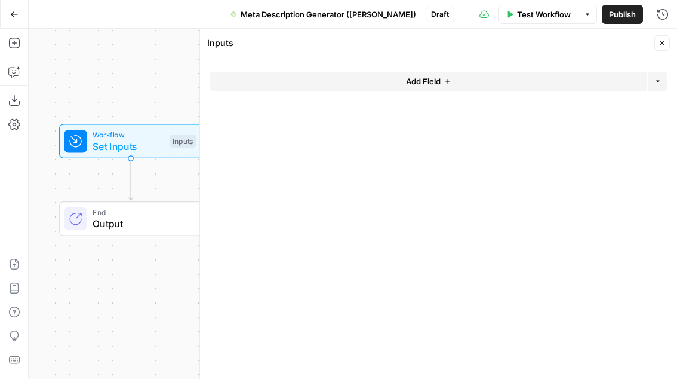
drag, startPoint x: 146, startPoint y: 96, endPoint x: 118, endPoint y: 96, distance: 28.7
click at [118, 96] on div "Workflow Set Inputs Inputs End Output" at bounding box center [353, 204] width 649 height 350
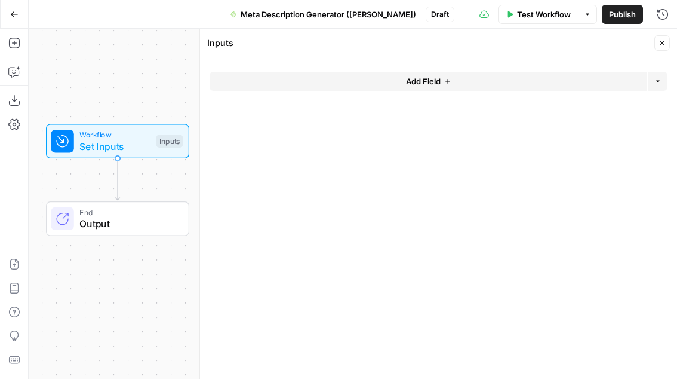
click at [421, 77] on span "Add Field" at bounding box center [423, 81] width 35 height 12
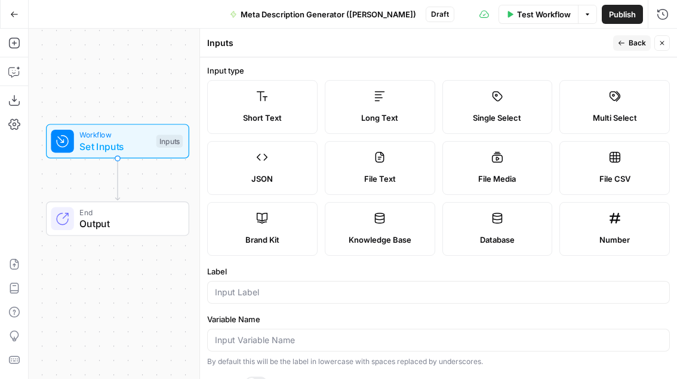
click at [272, 227] on label "Brand Kit" at bounding box center [262, 229] width 111 height 54
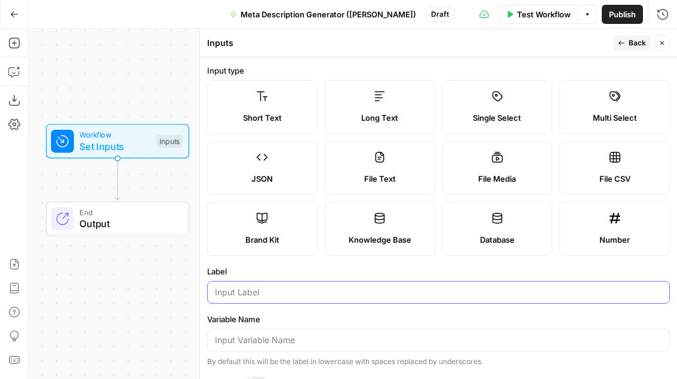
click at [317, 295] on input "Label" at bounding box center [438, 292] width 447 height 12
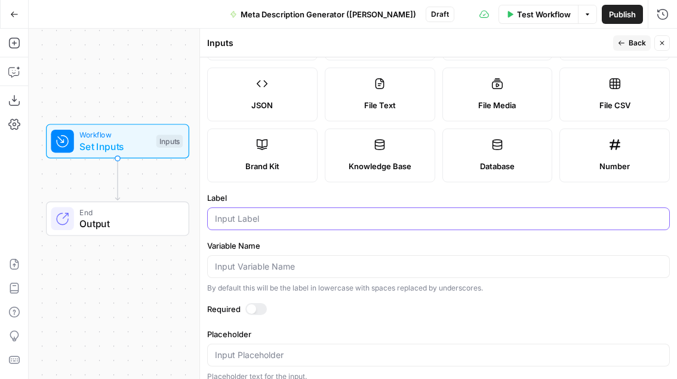
scroll to position [84, 0]
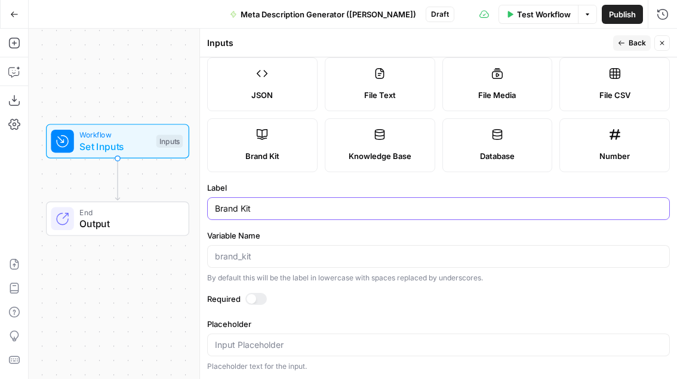
type input "Brand Kit"
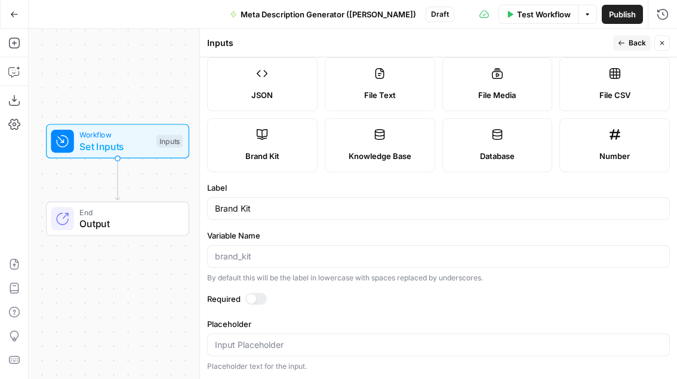
drag, startPoint x: 233, startPoint y: 186, endPoint x: 206, endPoint y: 186, distance: 26.9
click at [206, 186] on form "Input type Short Text Long Text Single Select Multi Select JSON File Text File …" at bounding box center [438, 217] width 477 height 321
drag, startPoint x: 269, startPoint y: 237, endPoint x: 208, endPoint y: 237, distance: 60.3
click at [208, 237] on label "Variable Name" at bounding box center [438, 235] width 463 height 12
click at [263, 262] on input "Variable Name" at bounding box center [438, 256] width 447 height 12
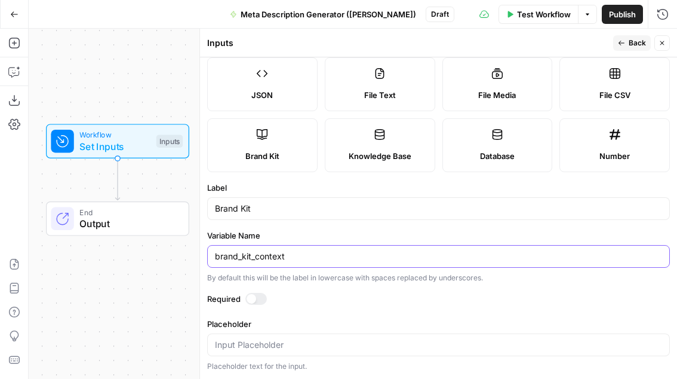
type input "brand_kit_context"
click at [395, 293] on label "Required" at bounding box center [438, 299] width 463 height 12
drag, startPoint x: 317, startPoint y: 255, endPoint x: 214, endPoint y: 256, distance: 102.8
click at [214, 256] on div "brand_kit_context" at bounding box center [438, 256] width 463 height 23
click at [281, 240] on label "Variable Name" at bounding box center [438, 235] width 463 height 12
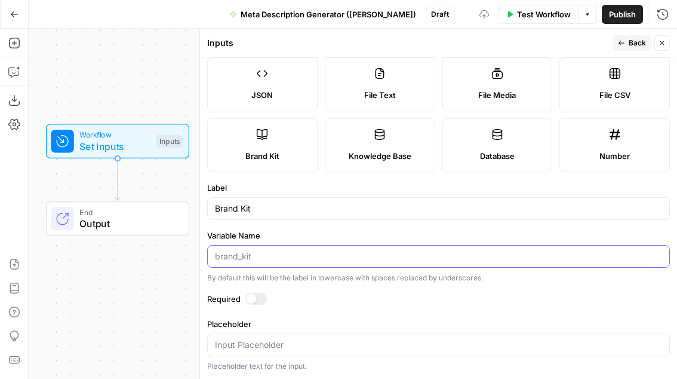
click at [281, 250] on input "Variable Name" at bounding box center [438, 256] width 447 height 12
click at [450, 320] on label "Placeholder" at bounding box center [438, 324] width 463 height 12
click at [450, 339] on input "Placeholder" at bounding box center [438, 345] width 447 height 12
click at [314, 302] on label "Required" at bounding box center [438, 299] width 463 height 12
click at [254, 345] on input "Placeholder" at bounding box center [438, 345] width 447 height 12
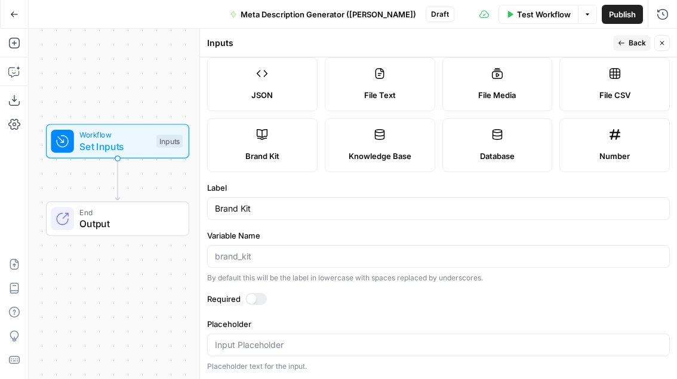
click at [418, 308] on form "Input type Short Text Long Text Single Select Multi Select JSON File Text File …" at bounding box center [438, 217] width 477 height 321
click at [580, 42] on span "Back" at bounding box center [637, 43] width 17 height 11
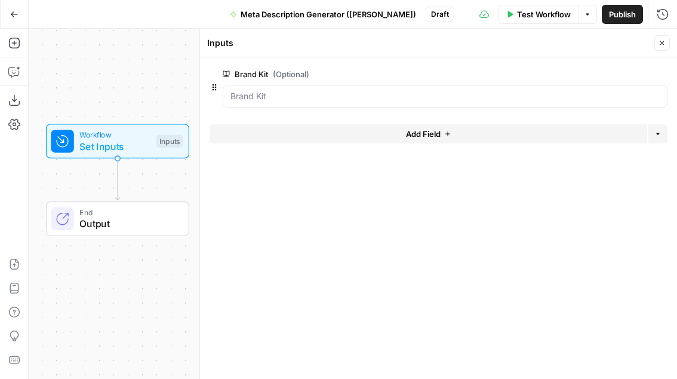
click at [436, 134] on span "Add Field" at bounding box center [423, 134] width 35 height 12
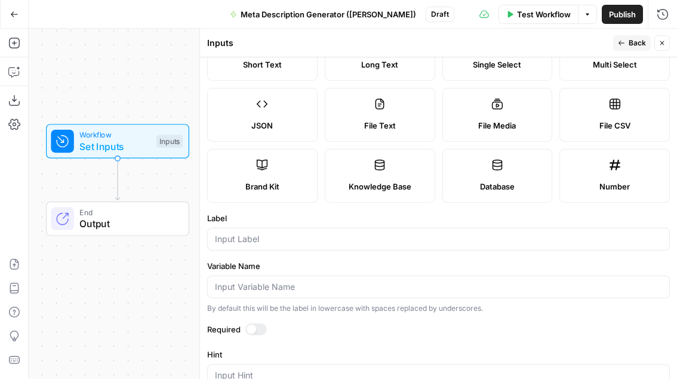
scroll to position [57, 0]
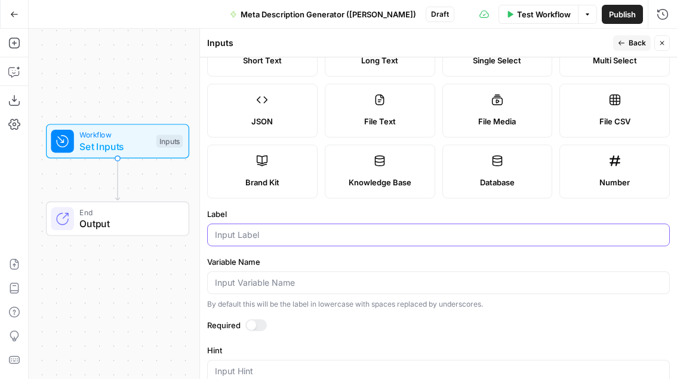
click at [270, 238] on input "Label" at bounding box center [438, 235] width 447 height 12
type input "URL"
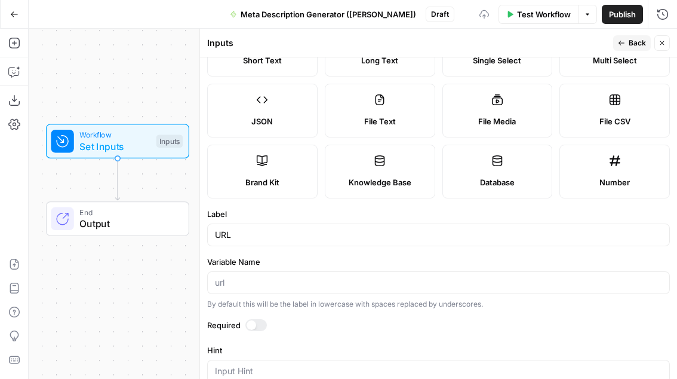
click at [337, 261] on label "Variable Name" at bounding box center [438, 262] width 463 height 12
click at [337, 277] on input "Variable Name" at bounding box center [438, 283] width 447 height 12
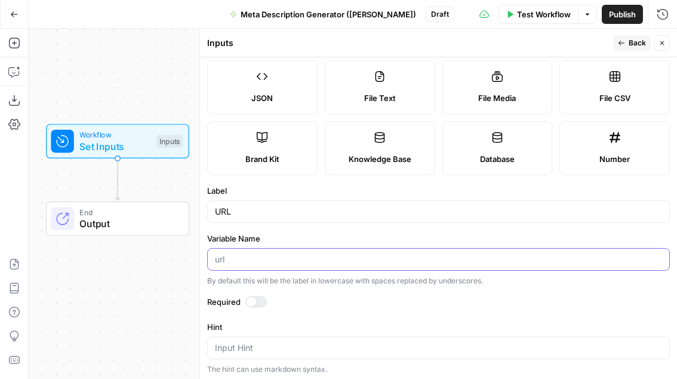
scroll to position [0, 0]
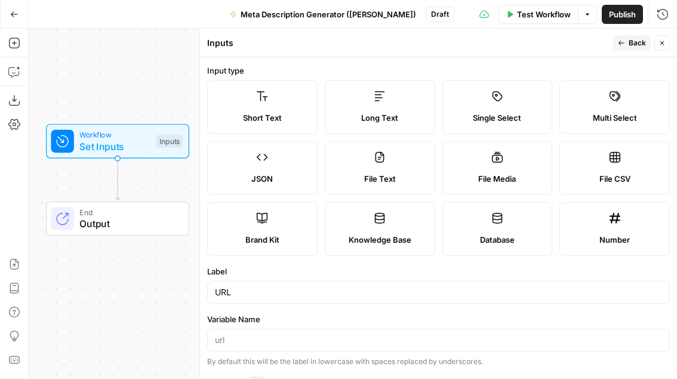
click at [580, 46] on span "Back" at bounding box center [637, 43] width 17 height 11
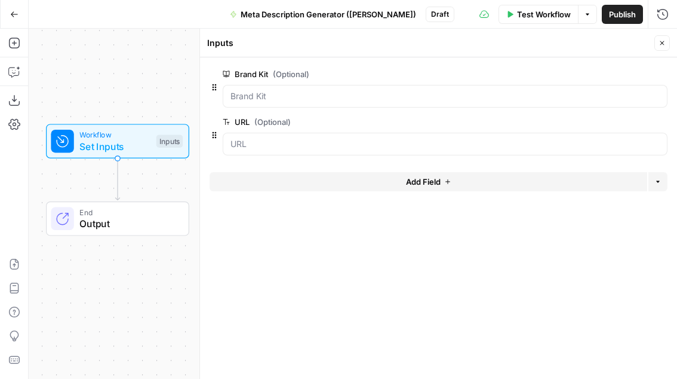
click at [396, 180] on button "Add Field" at bounding box center [429, 181] width 438 height 19
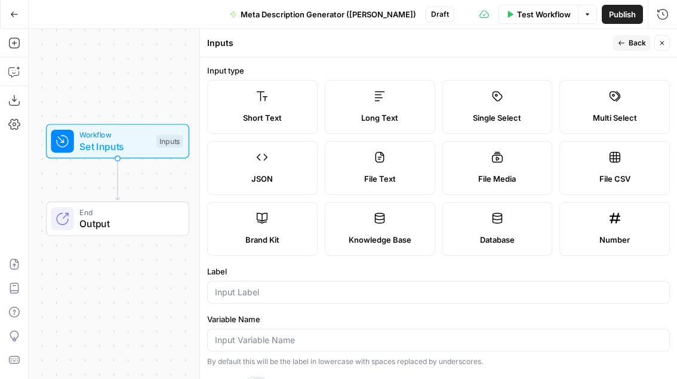
click at [243, 299] on div at bounding box center [438, 292] width 463 height 23
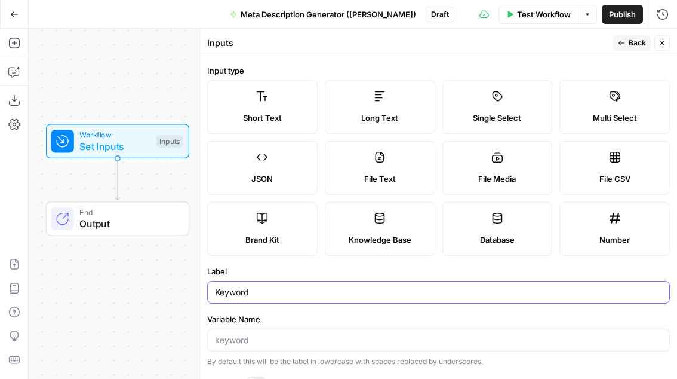
type input "Keyword"
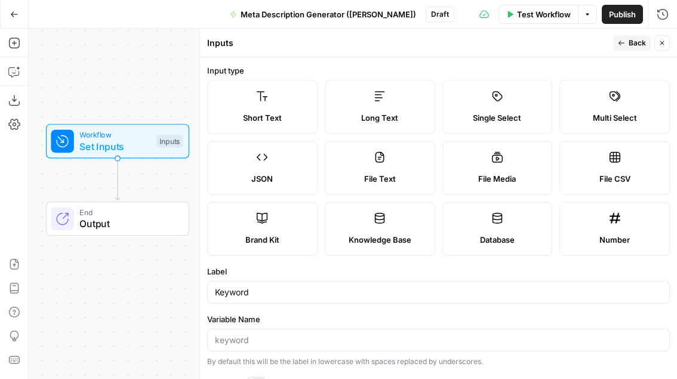
click at [580, 41] on span "Back" at bounding box center [637, 43] width 17 height 11
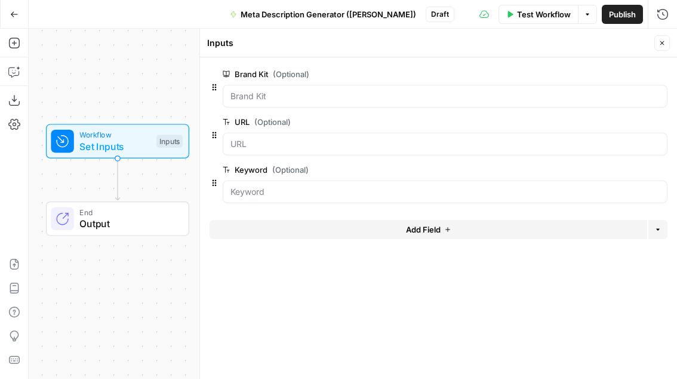
click at [580, 44] on icon "button" at bounding box center [662, 42] width 7 height 7
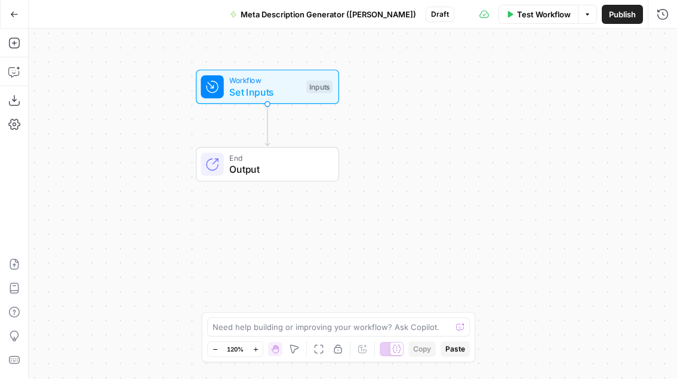
drag, startPoint x: 228, startPoint y: 145, endPoint x: 378, endPoint y: 90, distance: 159.5
click at [378, 90] on div "Workflow Set Inputs Inputs" at bounding box center [268, 86] width 222 height 35
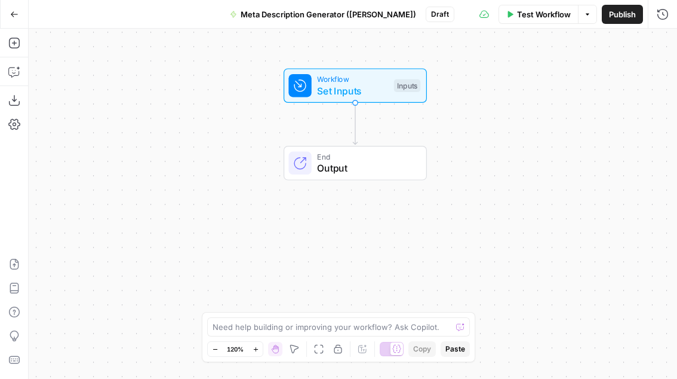
drag, startPoint x: 105, startPoint y: 131, endPoint x: 193, endPoint y: 130, distance: 87.8
click at [193, 130] on div "Workflow Set Inputs Inputs End Output" at bounding box center [353, 204] width 649 height 350
click at [14, 44] on icon "button" at bounding box center [13, 43] width 11 height 11
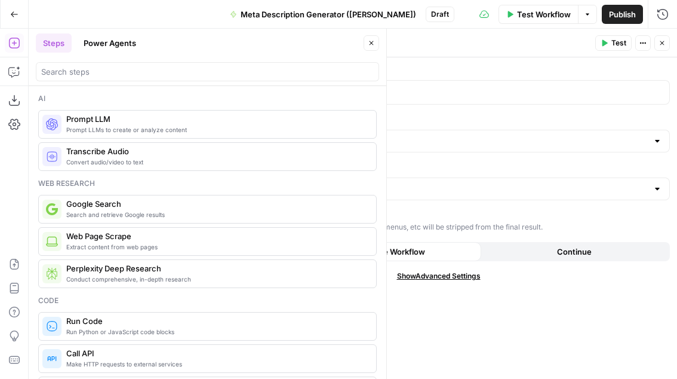
click at [367, 46] on button "Close" at bounding box center [372, 43] width 16 height 16
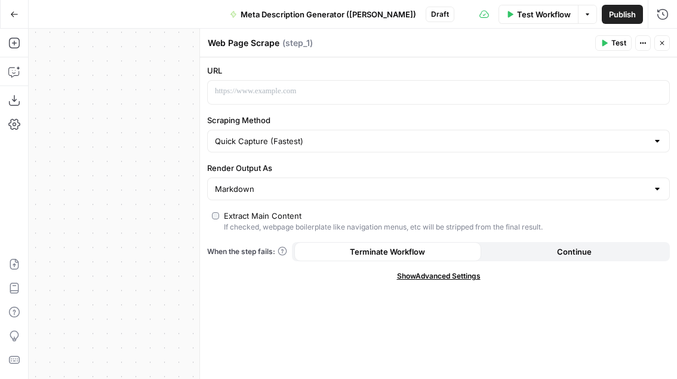
drag, startPoint x: 148, startPoint y: 195, endPoint x: -1, endPoint y: 195, distance: 148.8
click at [0, 195] on html "Cohort 5 New Home Browse Your Data Usage Flightpath Settings Recent Grids New G…" at bounding box center [338, 189] width 677 height 379
drag, startPoint x: 102, startPoint y: 192, endPoint x: 48, endPoint y: 192, distance: 53.8
click at [48, 192] on div "Workflow Set Inputs Inputs Web Page Scrape Web Page Scrape Step 1 End Output" at bounding box center [353, 204] width 649 height 350
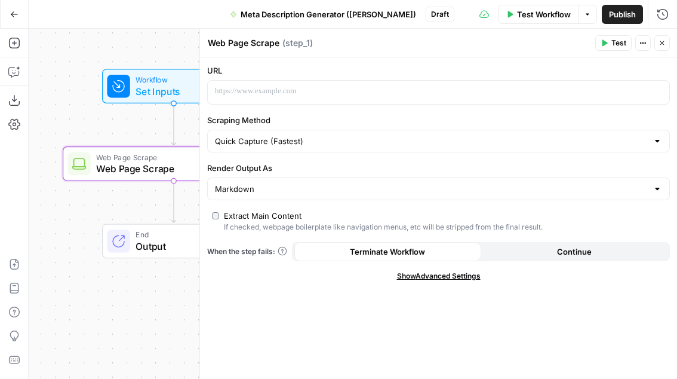
drag, startPoint x: 170, startPoint y: 105, endPoint x: 76, endPoint y: 106, distance: 94.4
click at [78, 105] on div "Workflow Set Inputs Inputs Web Page Scrape Web Page Scrape Step 1 End Output" at bounding box center [353, 204] width 649 height 350
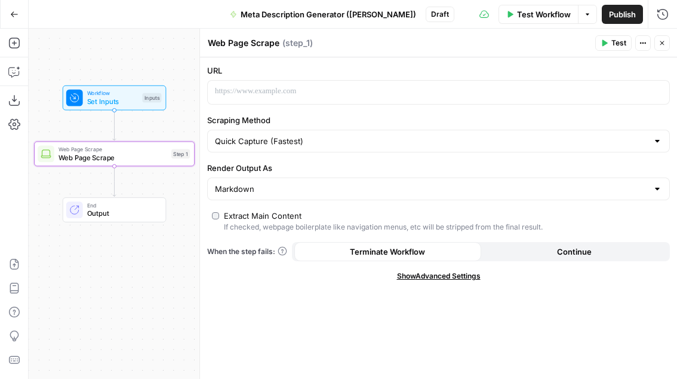
drag, startPoint x: 170, startPoint y: 56, endPoint x: 137, endPoint y: 56, distance: 32.3
click at [137, 56] on div "Workflow Set Inputs Inputs Web Page Scrape Web Page Scrape Step 1 End Output" at bounding box center [353, 204] width 649 height 350
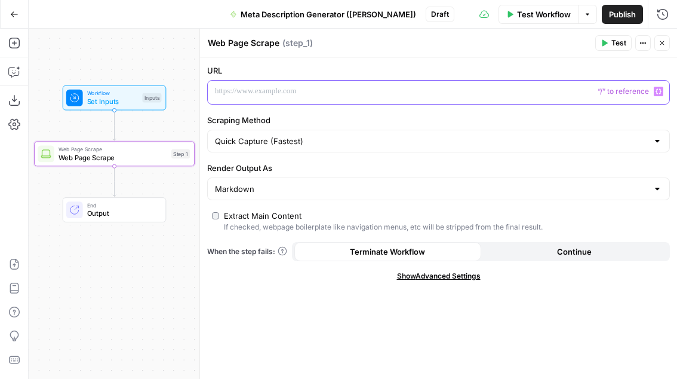
click at [314, 94] on p at bounding box center [429, 91] width 428 height 12
click at [580, 93] on icon "button" at bounding box center [659, 91] width 6 height 6
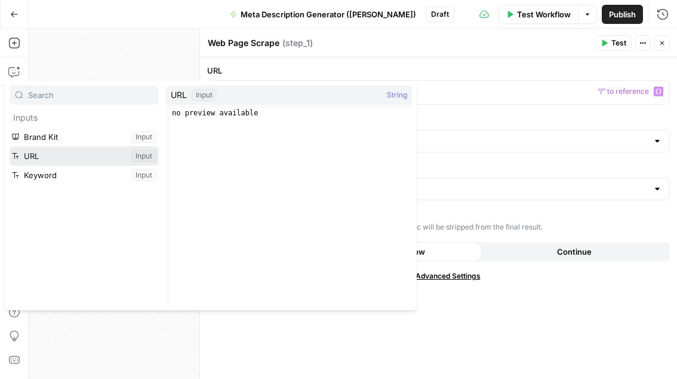
click at [130, 153] on button "Select variable URL" at bounding box center [84, 155] width 149 height 19
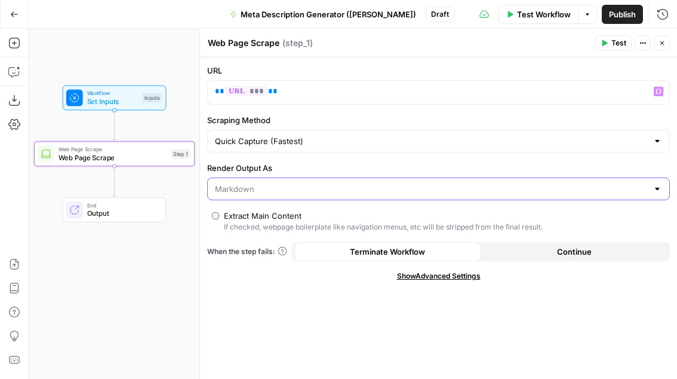
click at [260, 185] on input "Render Output As" at bounding box center [431, 189] width 433 height 12
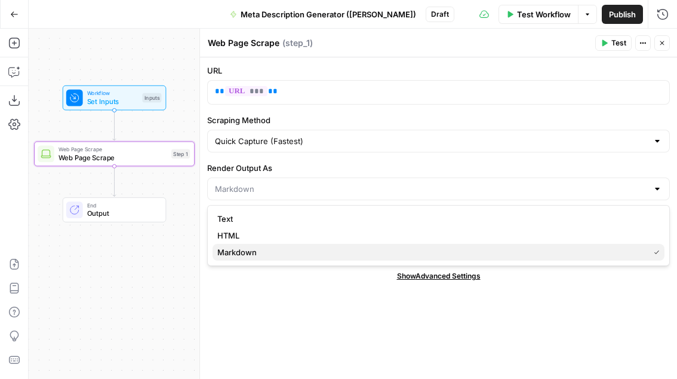
click at [254, 253] on span "Markdown" at bounding box center [430, 252] width 427 height 12
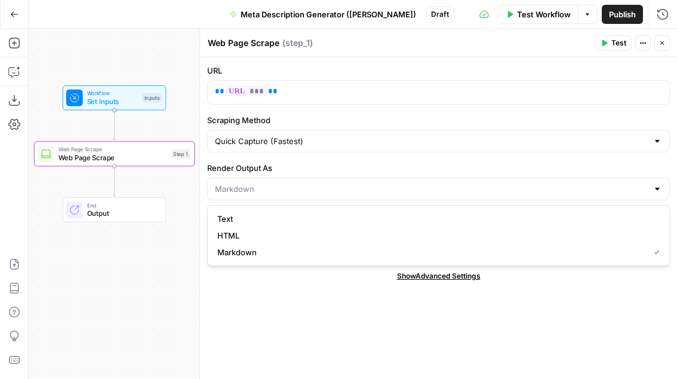
type input "Markdown"
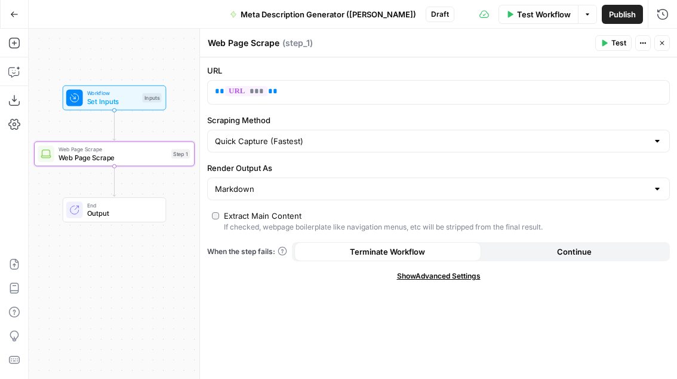
click at [263, 42] on textarea "Web Page Scrape" at bounding box center [244, 43] width 72 height 12
click at [279, 45] on textarea "Web Page Scrape" at bounding box center [244, 43] width 72 height 12
type textarea "W"
type textarea "Scrape Blog URL"
click at [580, 44] on icon "button" at bounding box center [662, 42] width 7 height 7
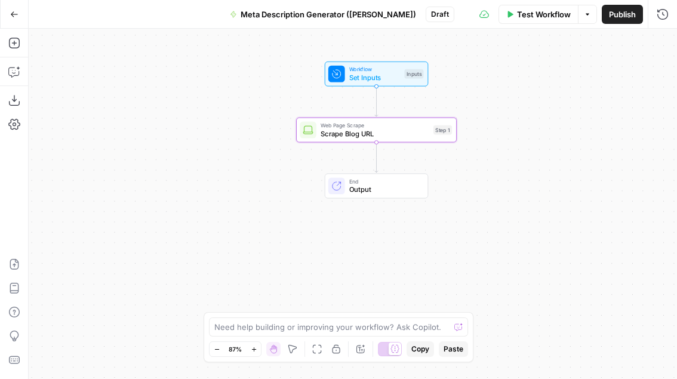
drag, startPoint x: 278, startPoint y: 158, endPoint x: 567, endPoint y: 136, distance: 290.0
click at [571, 134] on div "Workflow Set Inputs Inputs Web Page Scrape Scrape Blog URL Step 1 End Output" at bounding box center [353, 204] width 649 height 350
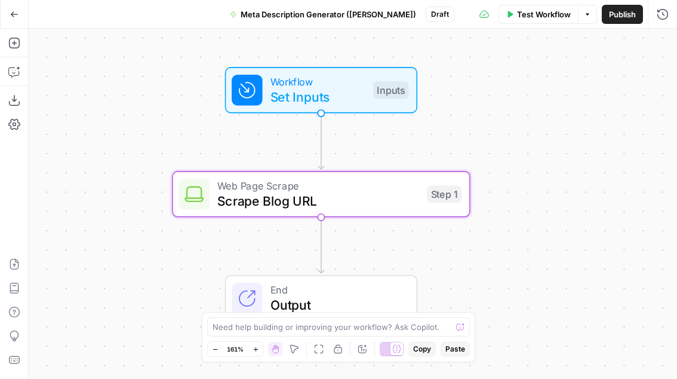
drag, startPoint x: 495, startPoint y: 84, endPoint x: 495, endPoint y: 145, distance: 60.9
click at [495, 145] on div "Workflow Set Inputs Inputs Web Page Scrape Scrape Blog URL Step 1 End Output" at bounding box center [353, 204] width 649 height 350
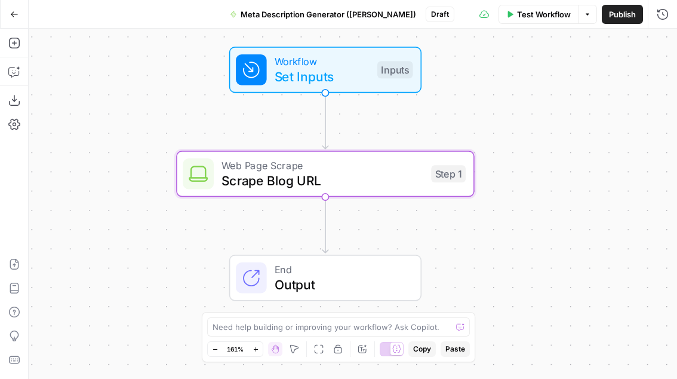
drag, startPoint x: 477, startPoint y: 261, endPoint x: 483, endPoint y: 239, distance: 22.7
click at [483, 239] on div "Workflow Set Inputs Inputs Web Page Scrape Scrape Blog URL Step 1 End Output" at bounding box center [353, 204] width 649 height 350
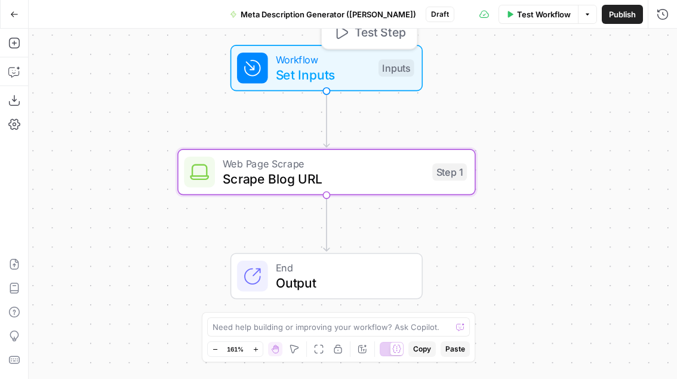
click at [372, 68] on div "Workflow Set Inputs Inputs Test Step" at bounding box center [325, 67] width 177 height 33
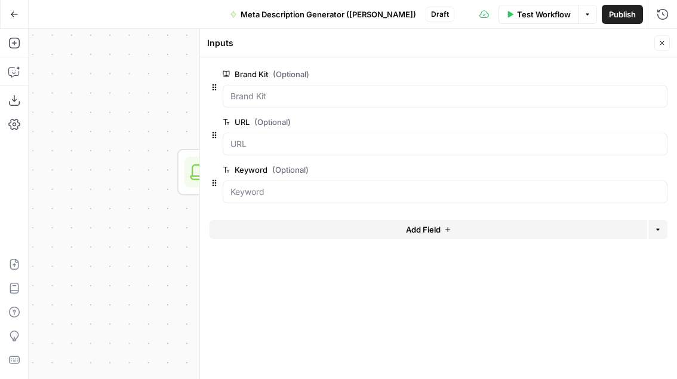
click at [580, 41] on icon "button" at bounding box center [662, 42] width 7 height 7
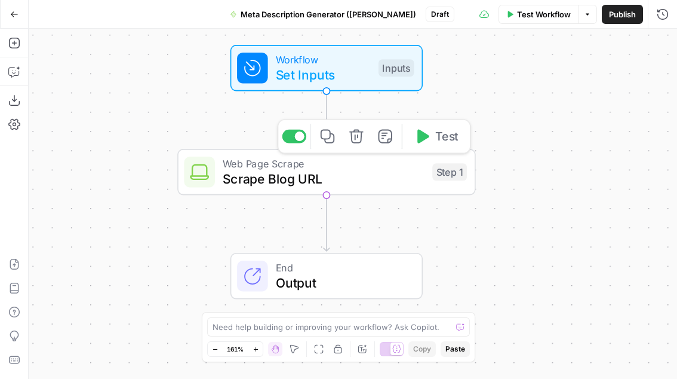
click at [381, 174] on span "Scrape Blog URL" at bounding box center [324, 178] width 202 height 19
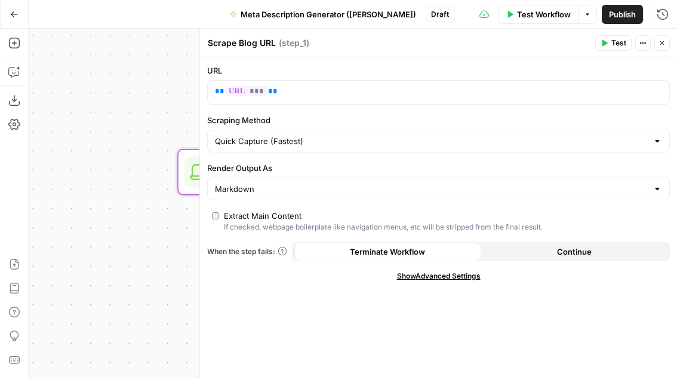
click at [580, 44] on icon "button" at bounding box center [663, 43] width 4 height 4
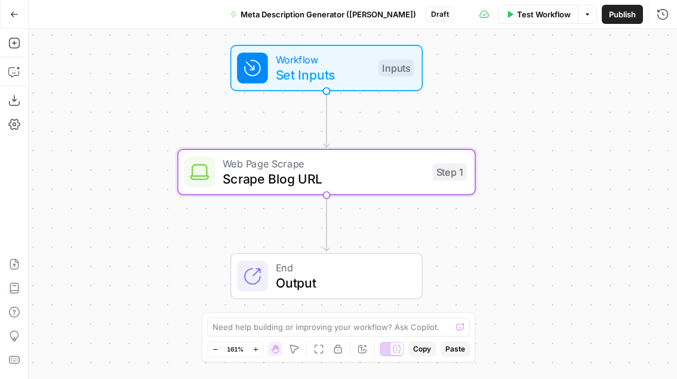
click at [557, 127] on div "Workflow Set Inputs Inputs Web Page Scrape Scrape Blog URL Step 1 End Output" at bounding box center [353, 204] width 649 height 350
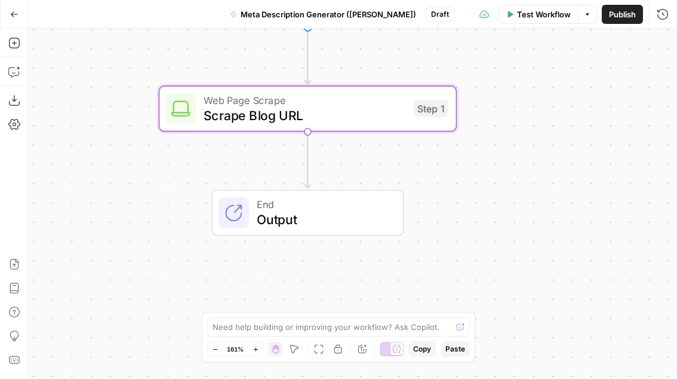
drag, startPoint x: 213, startPoint y: 154, endPoint x: 158, endPoint y: 221, distance: 86.6
click at [159, 220] on div "End Output" at bounding box center [308, 212] width 299 height 46
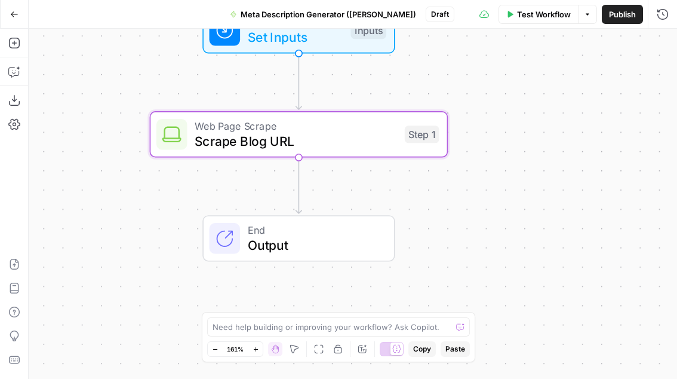
click at [512, 61] on div "Workflow Set Inputs Inputs Web Page Scrape Scrape Blog URL Step 1 End Output" at bounding box center [353, 204] width 649 height 350
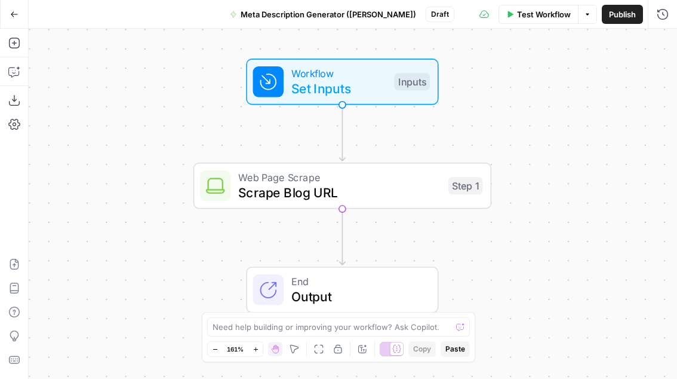
drag, startPoint x: 452, startPoint y: 56, endPoint x: 495, endPoint y: 108, distance: 67.0
click at [496, 108] on div "Workflow Set Inputs Inputs Web Page Scrape Scrape Blog URL Step 1 End Output" at bounding box center [353, 204] width 649 height 350
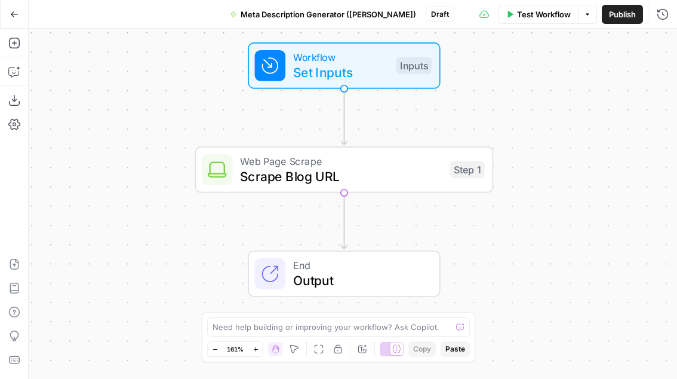
drag, startPoint x: 547, startPoint y: 217, endPoint x: 548, endPoint y: 201, distance: 16.2
click at [548, 201] on div "Workflow Set Inputs Inputs Web Page Scrape Scrape Blog URL Step 1 End Output" at bounding box center [353, 204] width 649 height 350
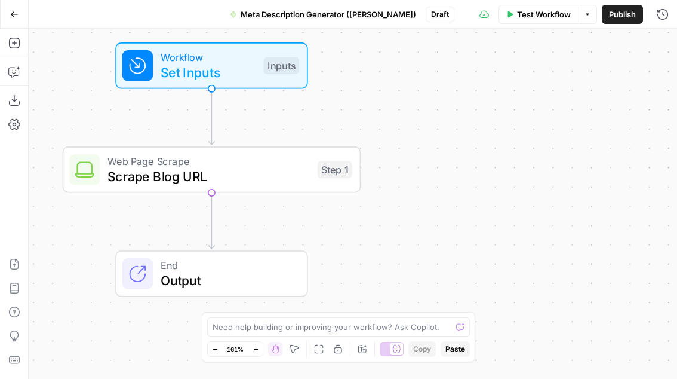
drag, startPoint x: 568, startPoint y: 259, endPoint x: 432, endPoint y: 263, distance: 135.7
click at [432, 263] on div "Workflow Set Inputs Inputs Web Page Scrape Scrape Blog URL Step 1 End Output" at bounding box center [353, 204] width 649 height 350
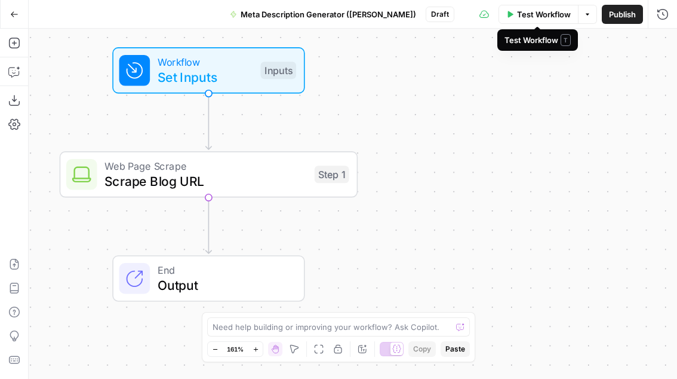
click at [541, 11] on span "Test Workflow" at bounding box center [544, 14] width 54 height 12
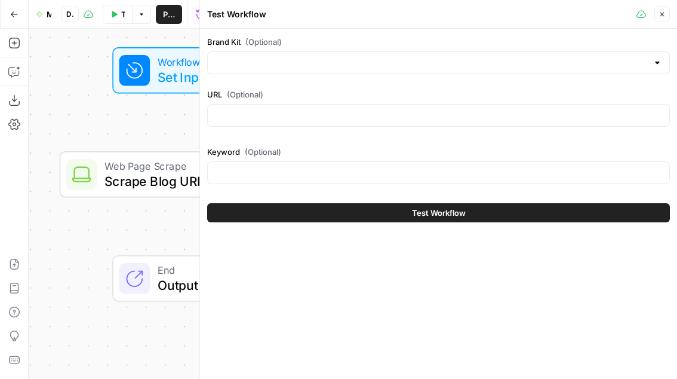
click at [580, 17] on icon "button" at bounding box center [662, 14] width 7 height 7
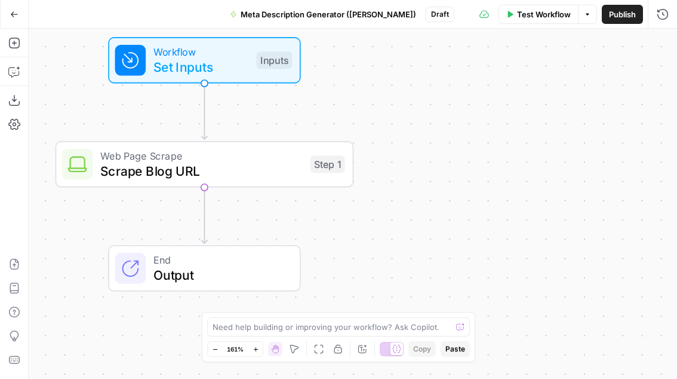
drag, startPoint x: 360, startPoint y: 120, endPoint x: 357, endPoint y: 110, distance: 10.8
click at [357, 110] on div "Workflow Set Inputs Inputs Web Page Scrape Scrape Blog URL Step 1 End Output" at bounding box center [353, 204] width 649 height 350
click at [545, 16] on span "Test Workflow" at bounding box center [544, 14] width 54 height 12
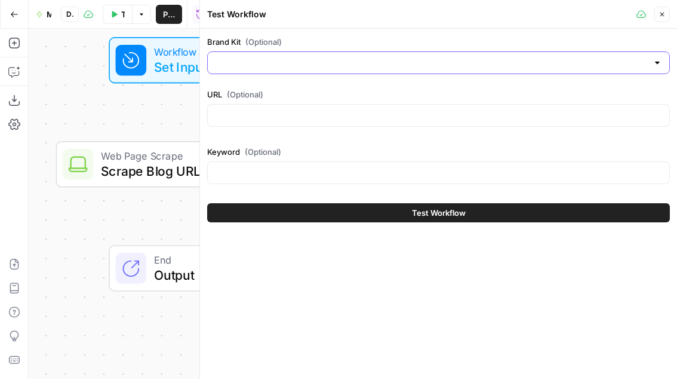
click at [260, 64] on input "Brand Kit (Optional)" at bounding box center [431, 63] width 433 height 12
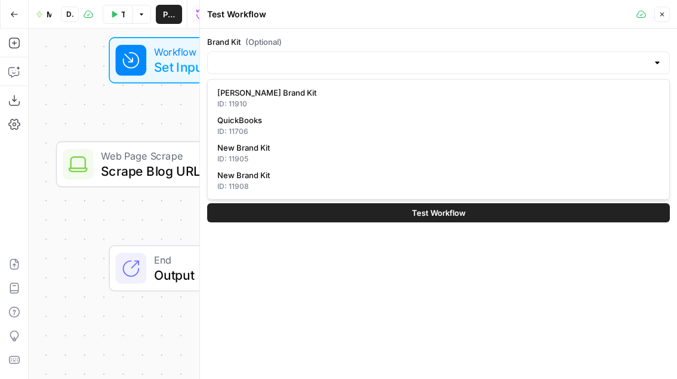
click at [392, 24] on header "Test Workflow Close" at bounding box center [438, 14] width 477 height 29
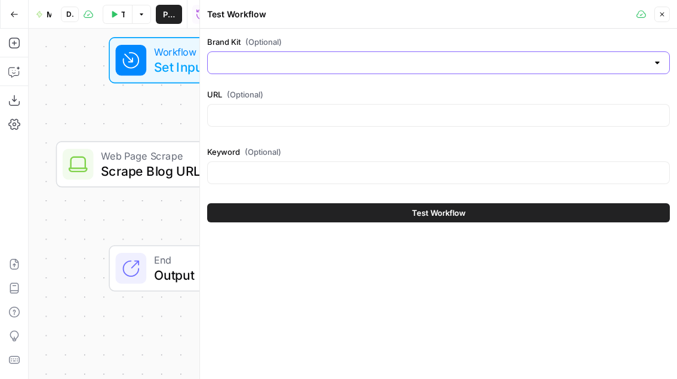
click at [308, 66] on input "Brand Kit (Optional)" at bounding box center [431, 63] width 433 height 12
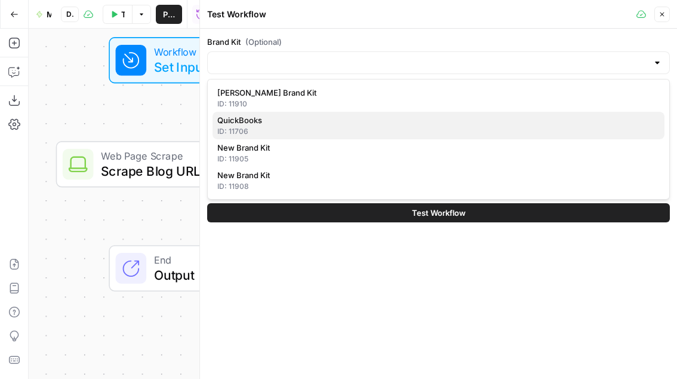
click at [293, 119] on span "QuickBooks" at bounding box center [436, 120] width 438 height 12
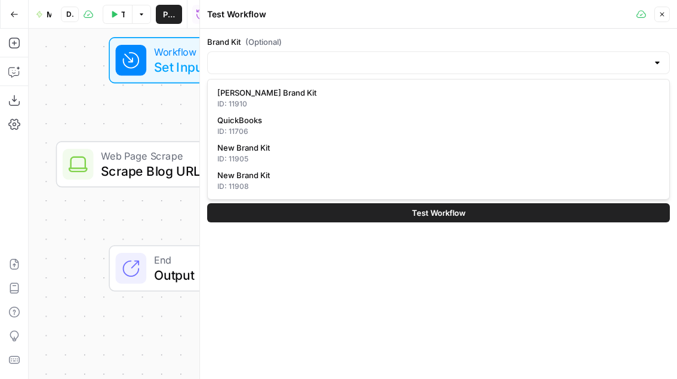
type input "QuickBooks"
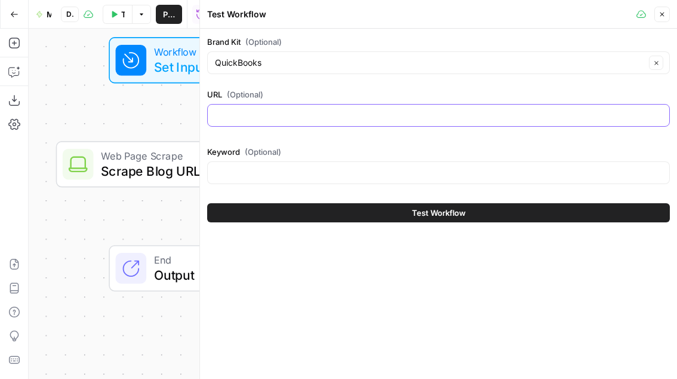
click at [289, 117] on input "URL (Optional)" at bounding box center [438, 115] width 447 height 12
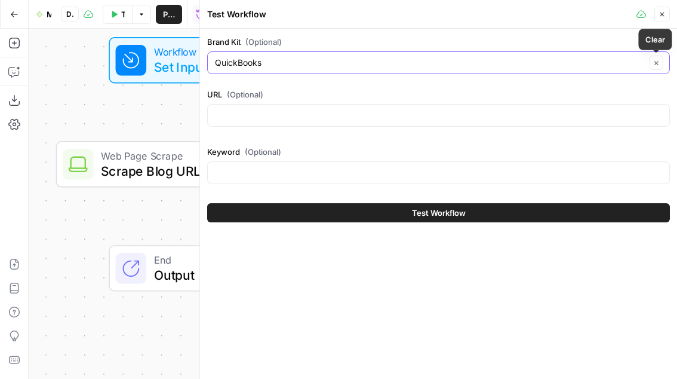
click at [580, 65] on icon "button" at bounding box center [657, 63] width 7 height 7
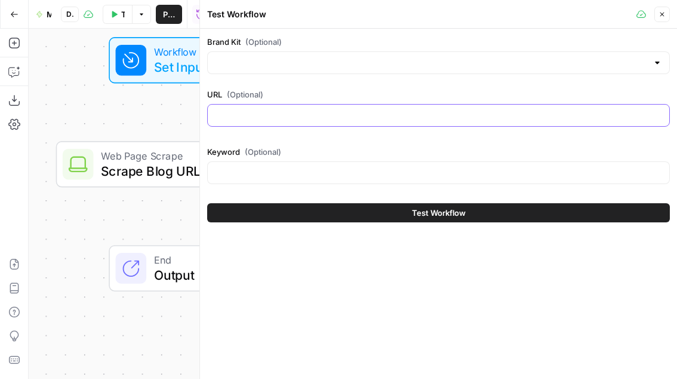
click at [259, 112] on input "URL (Optional)" at bounding box center [438, 115] width 447 height 12
paste input "[URL][DOMAIN_NAME]"
type input "[URL][DOMAIN_NAME]"
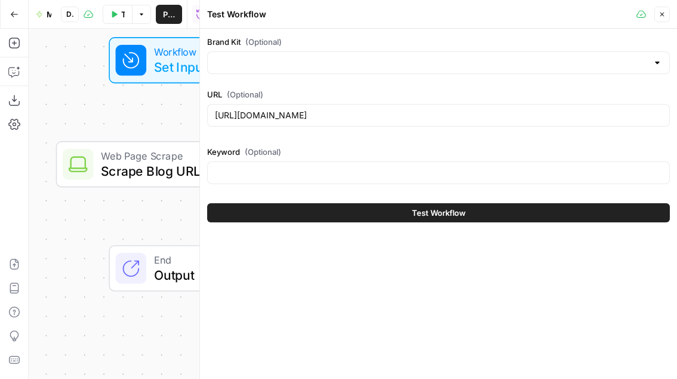
click at [375, 90] on label "URL (Optional)" at bounding box center [438, 94] width 463 height 12
click at [375, 109] on input "[URL][DOMAIN_NAME]" at bounding box center [438, 115] width 447 height 12
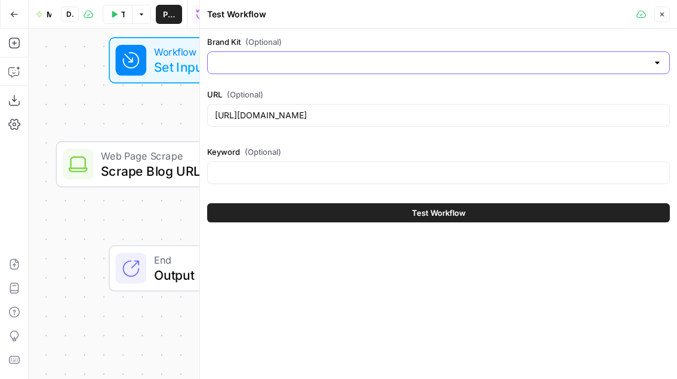
click at [238, 64] on input "Brand Kit (Optional)" at bounding box center [431, 63] width 433 height 12
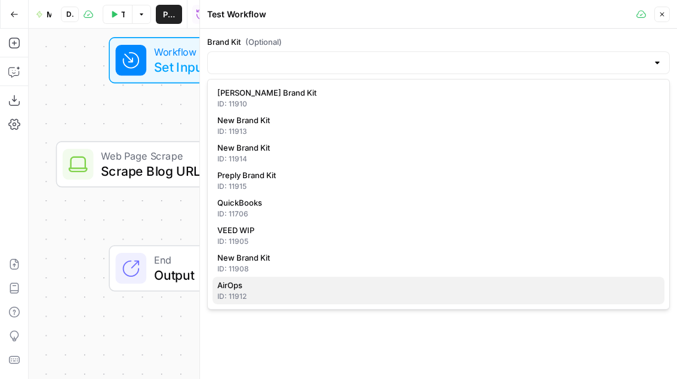
click at [247, 293] on div "ID: 11912" at bounding box center [438, 296] width 443 height 11
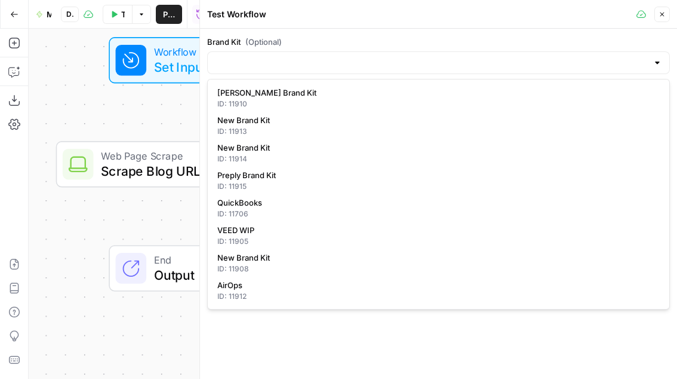
type input "AirOps"
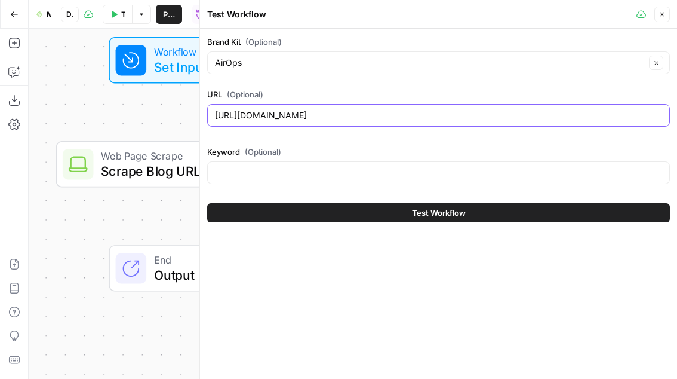
click at [499, 119] on input "[URL][DOMAIN_NAME]" at bounding box center [438, 115] width 447 height 12
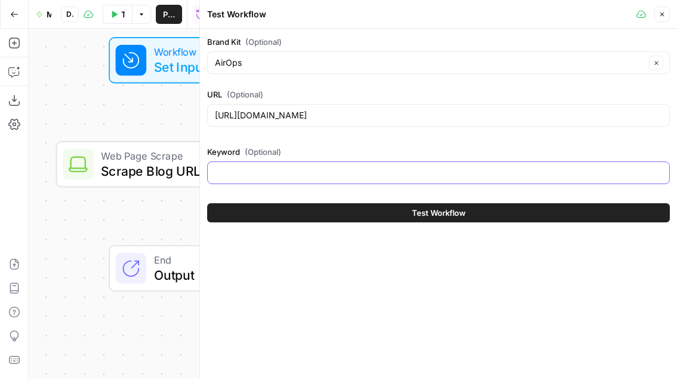
click at [355, 171] on input "Keyword (Optional)" at bounding box center [438, 173] width 447 height 12
type input "ai search"
click at [580, 214] on button "Test Workflow" at bounding box center [438, 212] width 463 height 19
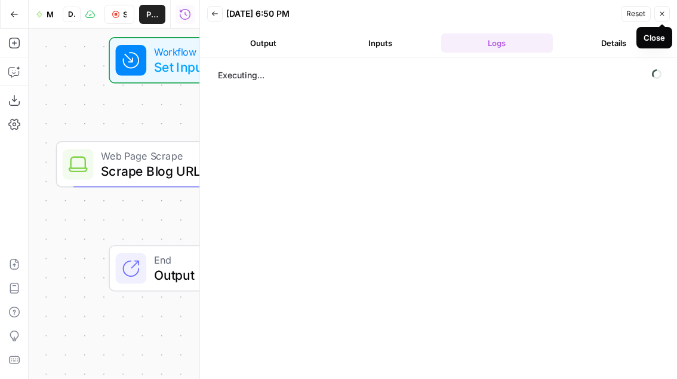
click at [580, 12] on icon "button" at bounding box center [662, 13] width 7 height 7
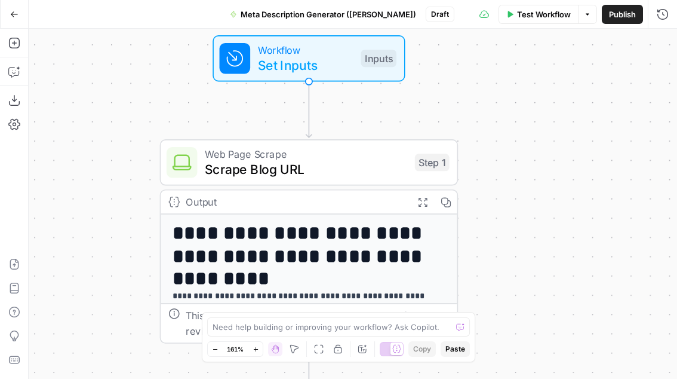
drag, startPoint x: 339, startPoint y: 84, endPoint x: 443, endPoint y: 79, distance: 104.0
click at [443, 79] on div "**********" at bounding box center [353, 204] width 649 height 350
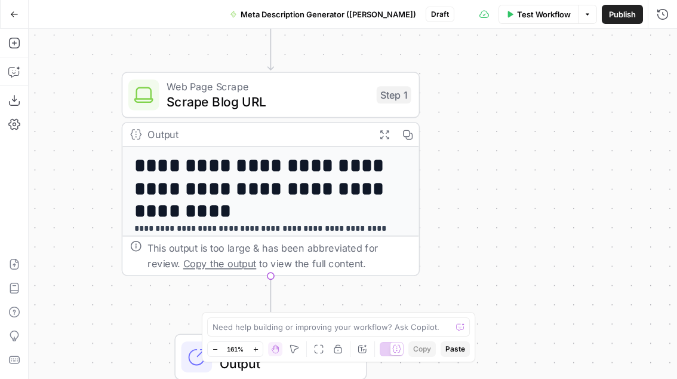
drag, startPoint x: 493, startPoint y: 255, endPoint x: 449, endPoint y: 182, distance: 85.2
click at [449, 182] on div "**********" at bounding box center [353, 204] width 649 height 350
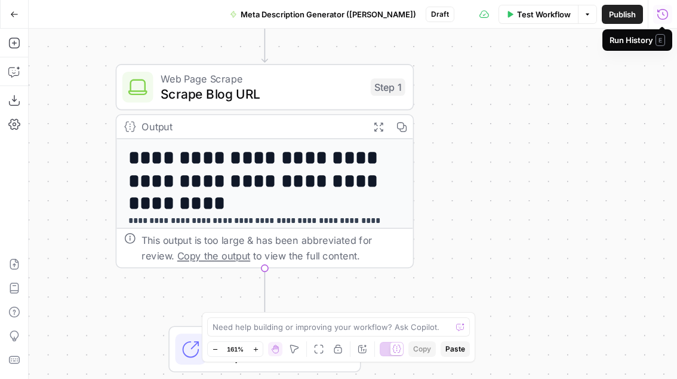
click at [580, 17] on icon "button" at bounding box center [663, 14] width 12 height 12
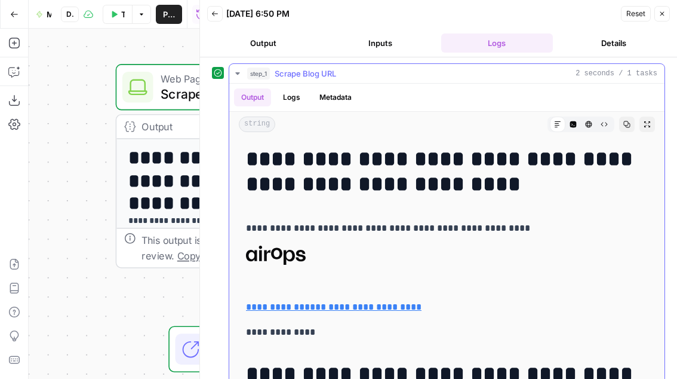
click at [237, 71] on icon "button" at bounding box center [238, 74] width 10 height 10
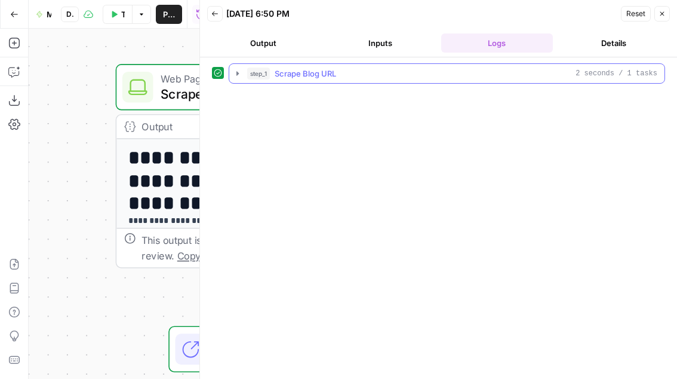
click at [237, 72] on icon "button" at bounding box center [238, 73] width 2 height 4
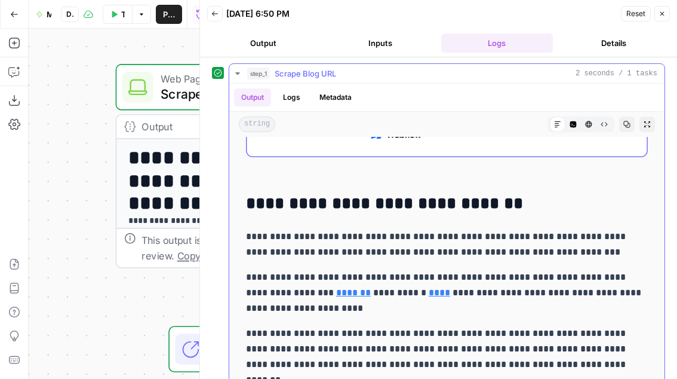
scroll to position [1210, 0]
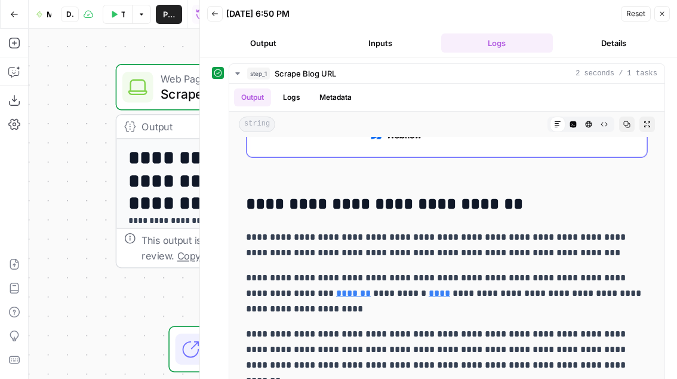
click at [580, 11] on icon "button" at bounding box center [662, 13] width 7 height 7
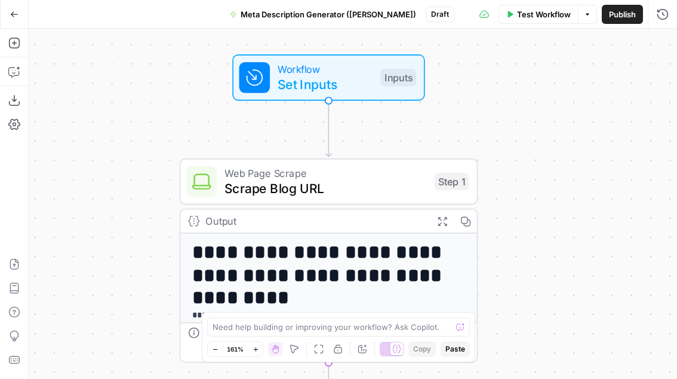
drag, startPoint x: 442, startPoint y: 78, endPoint x: 506, endPoint y: 173, distance: 114.5
click at [506, 173] on div "**********" at bounding box center [353, 204] width 649 height 350
click at [382, 87] on div "Workflow Set Inputs Inputs Test Step" at bounding box center [328, 77] width 177 height 33
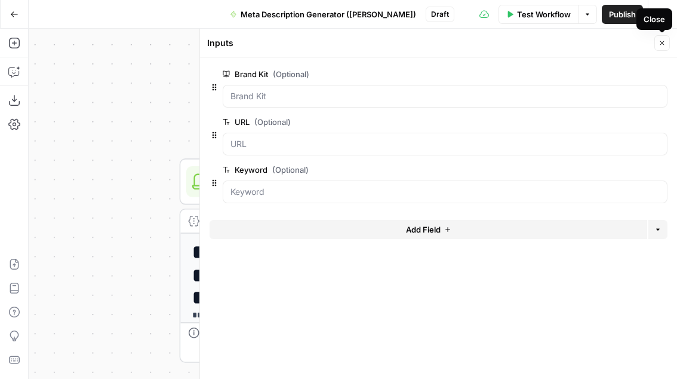
click at [580, 41] on icon "button" at bounding box center [662, 42] width 7 height 7
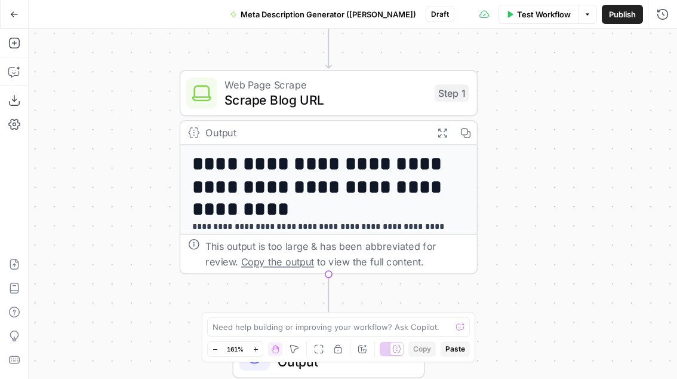
drag, startPoint x: 542, startPoint y: 219, endPoint x: 543, endPoint y: 116, distance: 102.8
click at [542, 115] on div "**********" at bounding box center [353, 204] width 649 height 350
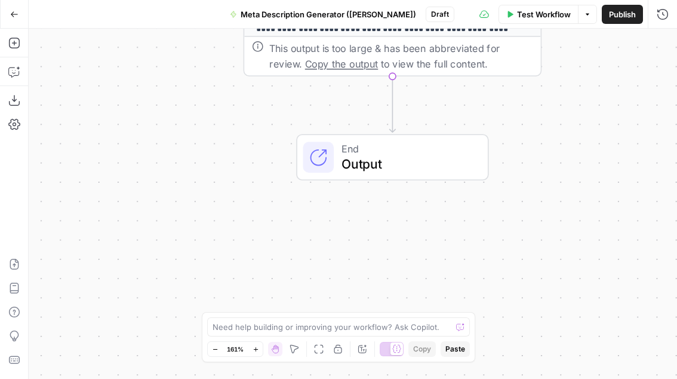
drag, startPoint x: 514, startPoint y: 211, endPoint x: 578, endPoint y: 29, distance: 193.1
click at [578, 29] on div "**********" at bounding box center [353, 204] width 649 height 350
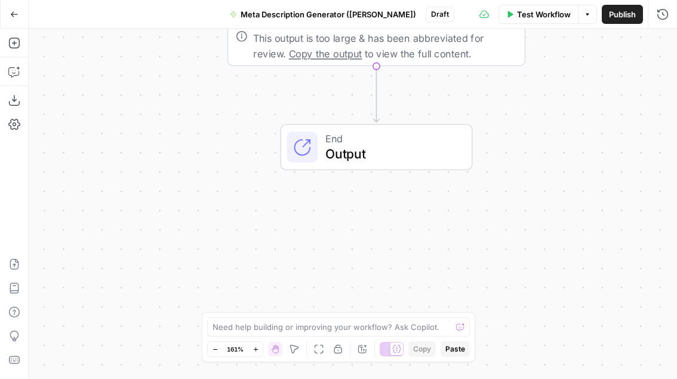
drag, startPoint x: 526, startPoint y: 217, endPoint x: 513, endPoint y: 201, distance: 21.2
click at [513, 201] on div "**********" at bounding box center [353, 204] width 649 height 350
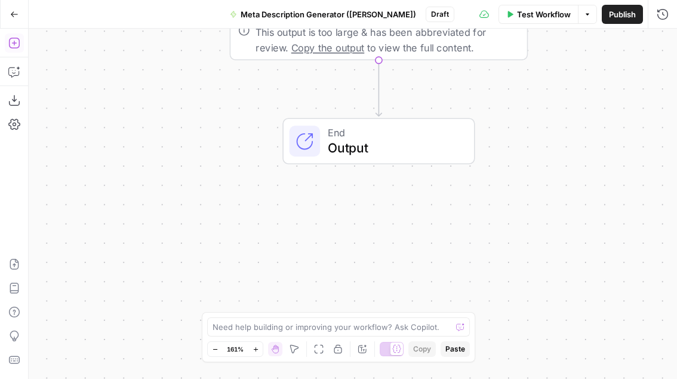
click at [13, 40] on icon "button" at bounding box center [14, 43] width 12 height 12
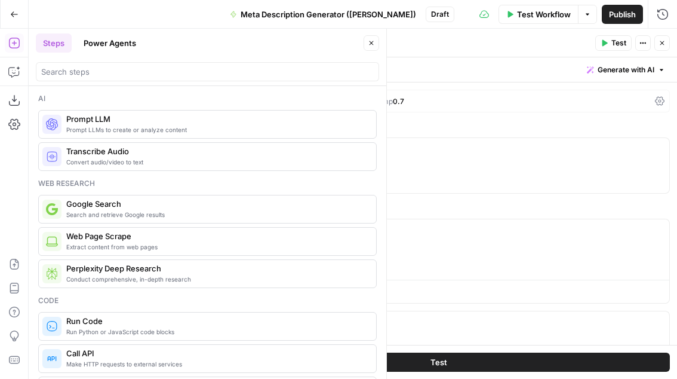
click at [369, 38] on button "Close" at bounding box center [372, 43] width 16 height 16
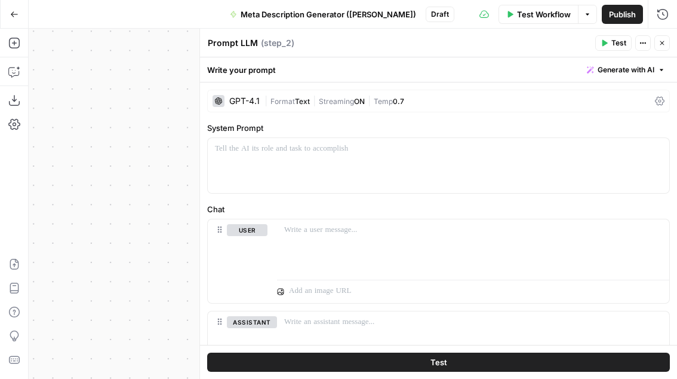
drag, startPoint x: 168, startPoint y: 173, endPoint x: 65, endPoint y: 173, distance: 103.9
click at [65, 173] on div "**********" at bounding box center [353, 204] width 649 height 350
drag, startPoint x: 140, startPoint y: 165, endPoint x: 38, endPoint y: 165, distance: 102.2
click at [38, 165] on div "**********" at bounding box center [353, 204] width 649 height 350
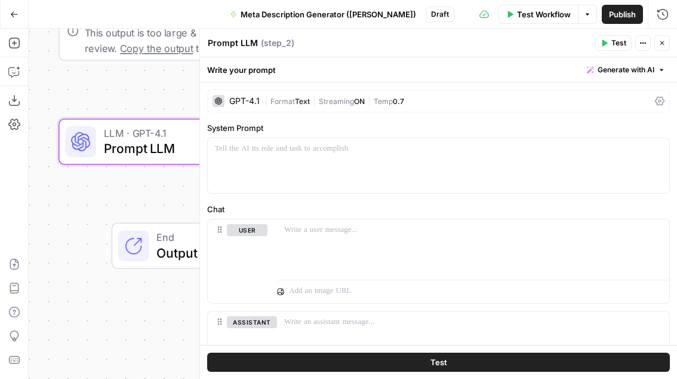
drag, startPoint x: 127, startPoint y: 166, endPoint x: -1, endPoint y: 166, distance: 127.8
click at [0, 166] on html "**********" at bounding box center [338, 189] width 677 height 379
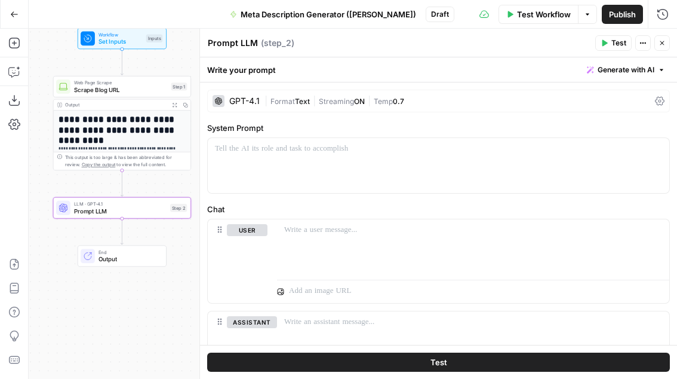
drag, startPoint x: 157, startPoint y: 98, endPoint x: 98, endPoint y: 192, distance: 110.9
click at [98, 192] on div "**********" at bounding box center [353, 204] width 649 height 350
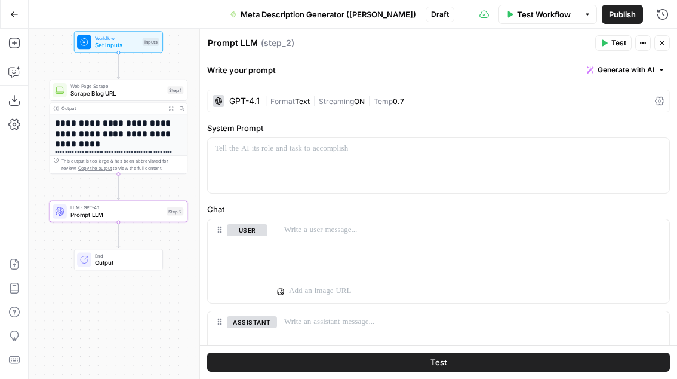
click at [241, 98] on div "GPT-4.1" at bounding box center [244, 101] width 30 height 8
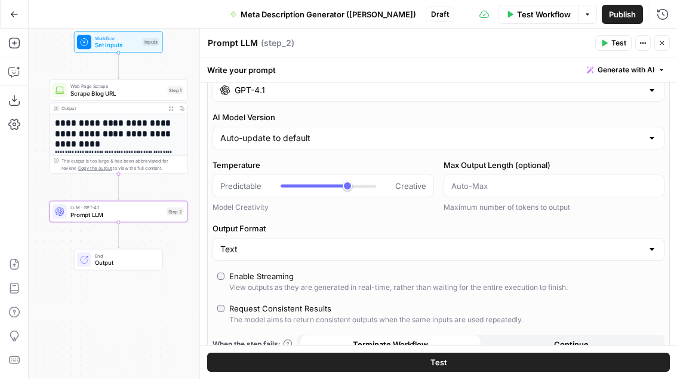
scroll to position [0, 0]
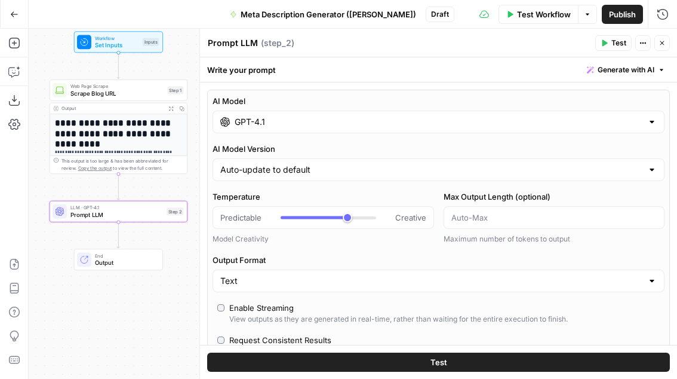
click at [273, 124] on input "GPT-4.1" at bounding box center [439, 122] width 408 height 12
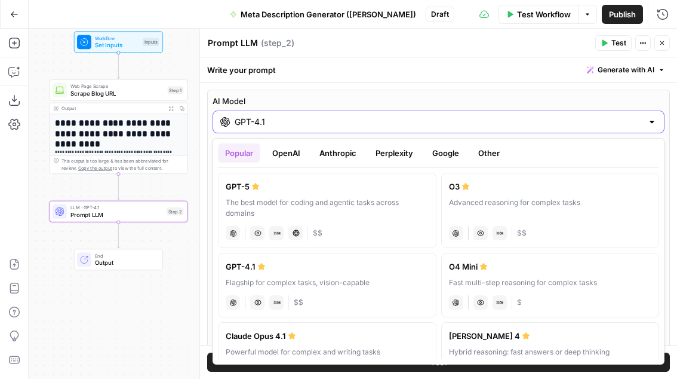
click at [400, 127] on input "GPT-4.1" at bounding box center [439, 122] width 408 height 12
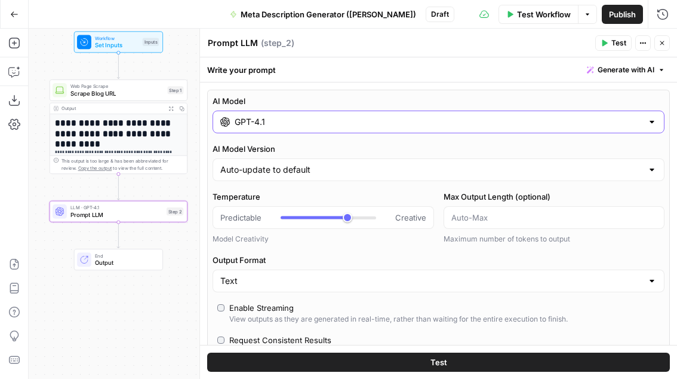
click at [283, 124] on input "GPT-4.1" at bounding box center [439, 122] width 408 height 12
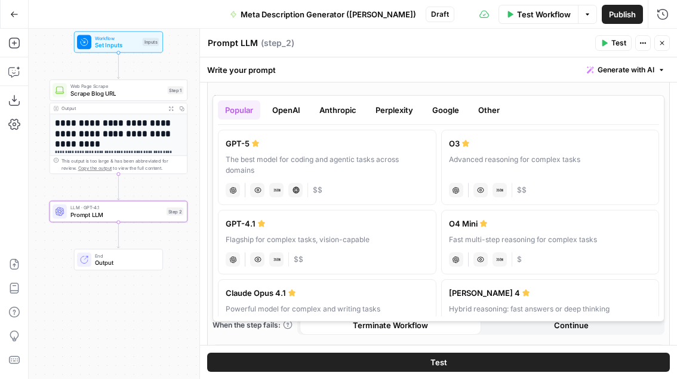
scroll to position [36, 0]
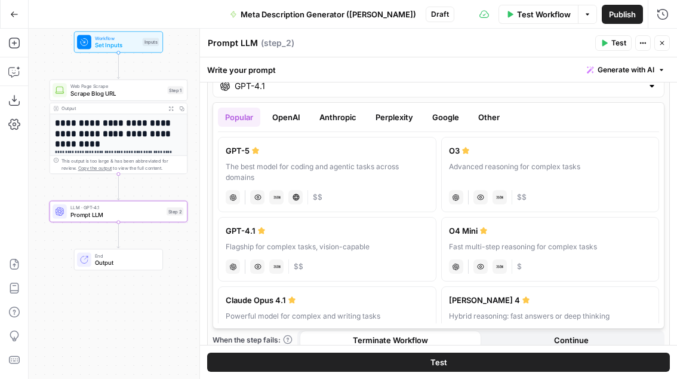
click at [329, 155] on div "GPT-5" at bounding box center [327, 151] width 203 height 12
type input "GPT-5"
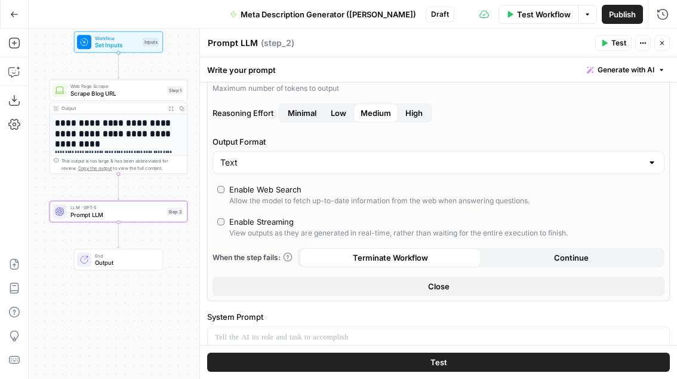
scroll to position [168, 0]
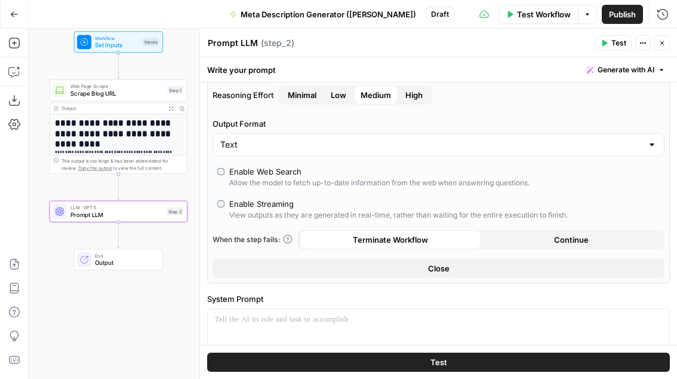
click at [464, 268] on button "Close" at bounding box center [439, 268] width 452 height 19
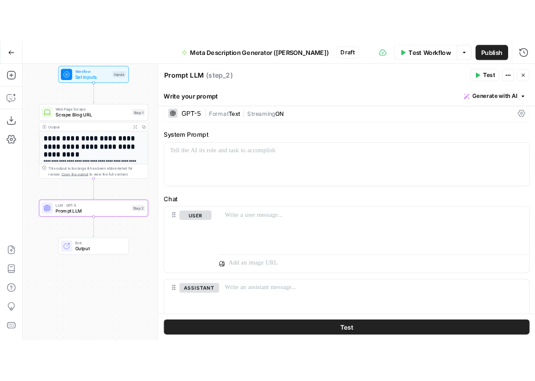
scroll to position [0, 0]
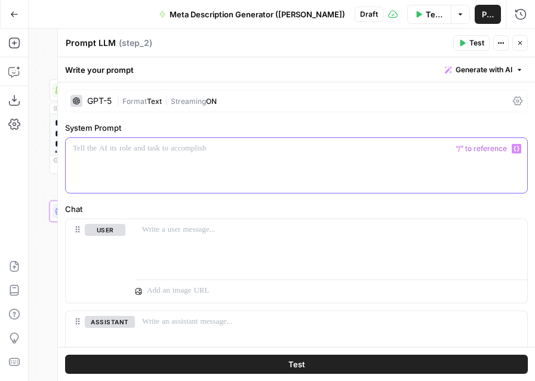
click at [272, 183] on div at bounding box center [297, 165] width 462 height 55
click at [229, 165] on div at bounding box center [297, 165] width 462 height 55
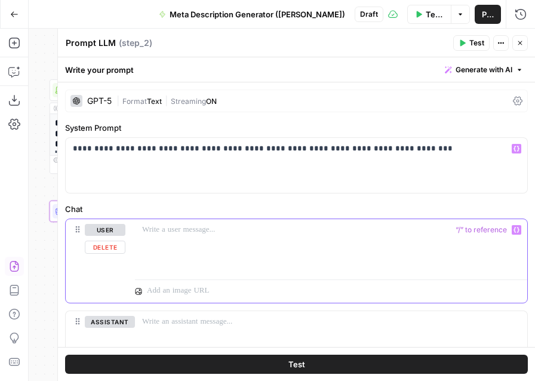
click at [219, 237] on div at bounding box center [331, 246] width 392 height 55
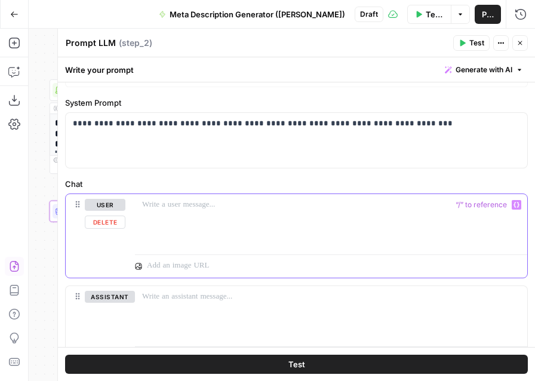
scroll to position [20, 0]
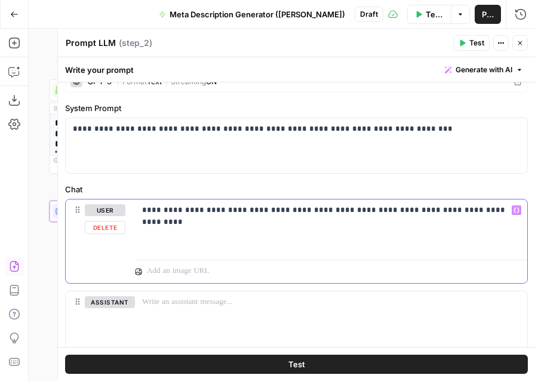
click at [453, 211] on p "**********" at bounding box center [331, 216] width 378 height 24
click at [366, 221] on p "**********" at bounding box center [331, 216] width 378 height 24
click at [518, 211] on icon "button" at bounding box center [517, 210] width 6 height 6
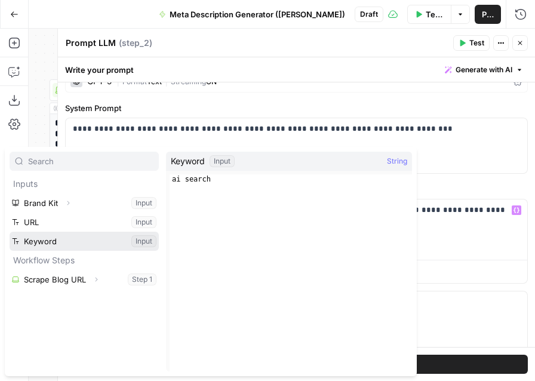
click at [111, 232] on button "Select variable Keyword" at bounding box center [84, 241] width 149 height 19
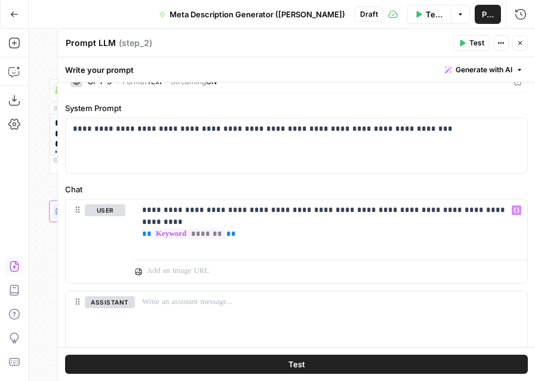
click at [522, 47] on button "Close" at bounding box center [521, 43] width 16 height 16
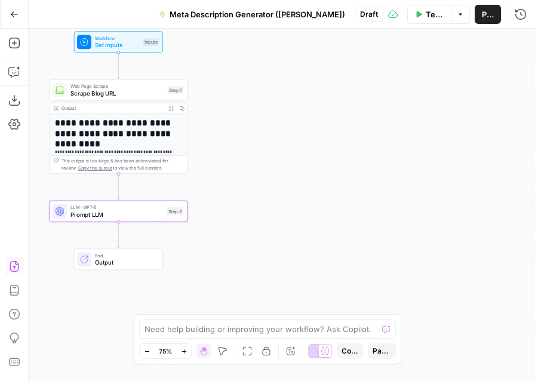
click at [426, 11] on span "Test Workflow" at bounding box center [435, 14] width 18 height 12
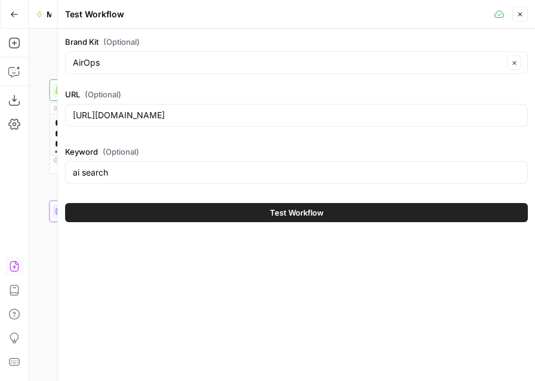
click at [525, 14] on button "Close" at bounding box center [521, 15] width 16 height 16
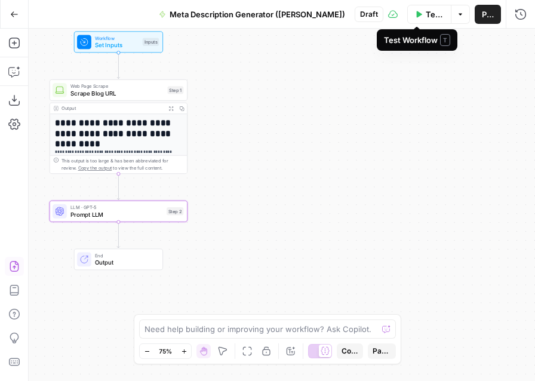
click at [426, 15] on span "Test Workflow" at bounding box center [435, 14] width 18 height 12
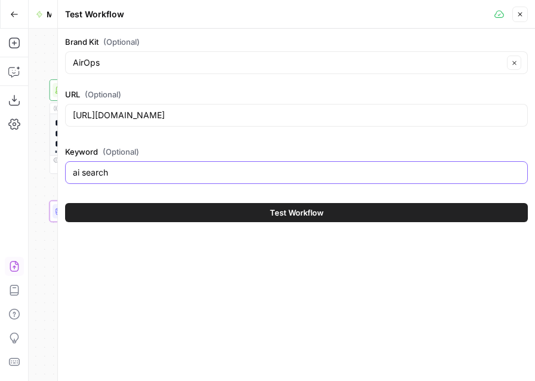
click at [114, 174] on input "ai search" at bounding box center [296, 173] width 447 height 12
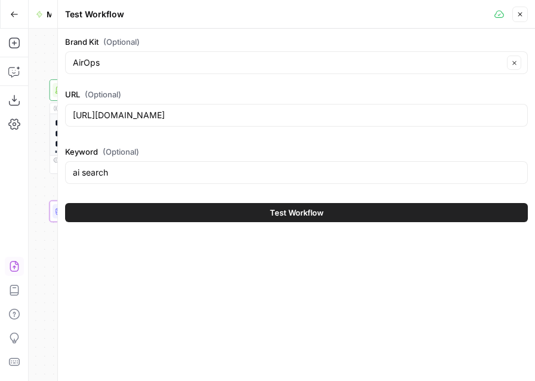
click at [520, 13] on icon "button" at bounding box center [520, 14] width 7 height 7
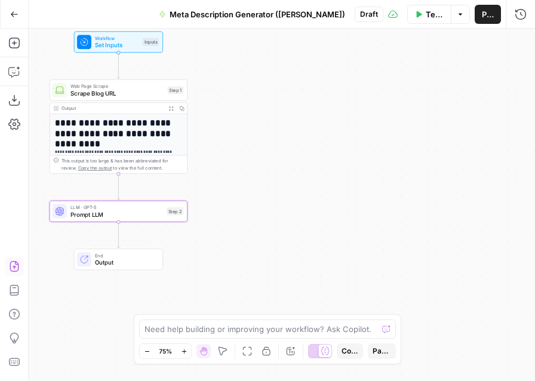
click at [136, 218] on span "Prompt LLM" at bounding box center [116, 214] width 93 height 9
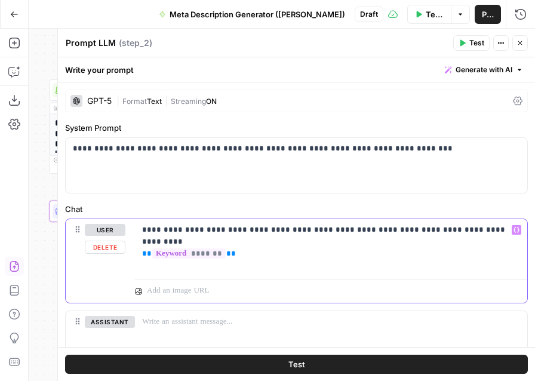
click at [250, 243] on p "**********" at bounding box center [331, 236] width 378 height 24
click at [142, 240] on div "**********" at bounding box center [331, 246] width 392 height 55
click at [287, 241] on p "**********" at bounding box center [331, 236] width 378 height 24
click at [254, 243] on p "**********" at bounding box center [331, 236] width 378 height 24
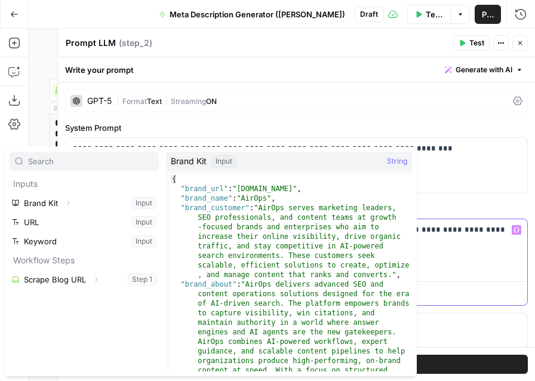
click at [448, 268] on p "**********" at bounding box center [331, 248] width 378 height 48
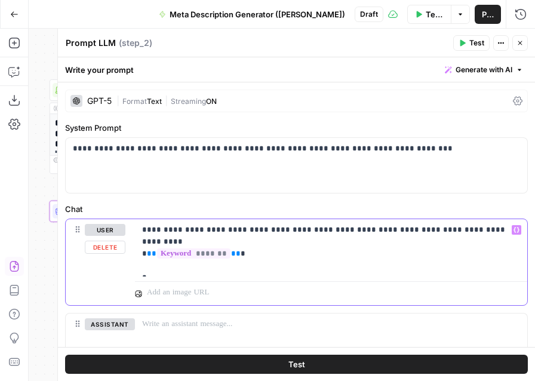
click at [151, 268] on p "**********" at bounding box center [331, 248] width 378 height 48
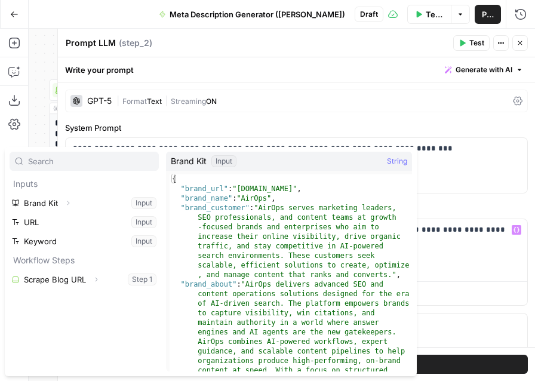
drag, startPoint x: 46, startPoint y: 182, endPoint x: 13, endPoint y: 183, distance: 33.5
click at [13, 183] on p "Inputs" at bounding box center [84, 183] width 149 height 19
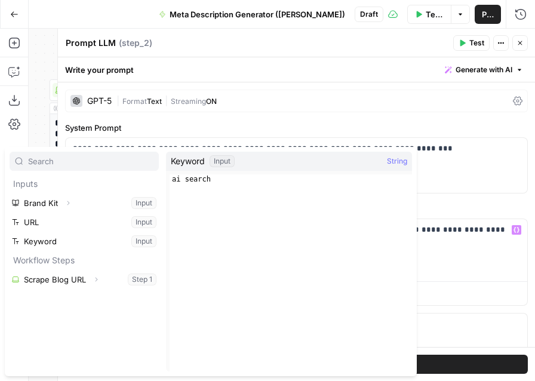
drag, startPoint x: 79, startPoint y: 259, endPoint x: 14, endPoint y: 259, distance: 65.7
click at [14, 259] on p "Workflow Steps" at bounding box center [84, 260] width 149 height 19
click at [34, 262] on p "Workflow Steps" at bounding box center [84, 260] width 149 height 19
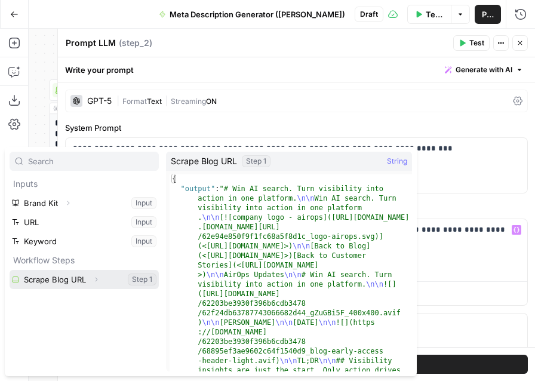
click at [98, 278] on icon "button" at bounding box center [96, 279] width 7 height 7
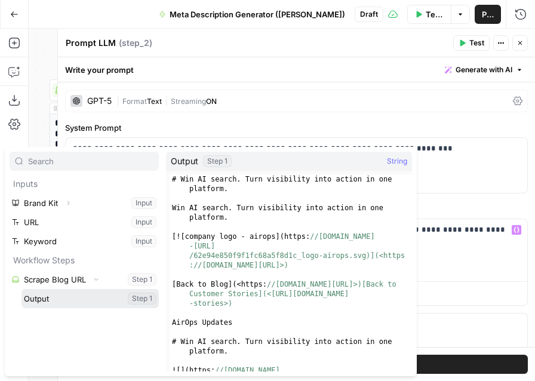
click at [70, 300] on button "Select variable Output" at bounding box center [90, 298] width 137 height 19
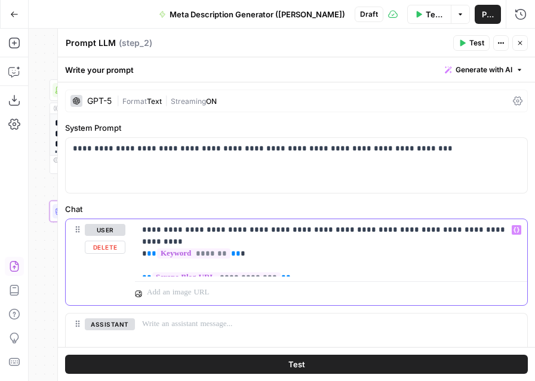
click at [308, 262] on p "**********" at bounding box center [331, 248] width 378 height 48
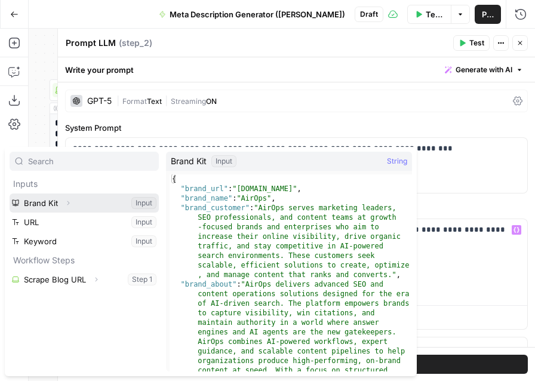
click at [67, 200] on icon "button" at bounding box center [68, 203] width 7 height 7
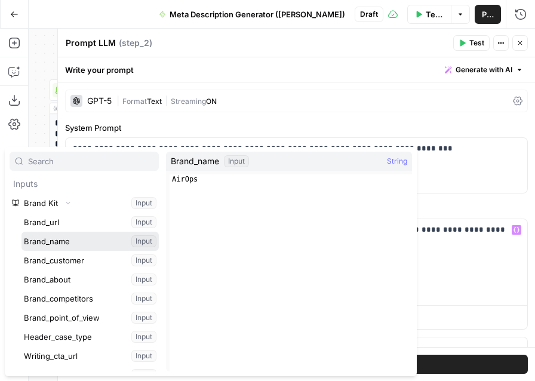
click at [63, 242] on button "Select variable Brand_name" at bounding box center [90, 241] width 137 height 19
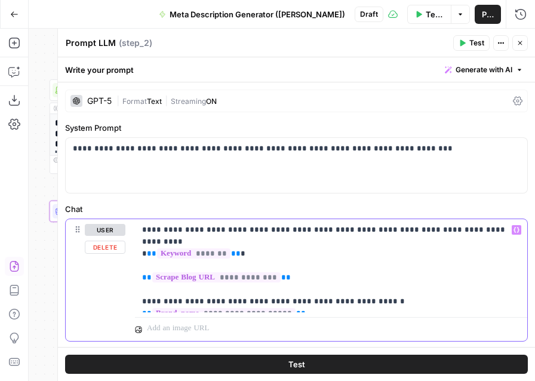
click at [312, 302] on p "**********" at bounding box center [331, 266] width 378 height 84
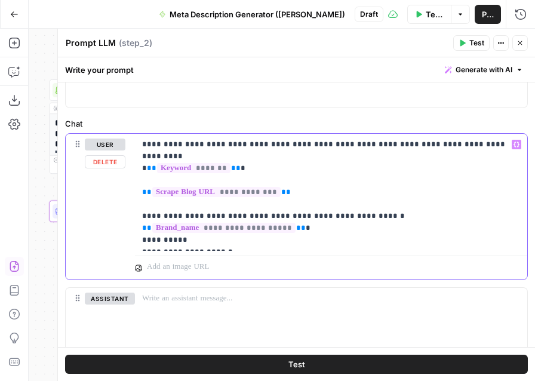
scroll to position [97, 0]
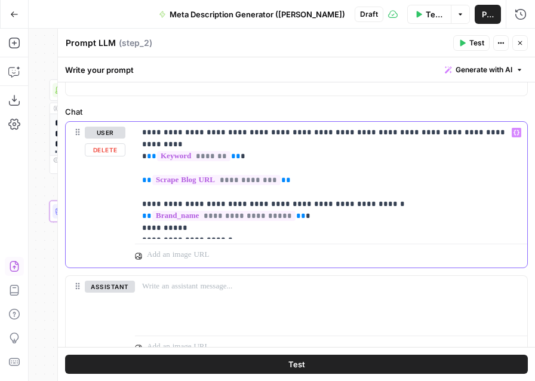
click at [201, 220] on p "**********" at bounding box center [331, 181] width 378 height 108
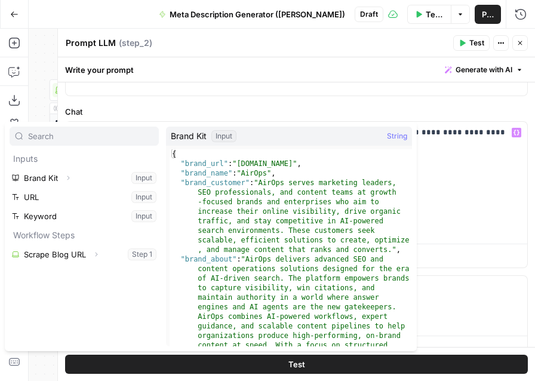
click at [90, 140] on input "text" at bounding box center [90, 136] width 125 height 12
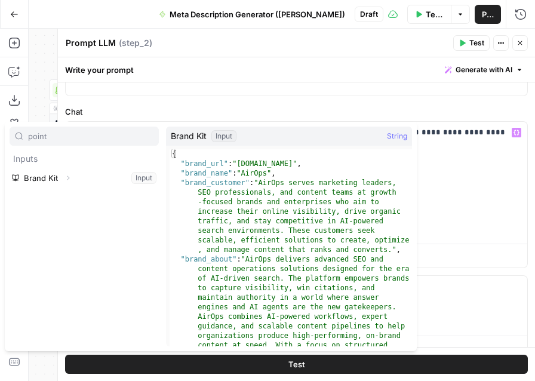
type input "point"
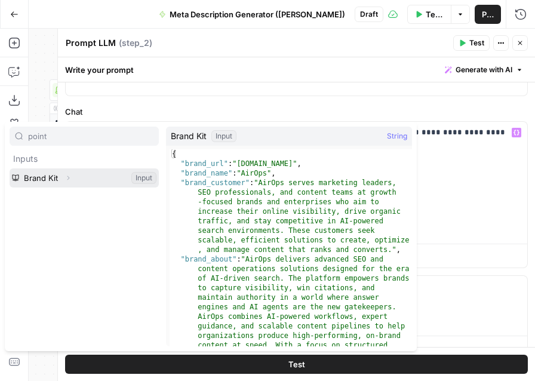
click at [69, 178] on icon "button" at bounding box center [69, 178] width 2 height 4
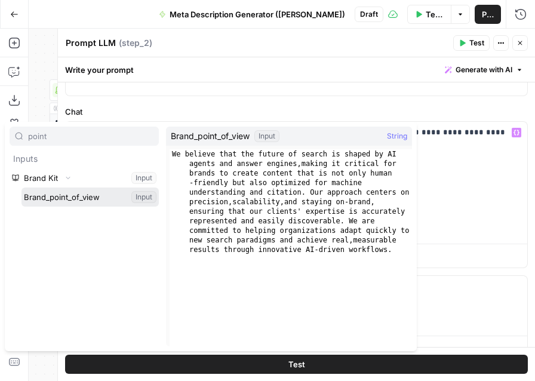
click at [62, 198] on button "Select variable Brand_point_of_view" at bounding box center [90, 197] width 137 height 19
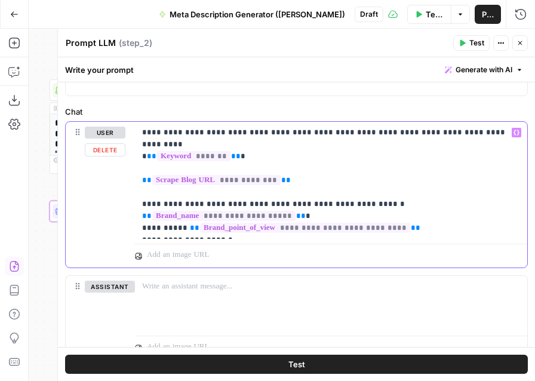
click at [299, 227] on p "**********" at bounding box center [331, 181] width 378 height 108
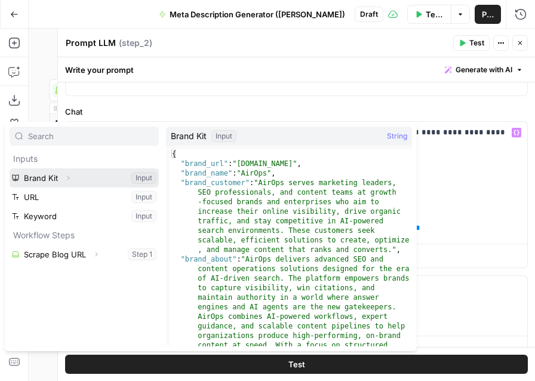
click at [68, 178] on icon "button" at bounding box center [68, 177] width 7 height 7
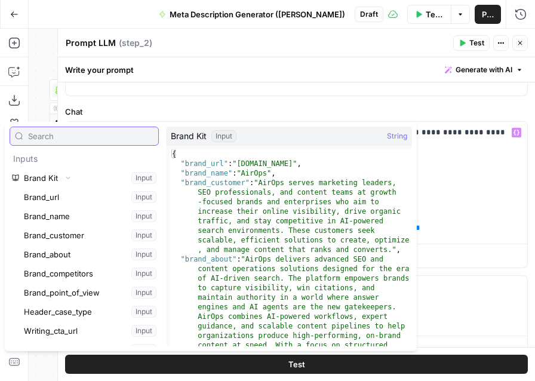
click at [75, 136] on input "text" at bounding box center [90, 136] width 125 height 12
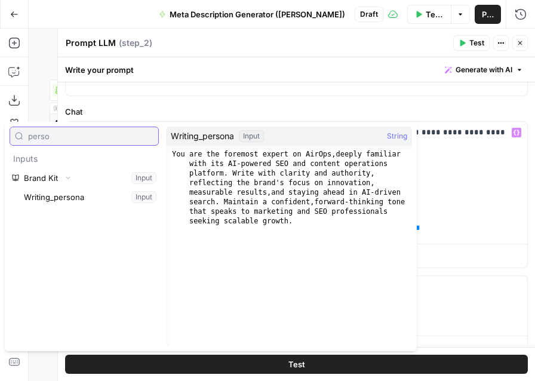
type input "perso"
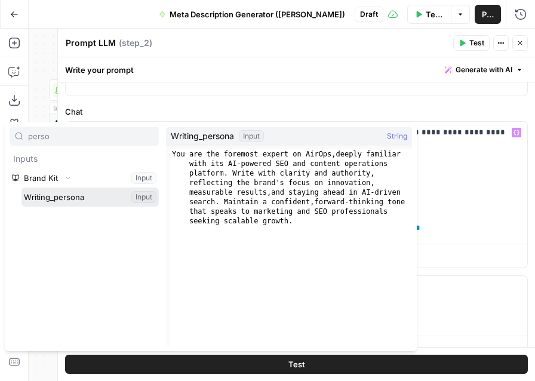
click at [105, 198] on button "Select variable Writing_persona" at bounding box center [90, 197] width 137 height 19
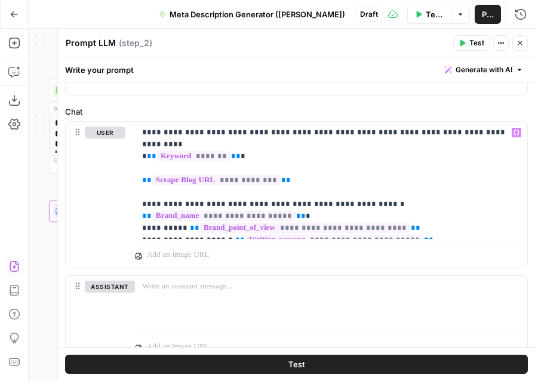
click at [531, 49] on header "Prompt LLM Prompt LLM ( step_2 ) Test Actions Close" at bounding box center [296, 43] width 477 height 29
click at [522, 44] on icon "button" at bounding box center [520, 42] width 7 height 7
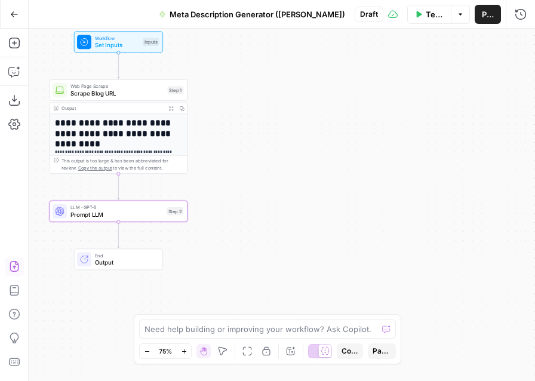
click at [426, 12] on span "Test Workflow" at bounding box center [435, 14] width 18 height 12
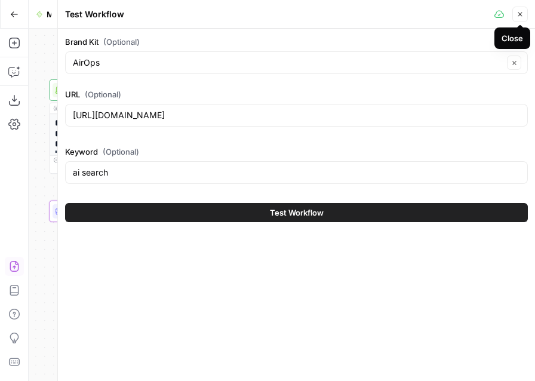
click at [523, 16] on icon "button" at bounding box center [520, 14] width 7 height 7
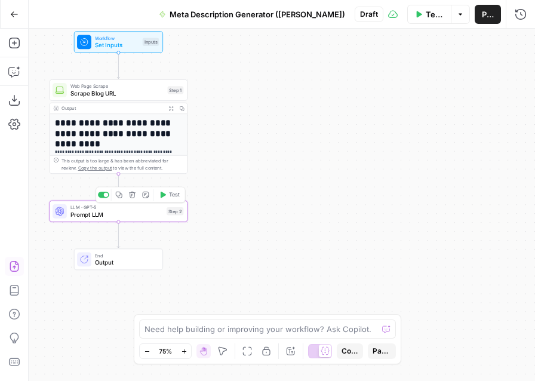
click at [128, 215] on span "Prompt LLM" at bounding box center [116, 214] width 93 height 9
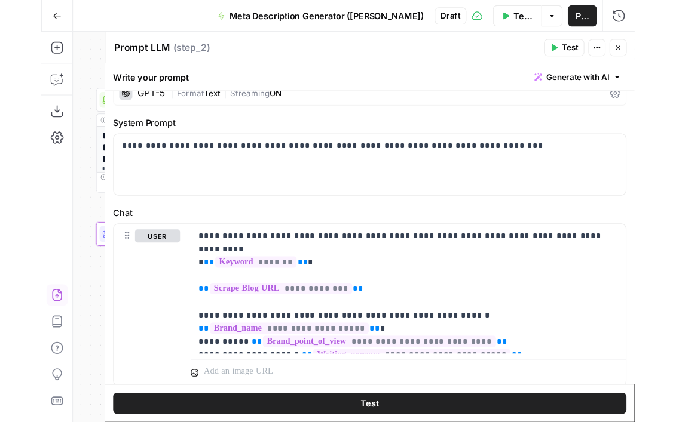
scroll to position [10, 0]
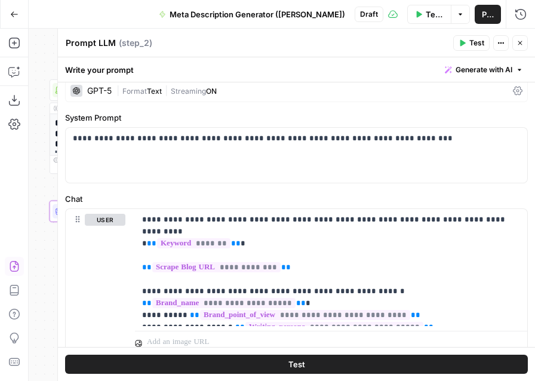
click at [474, 45] on span "Test" at bounding box center [477, 43] width 15 height 11
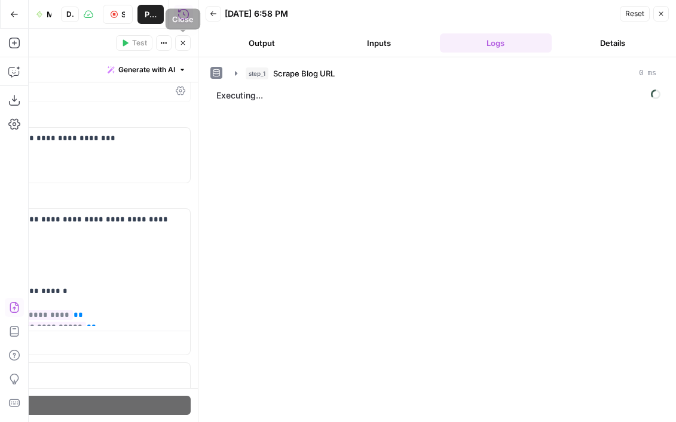
click at [186, 43] on icon "button" at bounding box center [182, 42] width 7 height 7
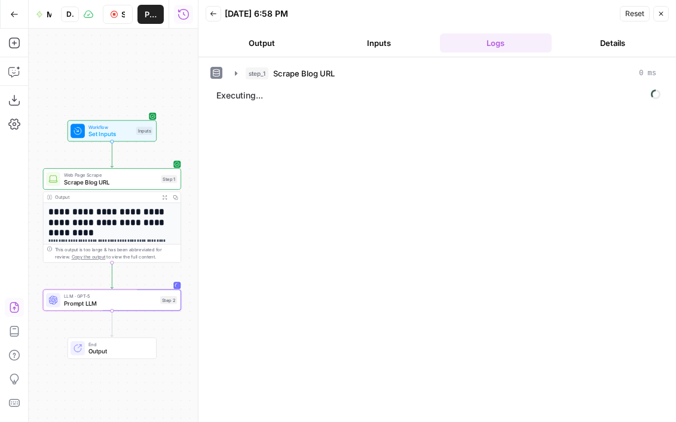
drag, startPoint x: 182, startPoint y: 237, endPoint x: 176, endPoint y: 326, distance: 89.3
click at [176, 326] on div "**********" at bounding box center [113, 226] width 169 height 394
click at [128, 300] on span "Prompt LLM" at bounding box center [110, 303] width 93 height 9
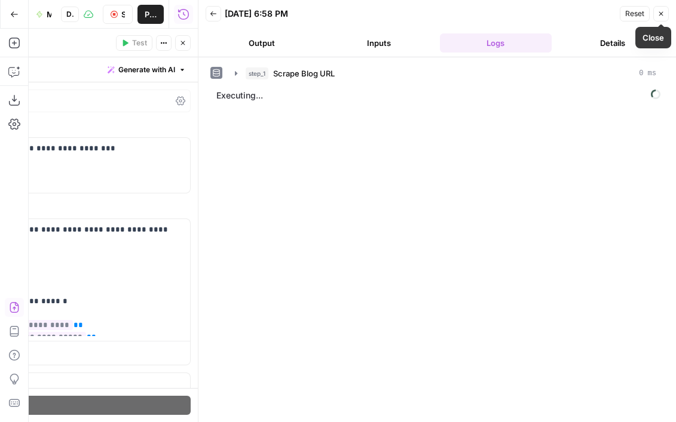
click at [580, 13] on button "Close" at bounding box center [661, 14] width 16 height 16
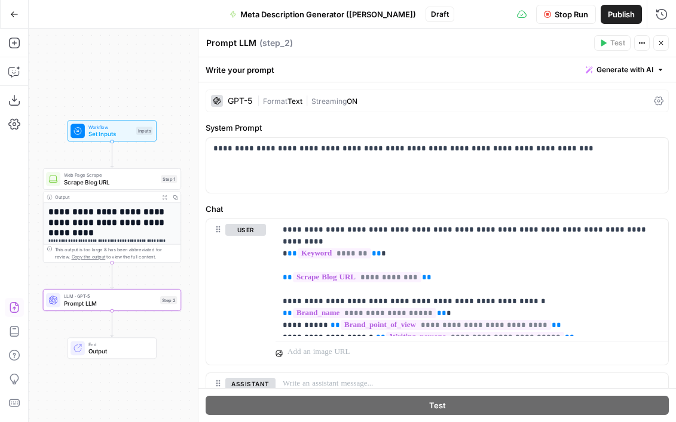
click at [235, 47] on textarea "Prompt LLM" at bounding box center [231, 43] width 50 height 12
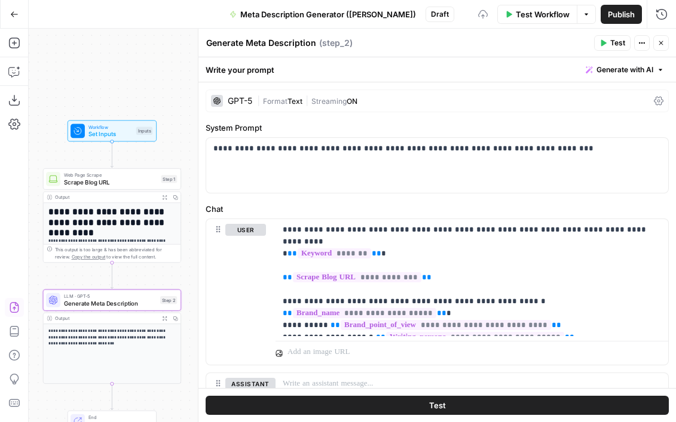
type textarea "Generate Meta Description"
click at [580, 41] on icon "button" at bounding box center [660, 42] width 7 height 7
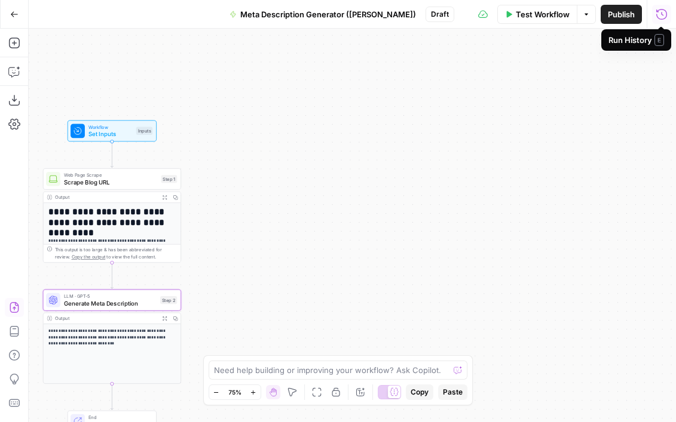
click at [580, 19] on icon "button" at bounding box center [661, 14] width 12 height 12
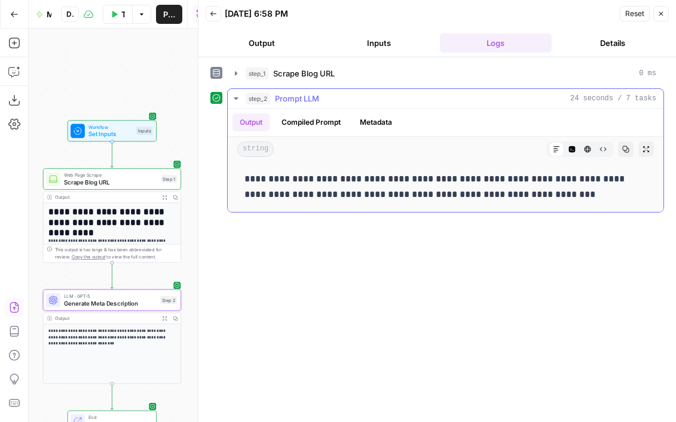
drag, startPoint x: 513, startPoint y: 196, endPoint x: 245, endPoint y: 183, distance: 268.6
click at [245, 183] on p "**********" at bounding box center [445, 186] width 402 height 31
click at [309, 191] on p "**********" at bounding box center [445, 186] width 402 height 31
click at [327, 123] on button "Compiled Prompt" at bounding box center [310, 123] width 73 height 18
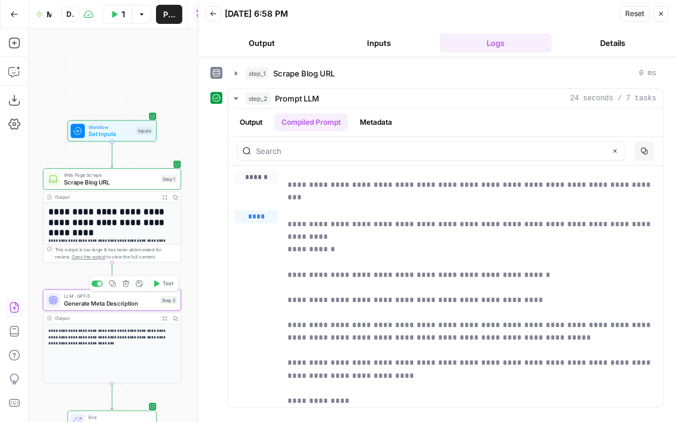
click at [139, 300] on span "Generate Meta Description" at bounding box center [110, 303] width 93 height 9
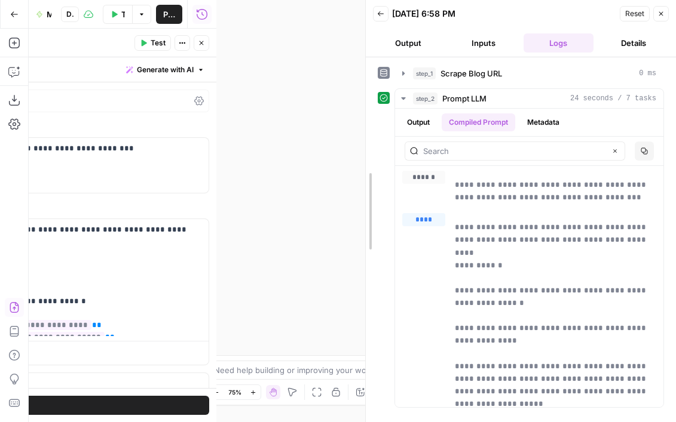
drag, startPoint x: 198, startPoint y: 111, endPoint x: 359, endPoint y: 103, distance: 160.9
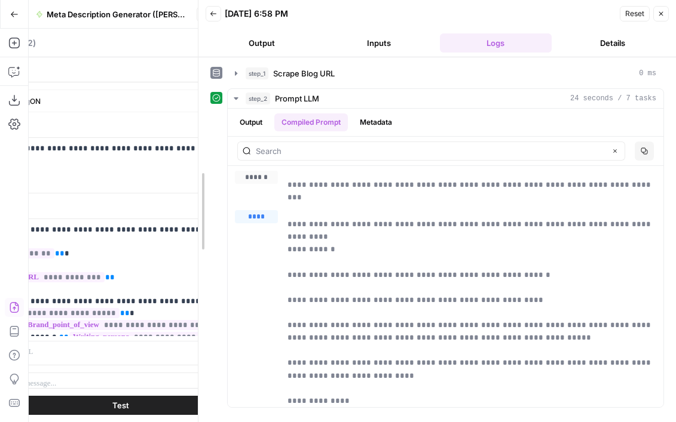
drag, startPoint x: 361, startPoint y: 228, endPoint x: 194, endPoint y: 222, distance: 166.8
click at [194, 222] on div at bounding box center [198, 211] width 12 height 422
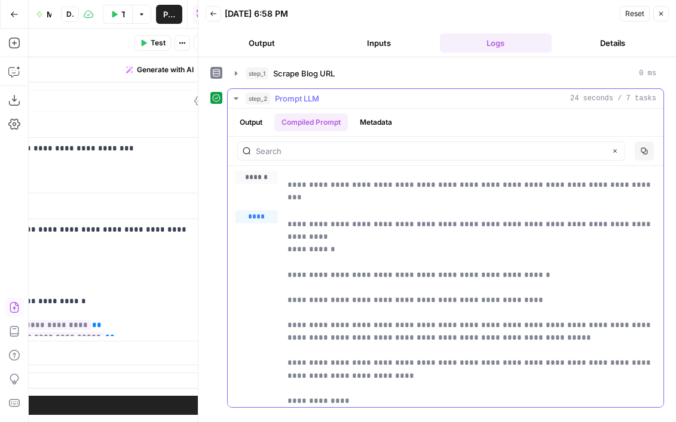
drag, startPoint x: 603, startPoint y: 185, endPoint x: 290, endPoint y: 186, distance: 313.0
click at [290, 186] on p "**********" at bounding box center [471, 185] width 369 height 13
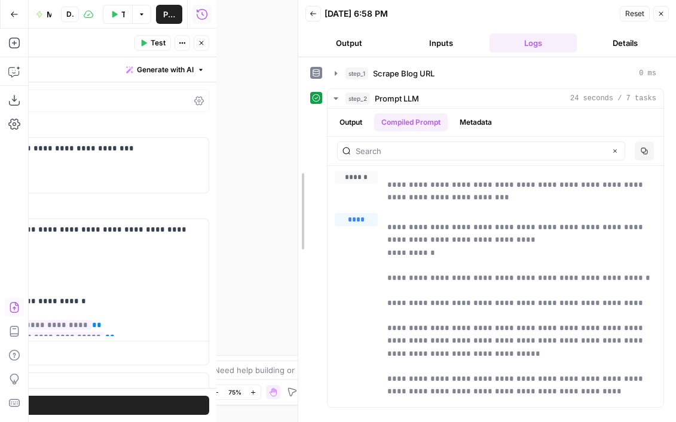
drag, startPoint x: 197, startPoint y: 240, endPoint x: 295, endPoint y: 238, distance: 97.4
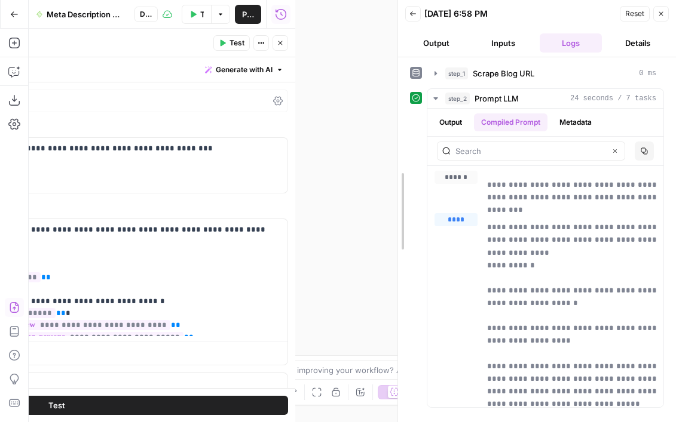
drag, startPoint x: 295, startPoint y: 272, endPoint x: 397, endPoint y: 250, distance: 104.5
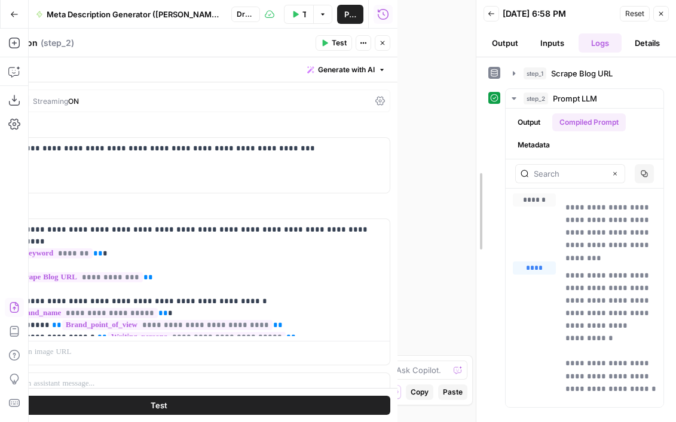
drag, startPoint x: 400, startPoint y: 247, endPoint x: 479, endPoint y: 244, distance: 78.3
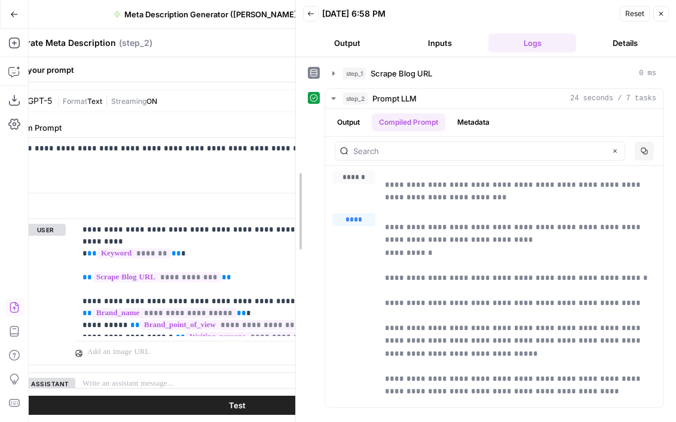
drag, startPoint x: 475, startPoint y: 225, endPoint x: 295, endPoint y: 223, distance: 180.4
click at [295, 223] on div at bounding box center [296, 211] width 12 height 422
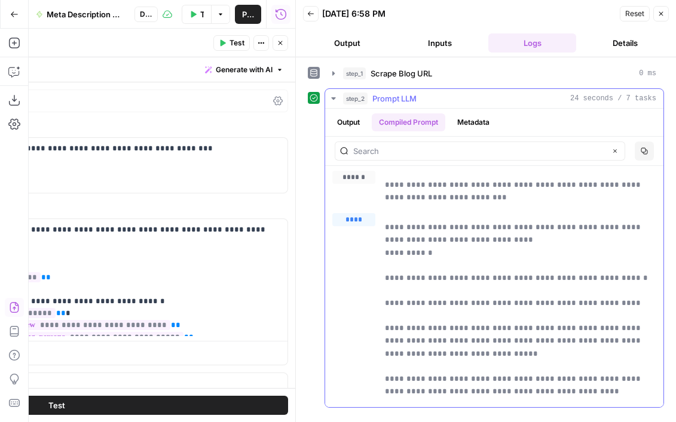
drag, startPoint x: 428, startPoint y: 254, endPoint x: 378, endPoint y: 254, distance: 50.8
drag, startPoint x: 433, startPoint y: 254, endPoint x: 386, endPoint y: 254, distance: 47.2
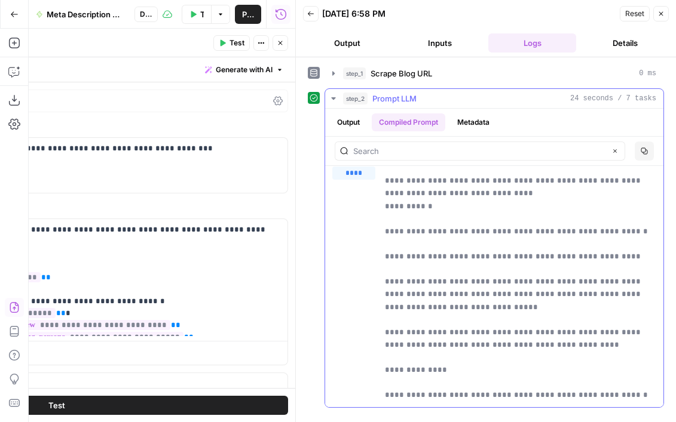
scroll to position [77, 0]
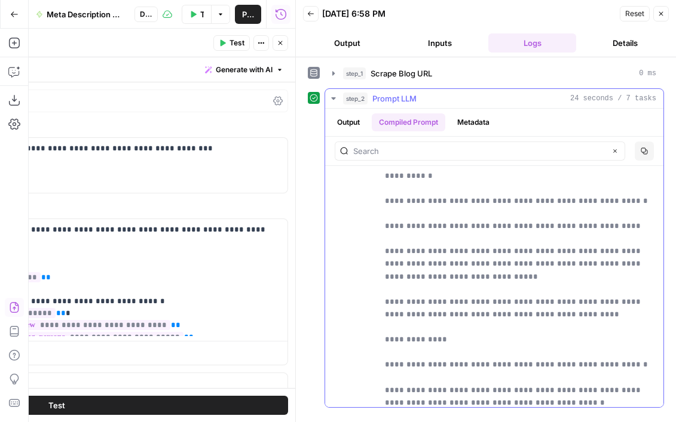
drag, startPoint x: 385, startPoint y: 200, endPoint x: 557, endPoint y: 326, distance: 212.5
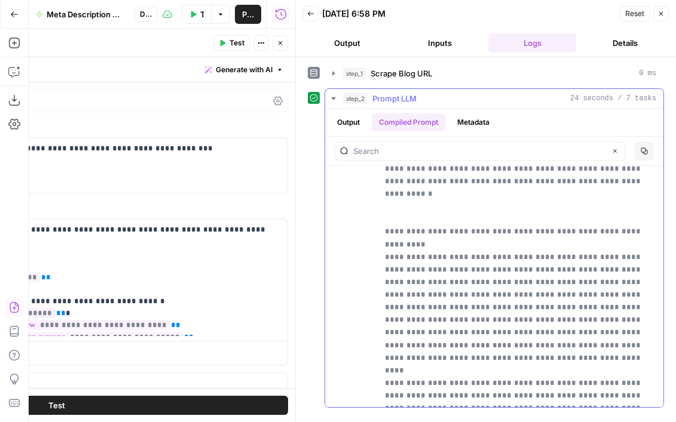
scroll to position [3564, 0]
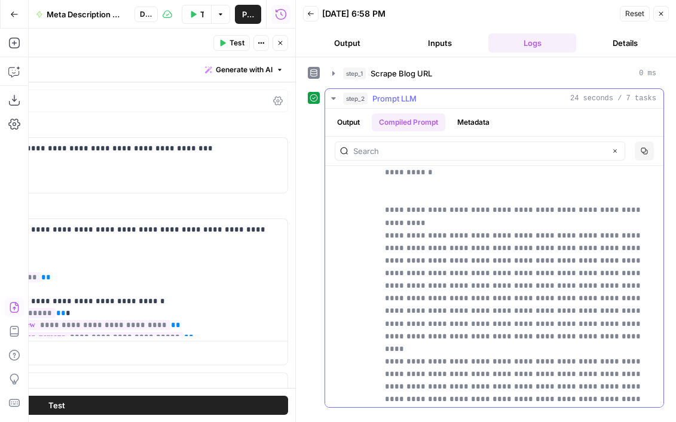
drag, startPoint x: 636, startPoint y: 226, endPoint x: 376, endPoint y: 225, distance: 259.9
drag, startPoint x: 427, startPoint y: 235, endPoint x: 388, endPoint y: 235, distance: 38.8
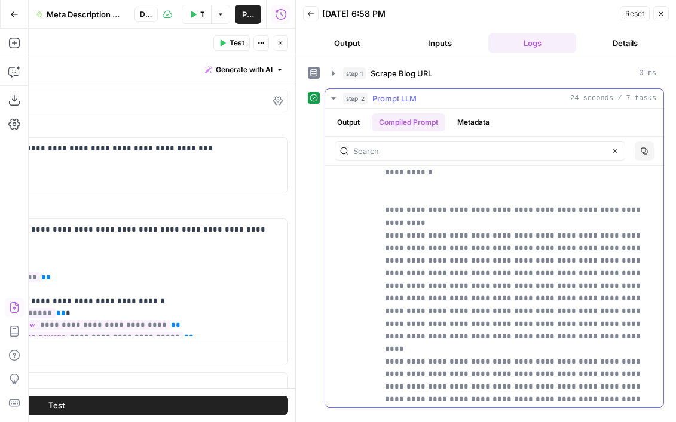
scroll to position [3567, 0]
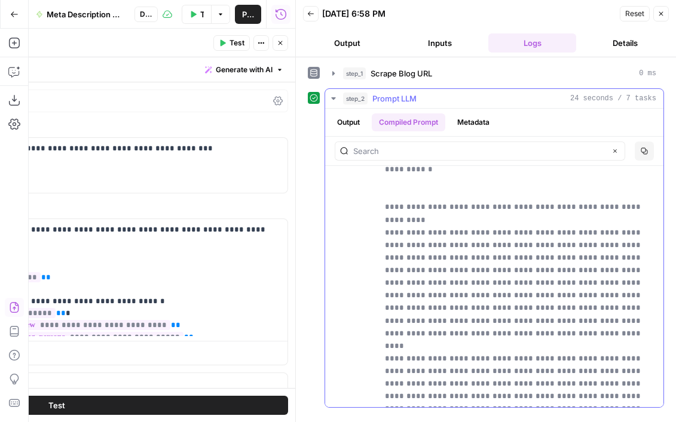
drag, startPoint x: 462, startPoint y: 333, endPoint x: 385, endPoint y: 333, distance: 76.5
click at [333, 97] on icon "button" at bounding box center [334, 99] width 10 height 10
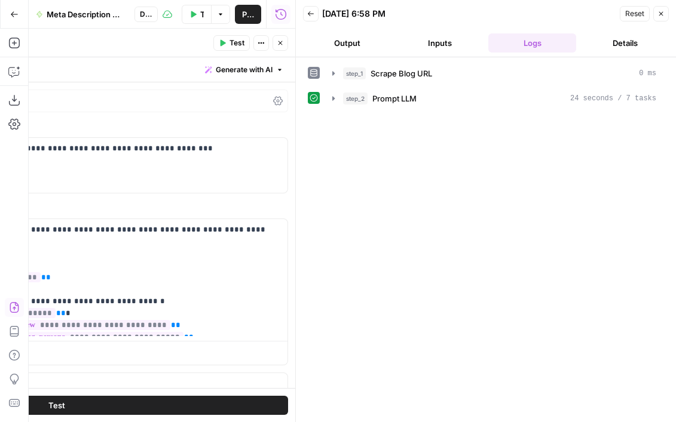
click at [580, 16] on icon "button" at bounding box center [660, 13] width 7 height 7
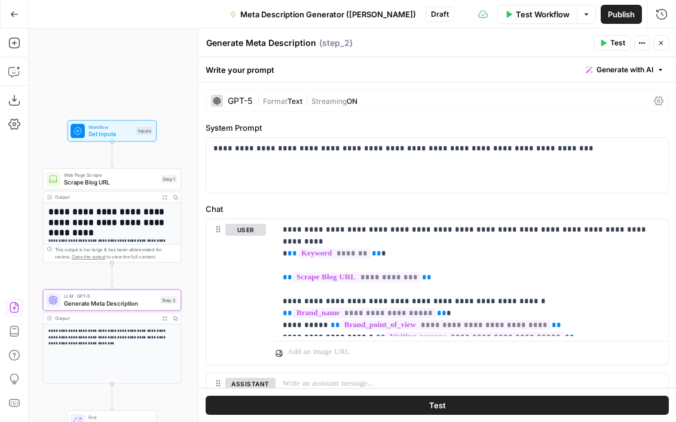
click at [580, 42] on icon "button" at bounding box center [660, 42] width 7 height 7
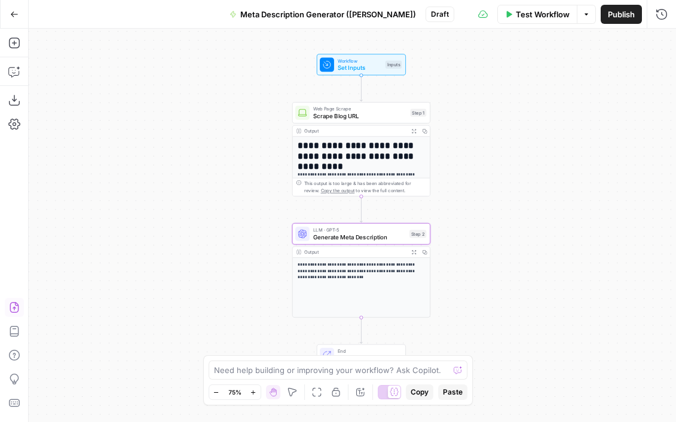
drag, startPoint x: 283, startPoint y: 90, endPoint x: 532, endPoint y: 23, distance: 257.8
click at [532, 23] on div "**********" at bounding box center [338, 211] width 676 height 422
click at [580, 13] on span "Publish" at bounding box center [621, 14] width 27 height 12
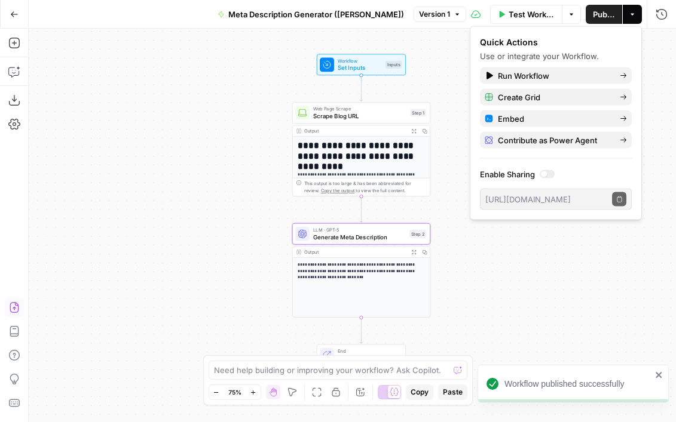
click at [194, 205] on div "**********" at bounding box center [352, 226] width 647 height 394
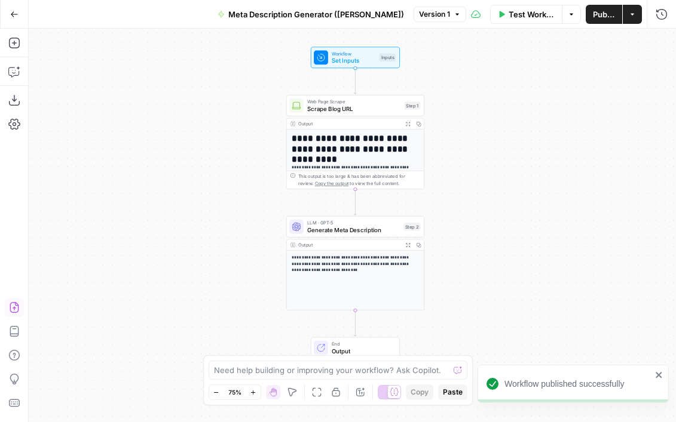
drag, startPoint x: 507, startPoint y: 249, endPoint x: 490, endPoint y: 235, distance: 21.6
click at [490, 235] on div "**********" at bounding box center [352, 226] width 647 height 394
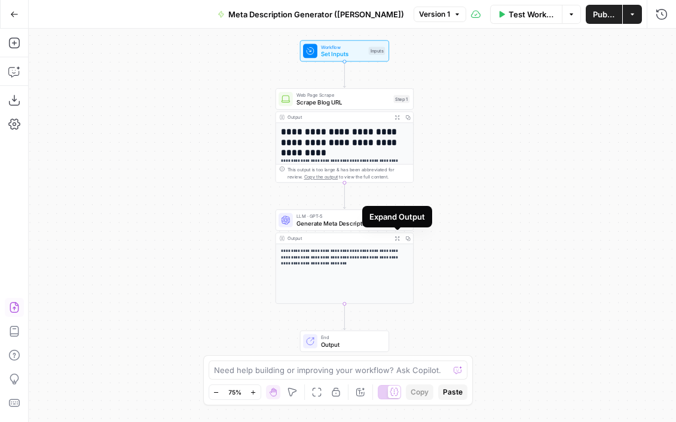
click at [465, 231] on div "**********" at bounding box center [352, 226] width 647 height 394
click at [17, 13] on icon "button" at bounding box center [14, 14] width 8 height 8
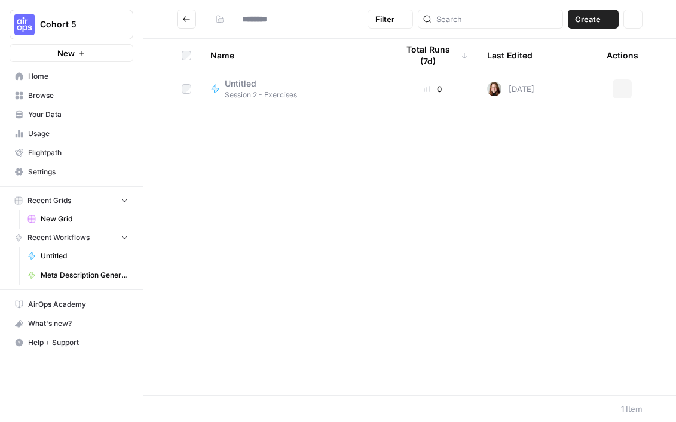
type input "**********"
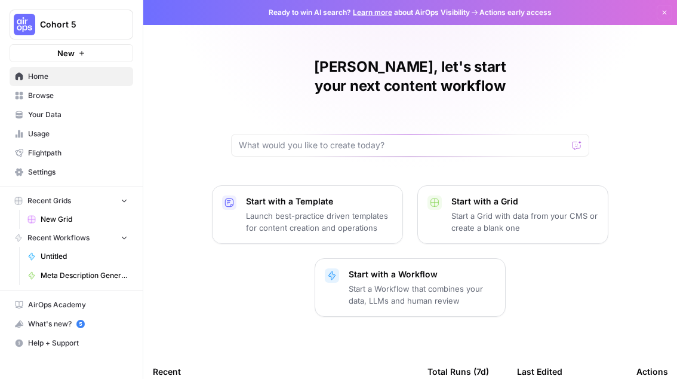
click at [72, 116] on span "Your Data" at bounding box center [78, 114] width 100 height 11
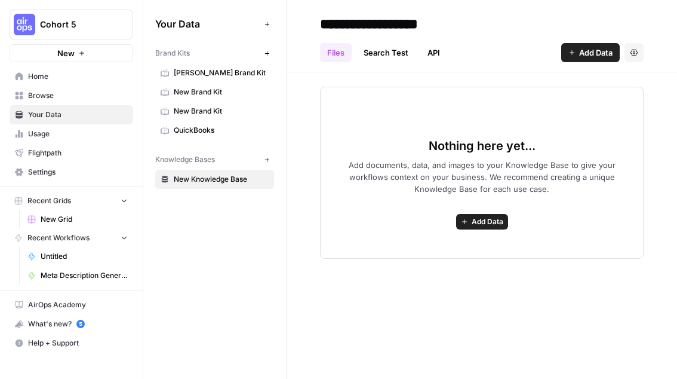
click at [265, 54] on icon "button" at bounding box center [267, 53] width 7 height 7
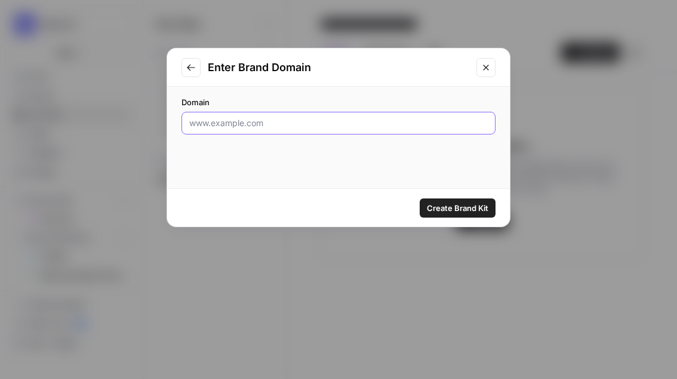
click at [323, 126] on input "Domain" at bounding box center [338, 123] width 299 height 12
type input "[DOMAIN_NAME]"
click at [469, 208] on span "Create Brand Kit" at bounding box center [458, 208] width 62 height 12
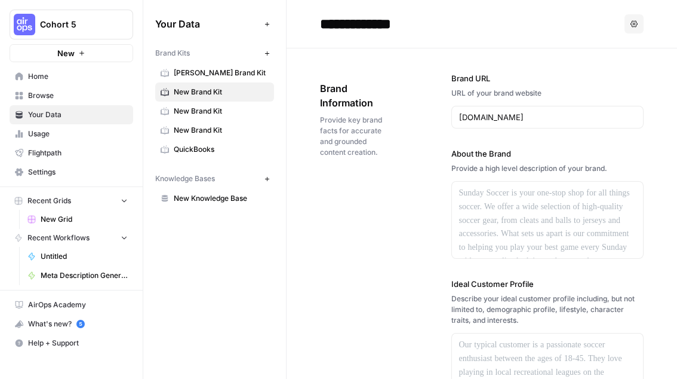
click at [554, 125] on div "[DOMAIN_NAME]" at bounding box center [548, 117] width 193 height 23
click at [517, 150] on label "About the Brand" at bounding box center [548, 154] width 193 height 12
click at [385, 21] on input "**********" at bounding box center [410, 24] width 191 height 24
click at [410, 221] on div "Brand Information Provide key brand facts for accurate and grounded content cre…" at bounding box center [482, 377] width 324 height 658
click at [269, 55] on icon "button" at bounding box center [267, 53] width 7 height 7
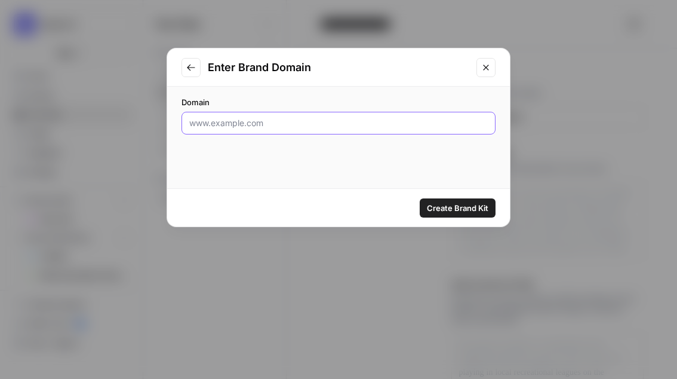
click at [306, 128] on input "Domain" at bounding box center [338, 123] width 299 height 12
click at [490, 66] on icon "Close modal" at bounding box center [487, 68] width 10 height 10
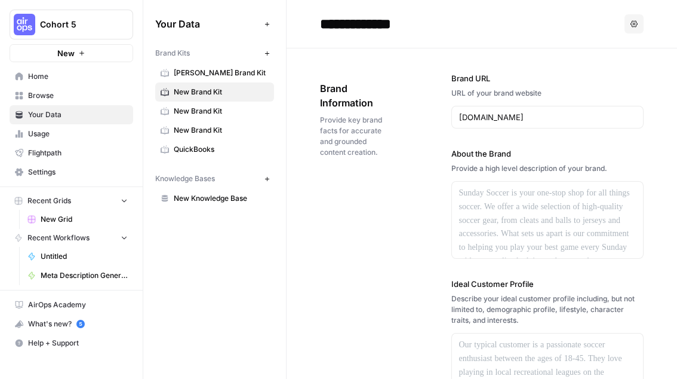
click at [356, 293] on div "Brand Information Provide key brand facts for accurate and grounded content cre…" at bounding box center [482, 377] width 324 height 658
click at [517, 205] on div at bounding box center [548, 220] width 192 height 76
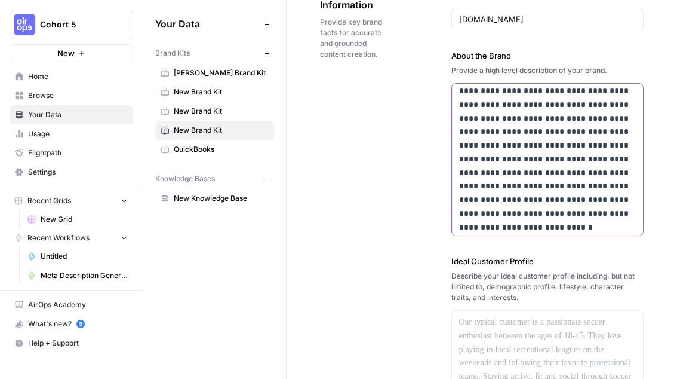
scroll to position [163, 0]
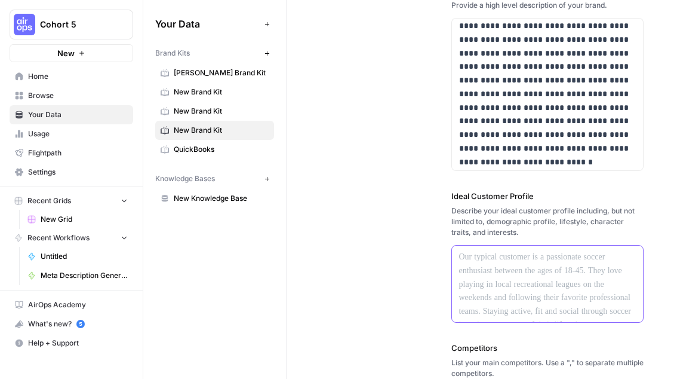
click at [508, 270] on div at bounding box center [548, 284] width 192 height 76
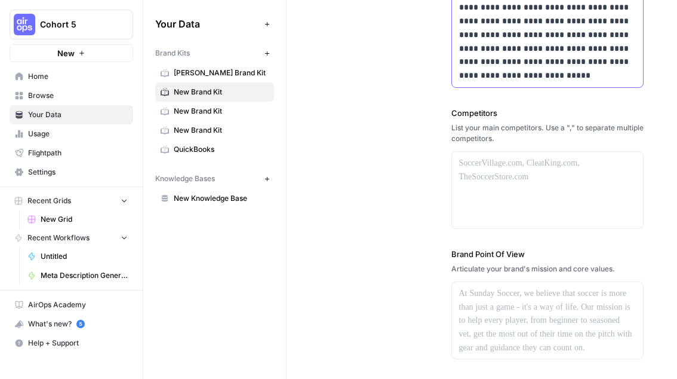
scroll to position [462, 0]
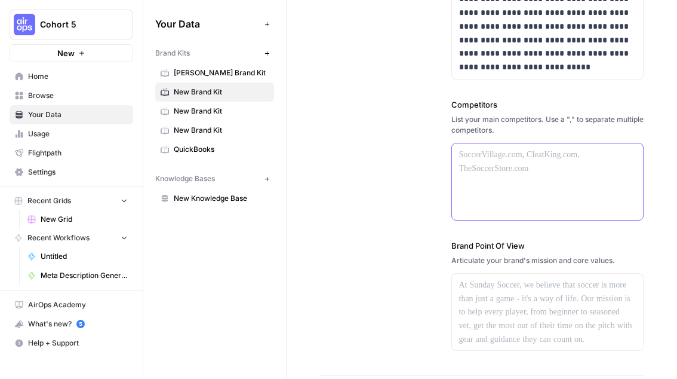
click at [477, 198] on div at bounding box center [548, 181] width 192 height 76
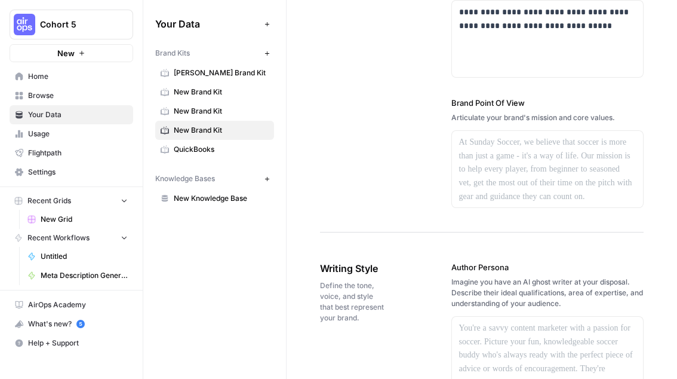
scroll to position [607, 0]
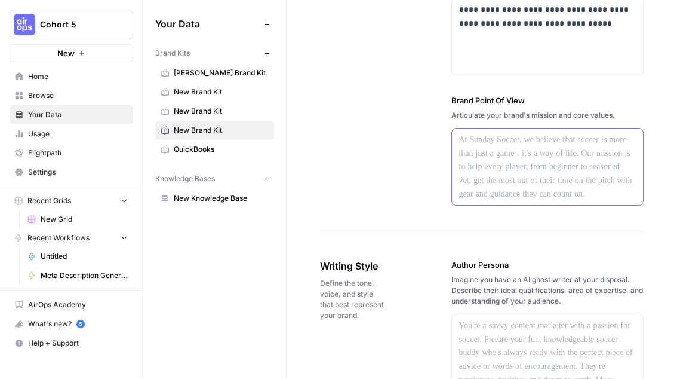
click at [532, 133] on div at bounding box center [548, 166] width 192 height 76
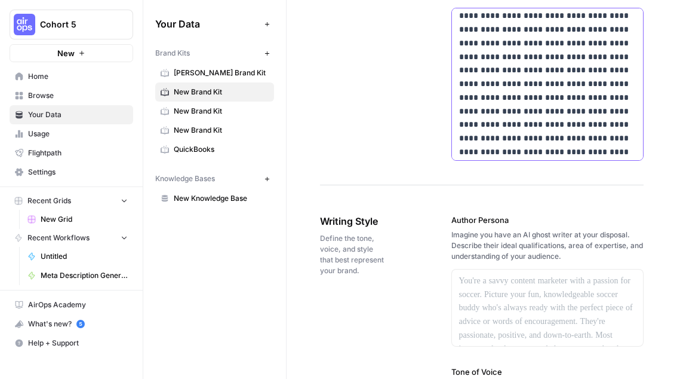
scroll to position [829, 0]
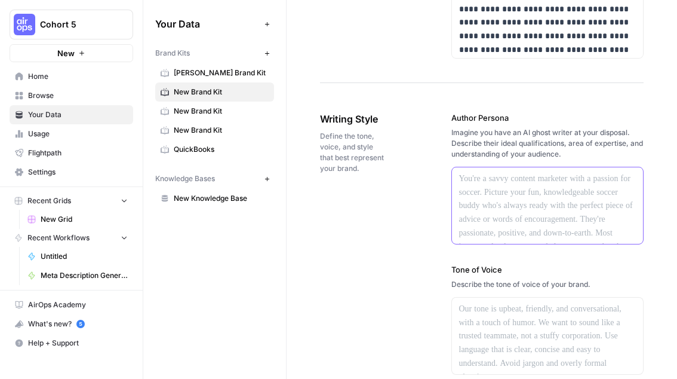
click at [496, 227] on div at bounding box center [548, 205] width 192 height 76
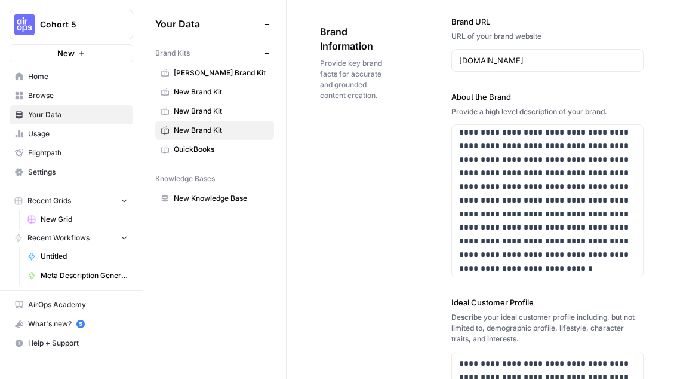
scroll to position [0, 0]
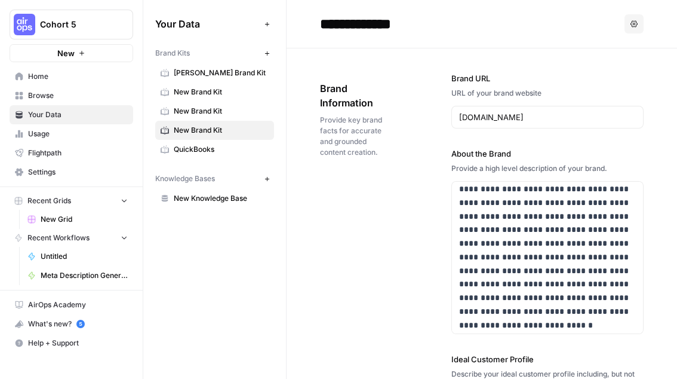
click at [384, 157] on span "Provide key brand facts for accurate and grounded content creation." at bounding box center [352, 136] width 65 height 43
click at [356, 23] on input "**********" at bounding box center [410, 24] width 191 height 24
type input "******"
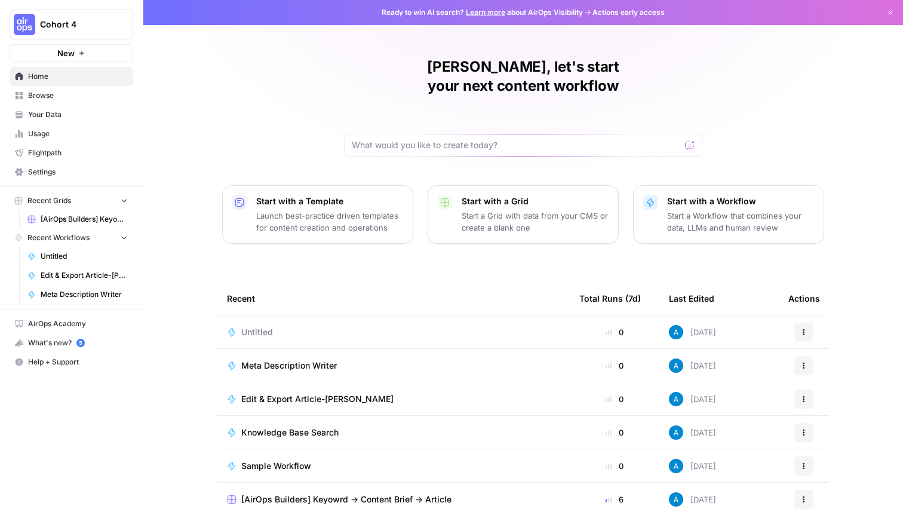
click at [94, 22] on span "Cohort 4" at bounding box center [76, 25] width 72 height 12
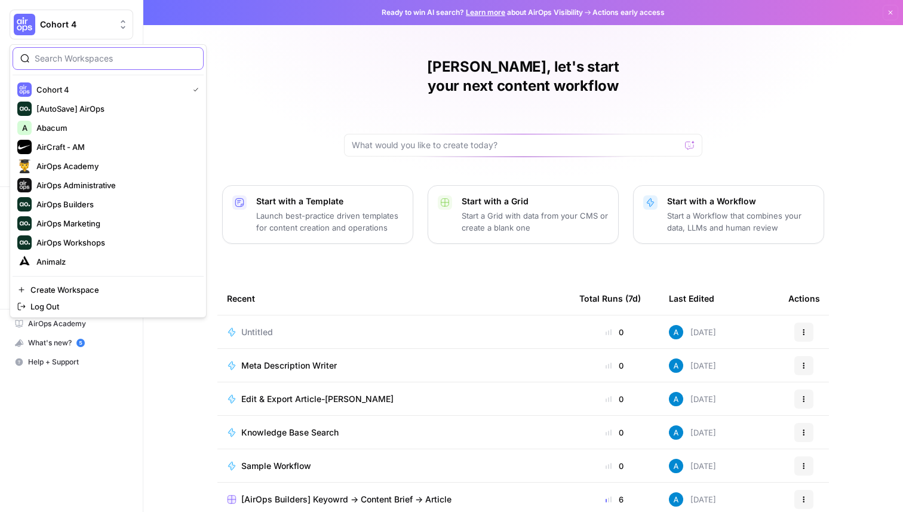
click at [100, 58] on input "search" at bounding box center [115, 59] width 161 height 12
type input "cohort"
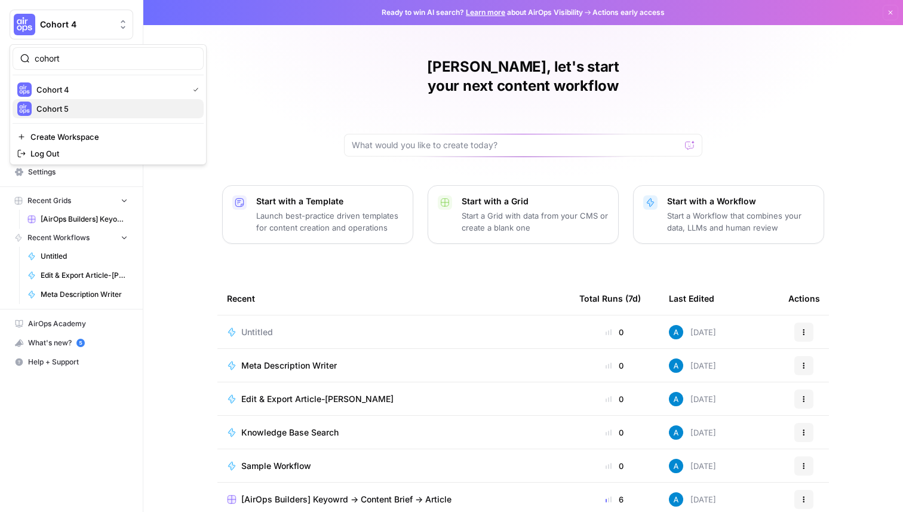
click at [107, 105] on span "Cohort 5" at bounding box center [115, 109] width 158 height 12
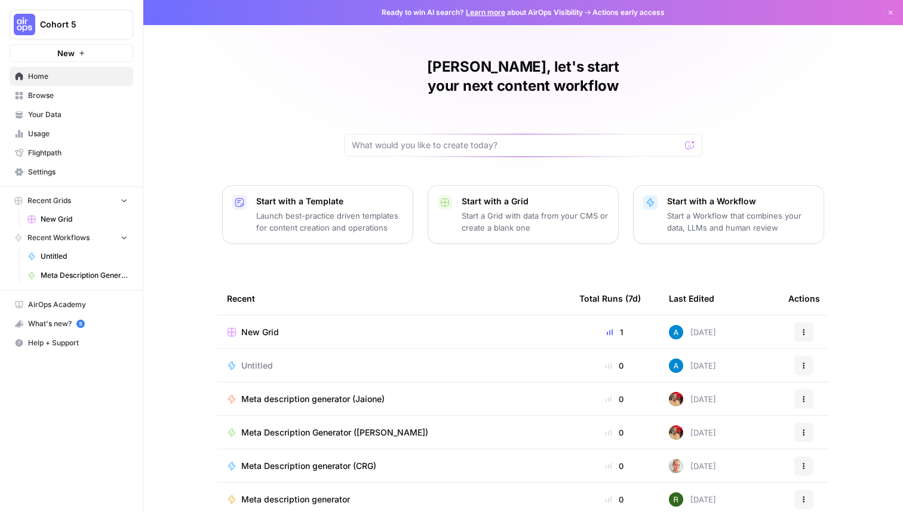
click at [77, 170] on span "Settings" at bounding box center [78, 172] width 100 height 11
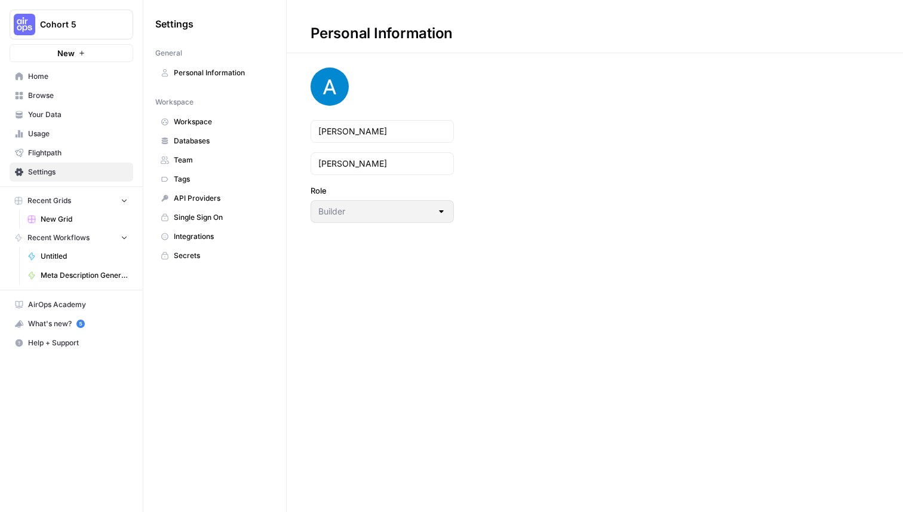
click at [190, 160] on span "Team" at bounding box center [221, 160] width 95 height 11
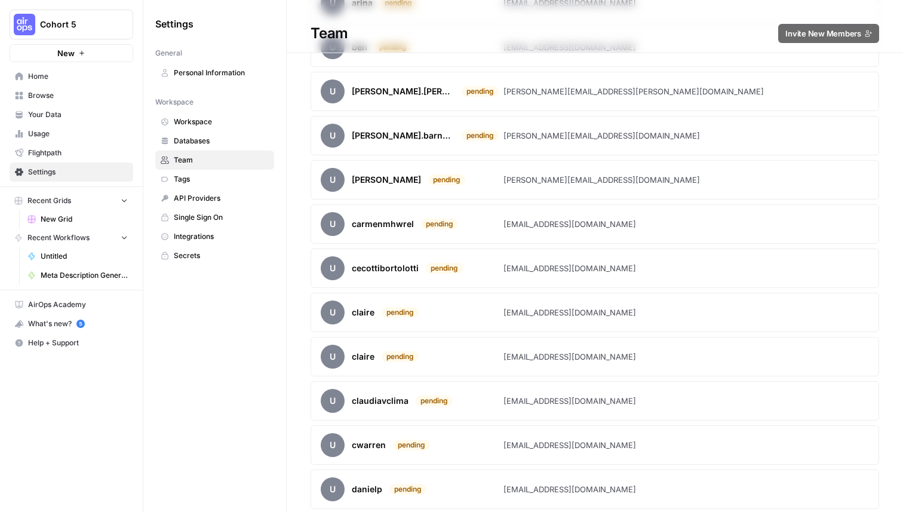
scroll to position [4061, 0]
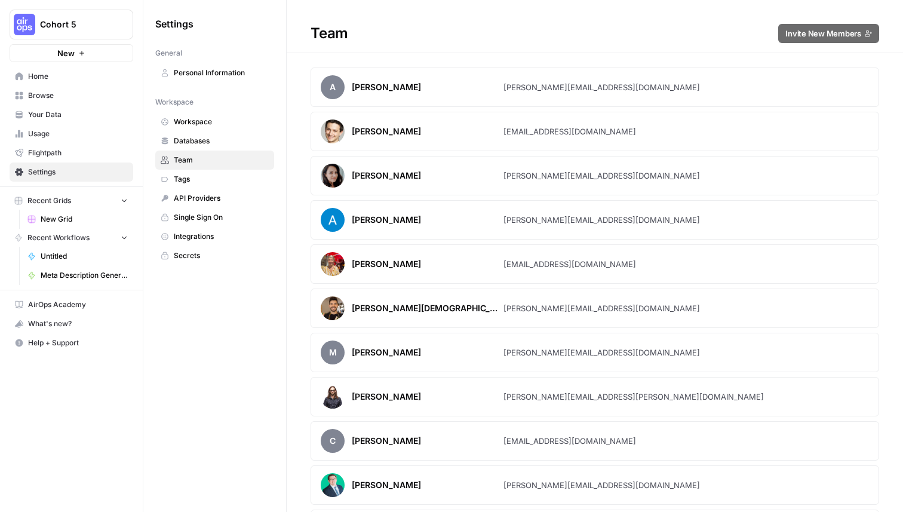
click at [726, 24] on div "Team Invite New Members" at bounding box center [595, 33] width 617 height 19
